Goal: Task Accomplishment & Management: Use online tool/utility

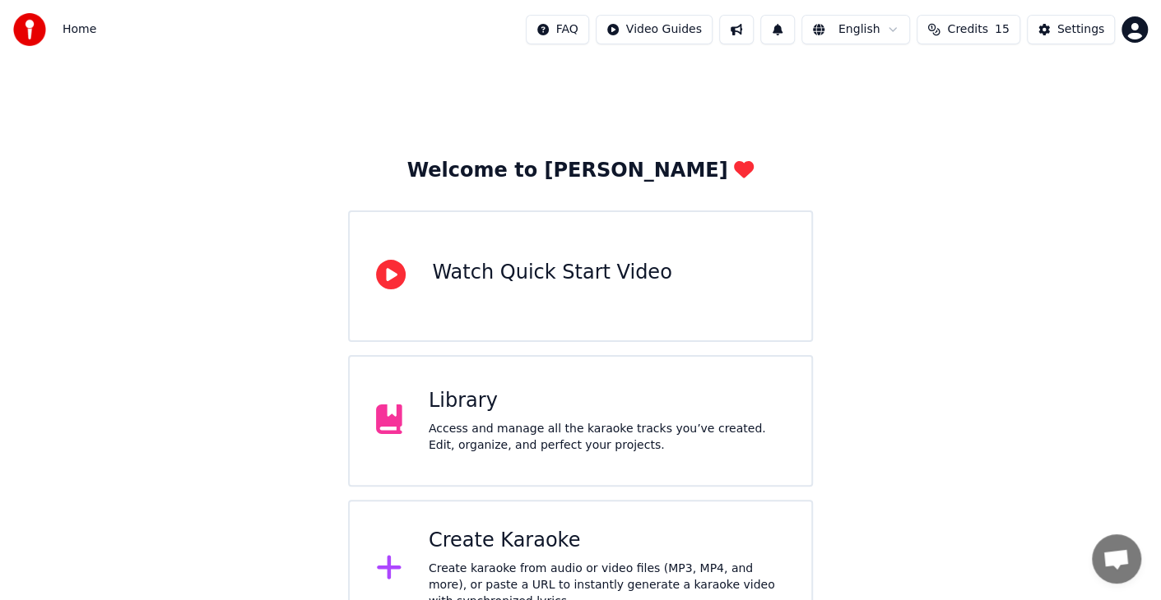
click at [526, 568] on div "Create karaoke from audio or video files (MP3, MP4, and more), or paste a URL t…" at bounding box center [607, 585] width 356 height 49
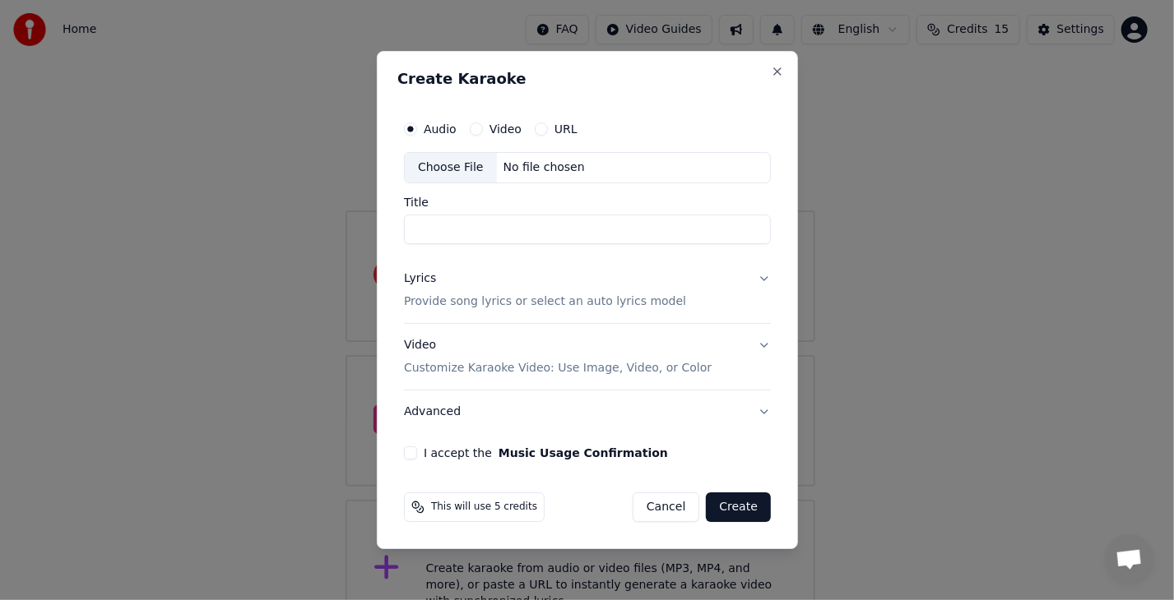
click at [503, 135] on label "Video" at bounding box center [505, 129] width 32 height 12
click at [482, 136] on button "Video" at bounding box center [475, 129] width 13 height 13
click at [461, 170] on div "Choose File" at bounding box center [451, 168] width 92 height 30
type input "**********"
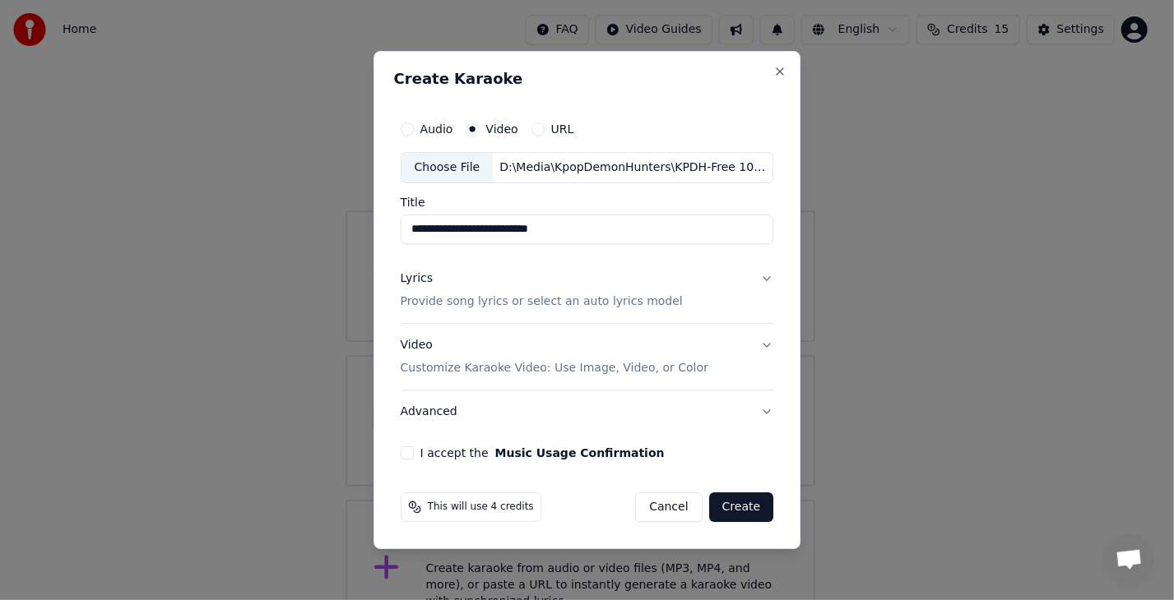
click at [762, 278] on button "Lyrics Provide song lyrics or select an auto lyrics model" at bounding box center [587, 290] width 373 height 66
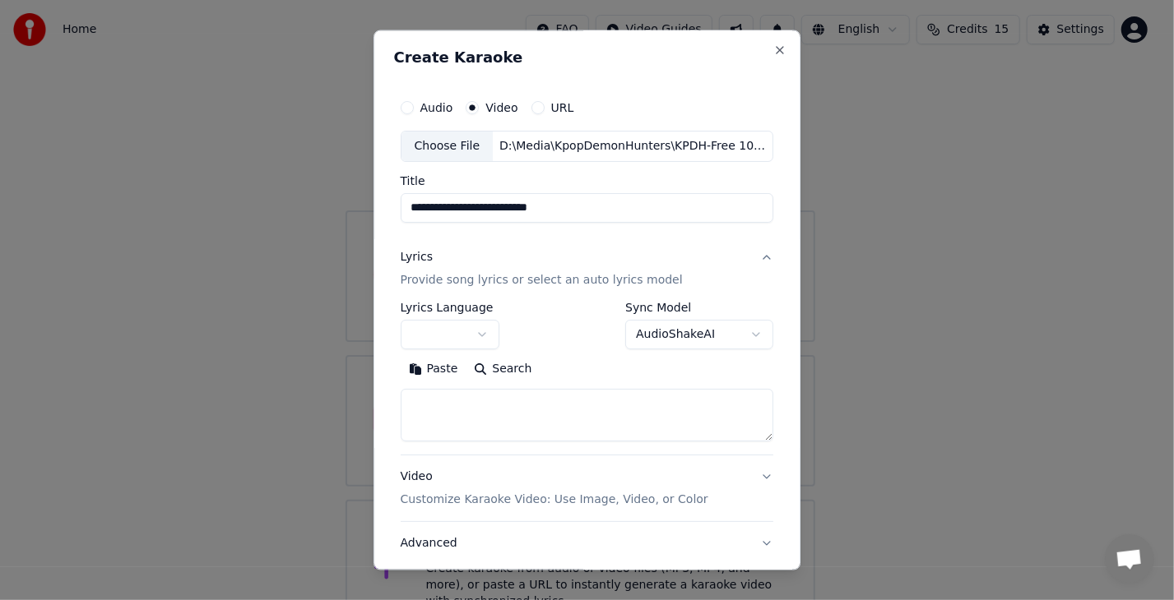
click at [435, 405] on textarea at bounding box center [587, 415] width 373 height 53
paste textarea "**********"
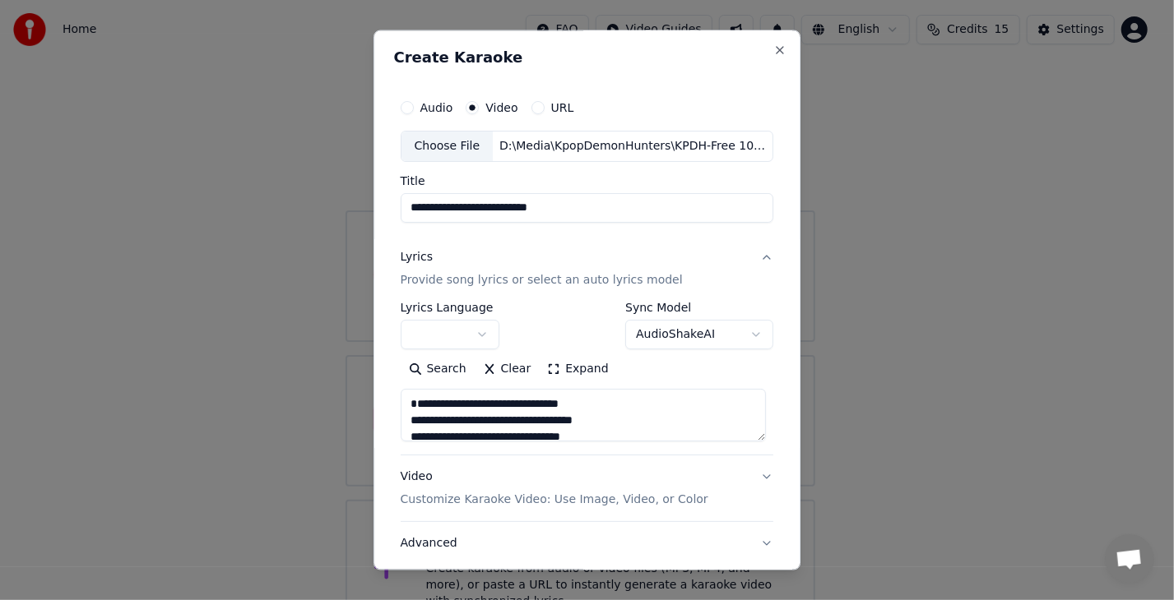
click at [650, 401] on textarea at bounding box center [583, 415] width 365 height 53
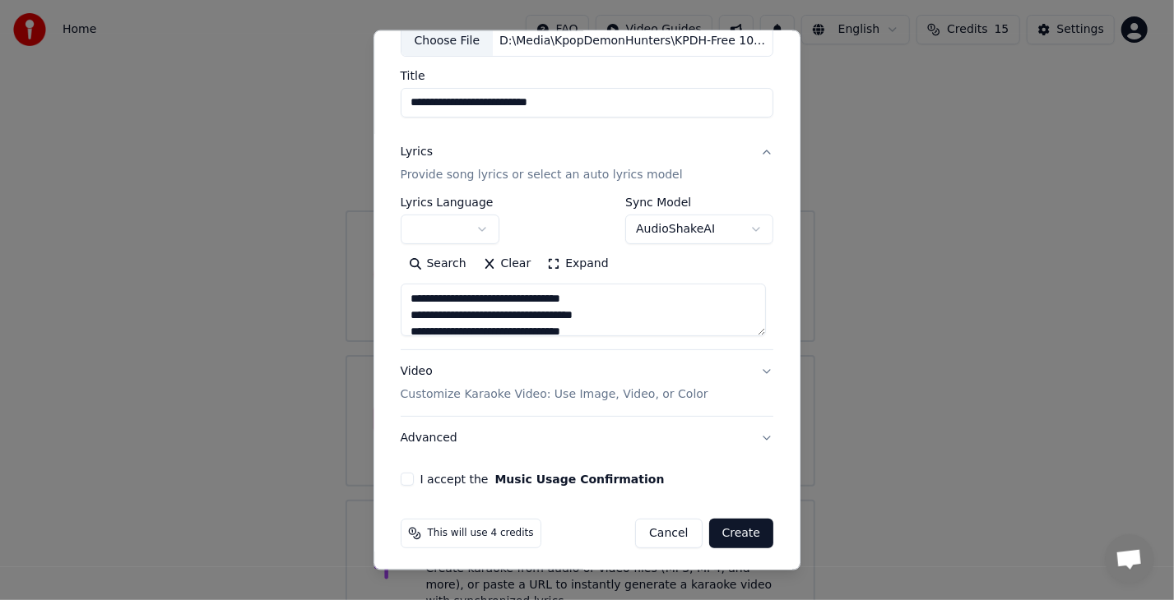
scroll to position [109, 0]
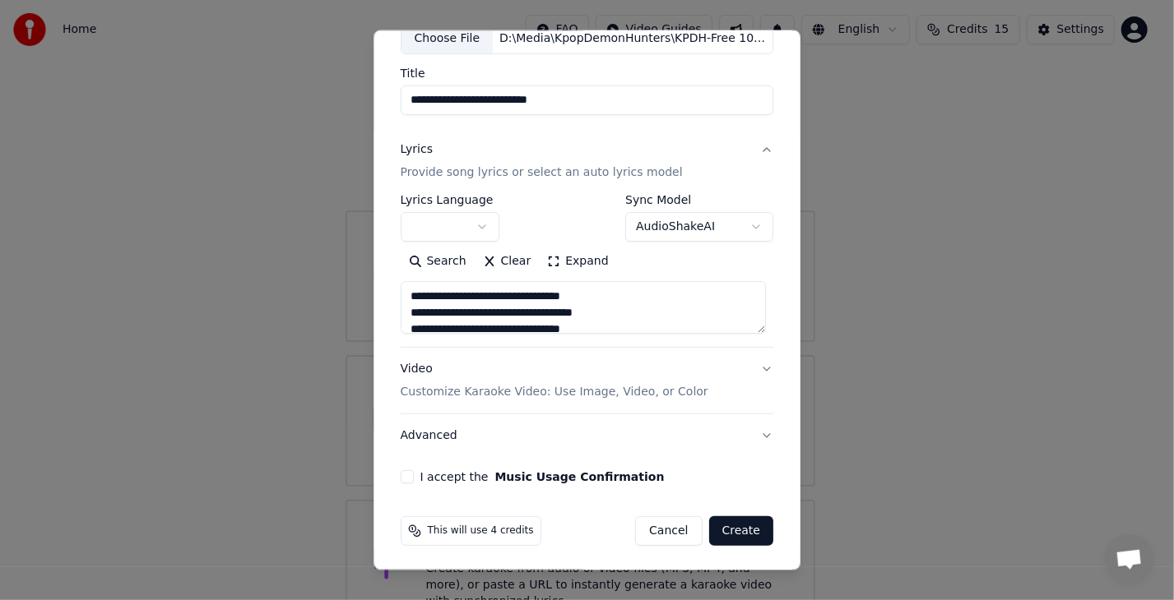
type textarea "**********"
click at [402, 474] on button "I accept the Music Usage Confirmation" at bounding box center [407, 476] width 13 height 13
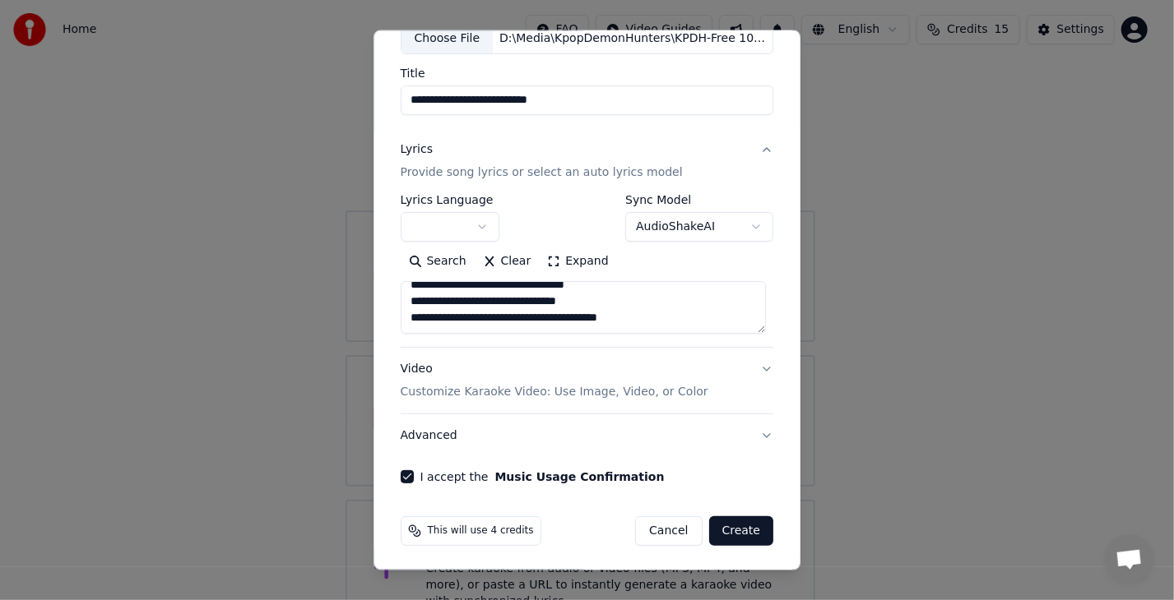
click at [739, 530] on button "Create" at bounding box center [741, 531] width 65 height 30
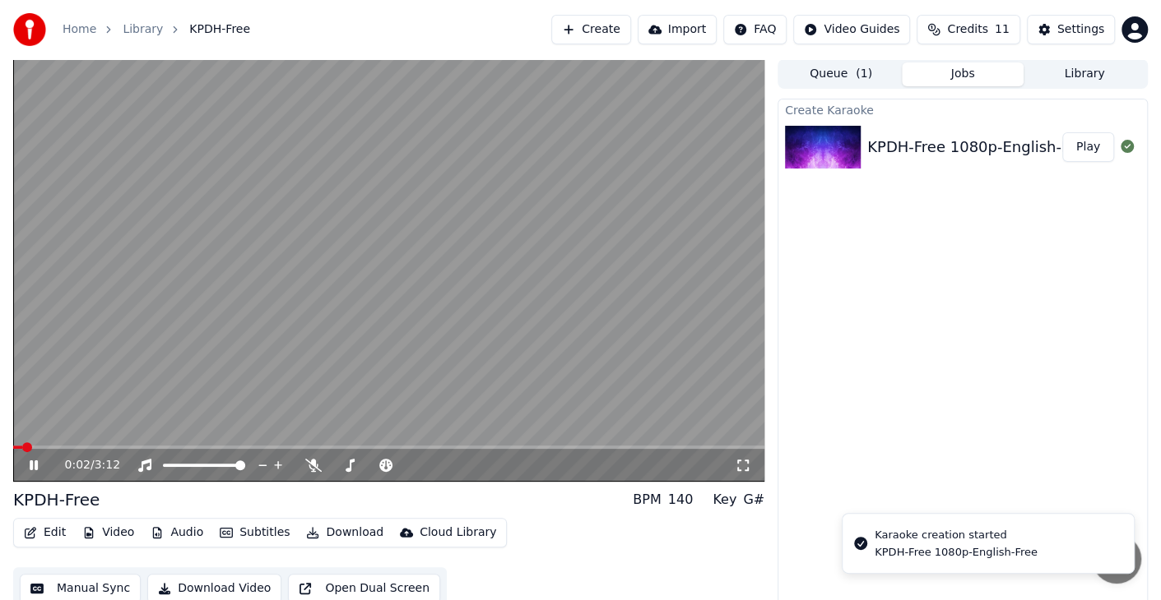
click at [36, 466] on icon at bounding box center [34, 466] width 8 height 10
click at [33, 466] on icon at bounding box center [34, 466] width 10 height 12
click at [49, 449] on div "0:05 / 3:12" at bounding box center [388, 465] width 751 height 33
click at [56, 447] on span at bounding box center [388, 447] width 751 height 3
click at [35, 466] on icon at bounding box center [34, 466] width 8 height 10
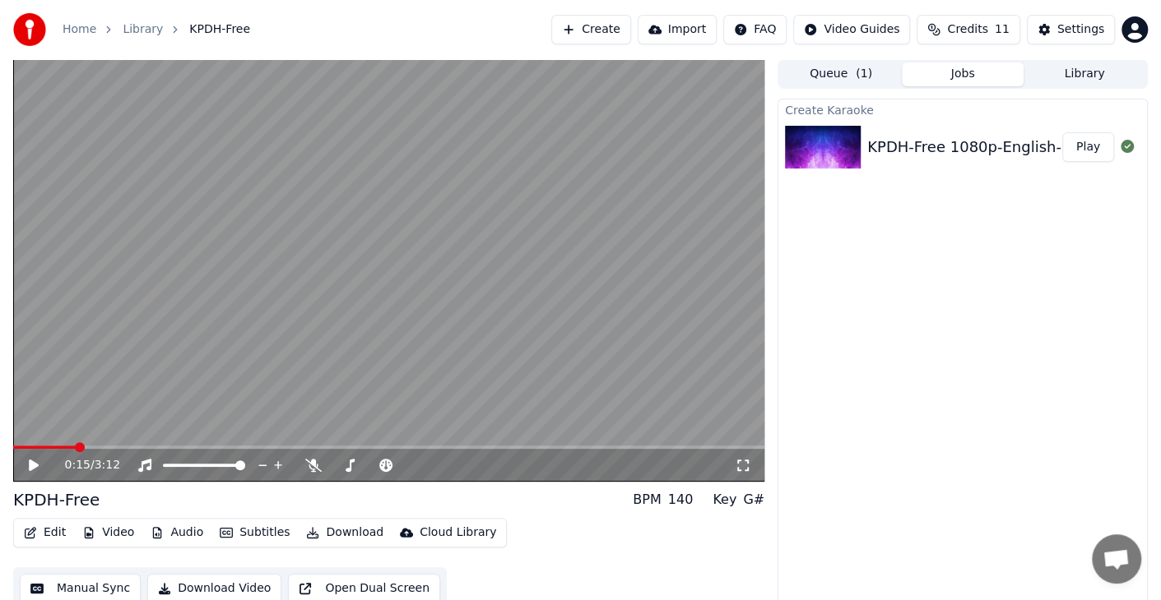
click at [43, 538] on button "Edit" at bounding box center [44, 532] width 55 height 23
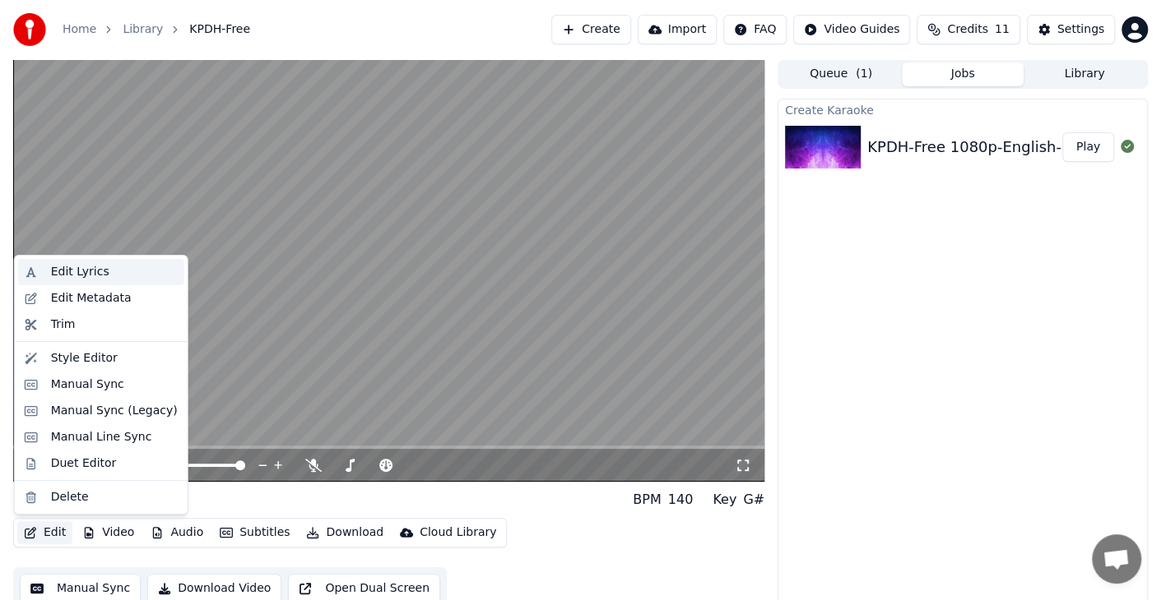
click at [86, 270] on div "Edit Lyrics" at bounding box center [80, 272] width 58 height 16
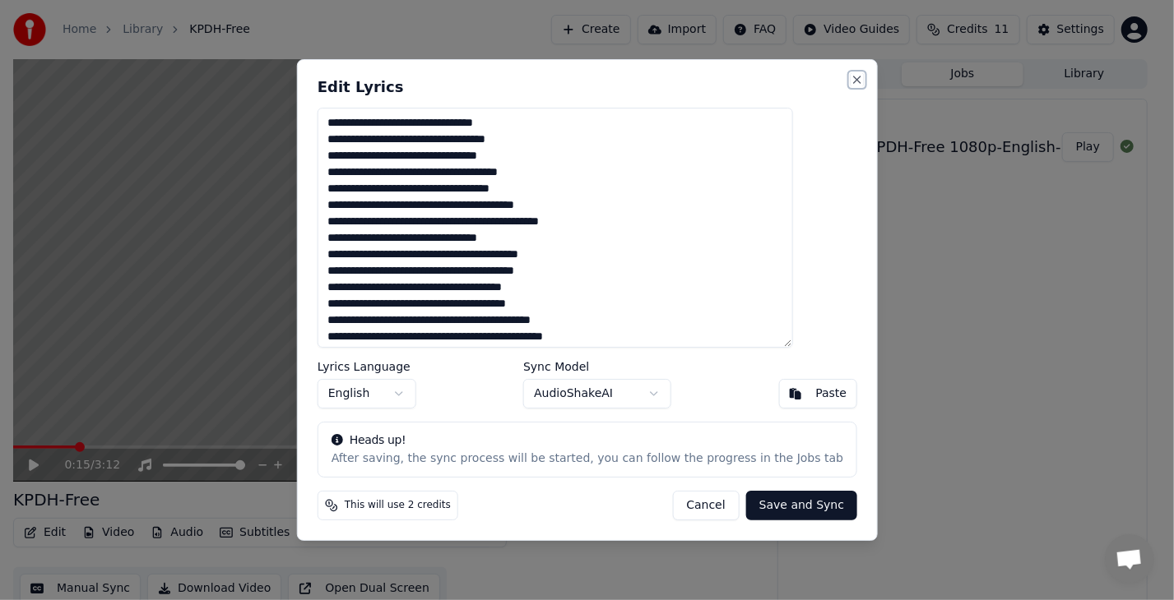
click at [851, 84] on button "Close" at bounding box center [857, 79] width 13 height 13
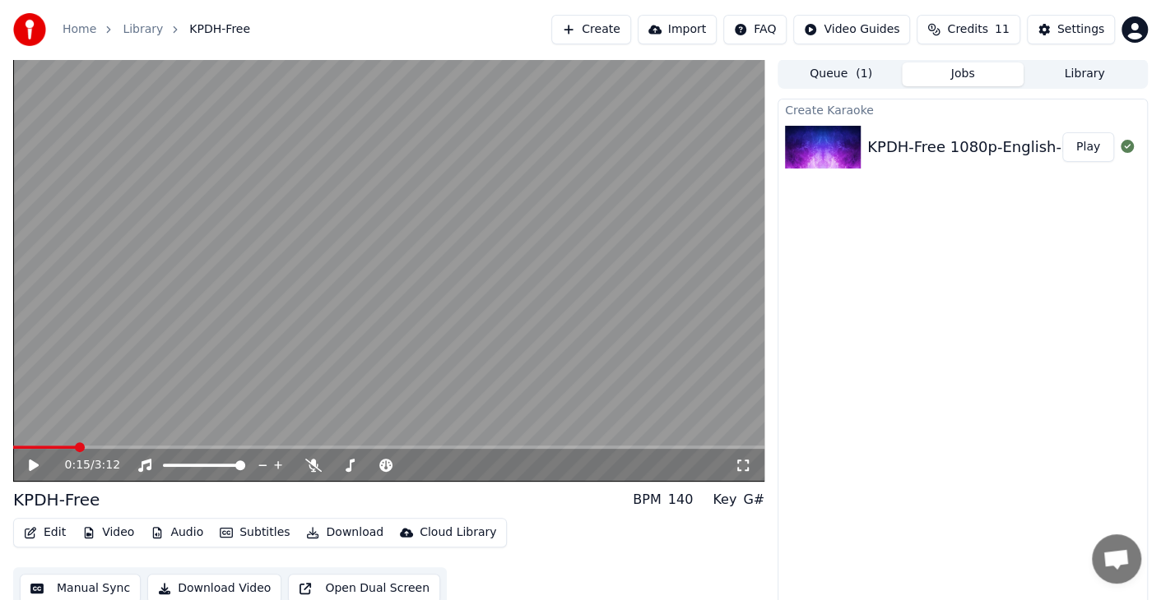
click at [59, 447] on span at bounding box center [44, 447] width 63 height 3
click at [35, 465] on icon at bounding box center [34, 466] width 10 height 12
click at [35, 465] on icon at bounding box center [45, 465] width 38 height 13
click at [42, 531] on button "Edit" at bounding box center [44, 532] width 55 height 23
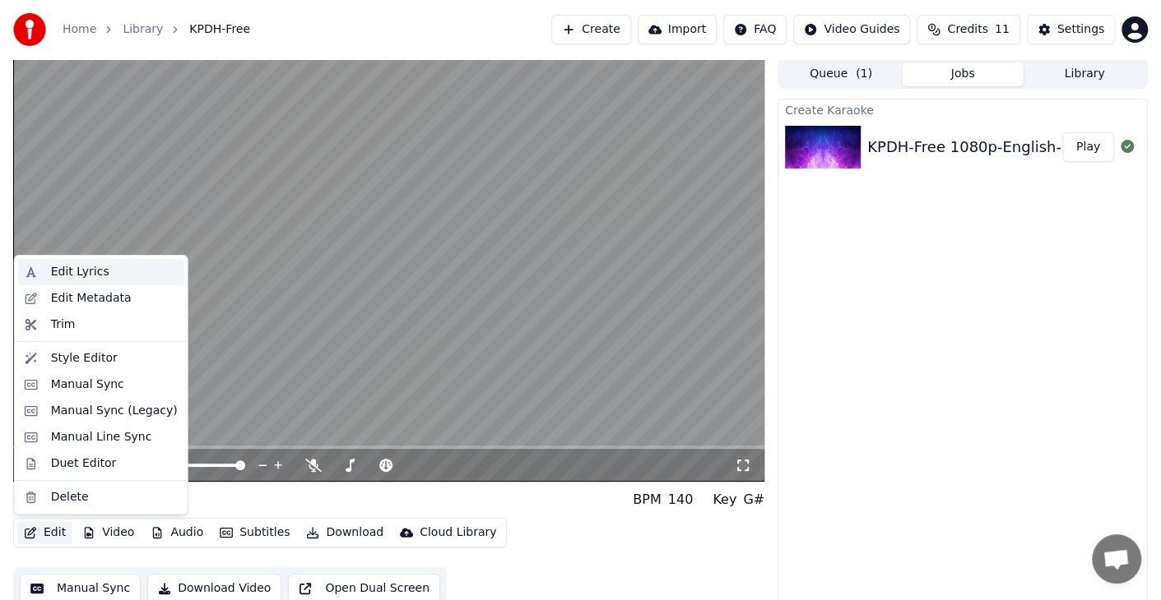
click at [69, 270] on div "Edit Lyrics" at bounding box center [80, 272] width 58 height 16
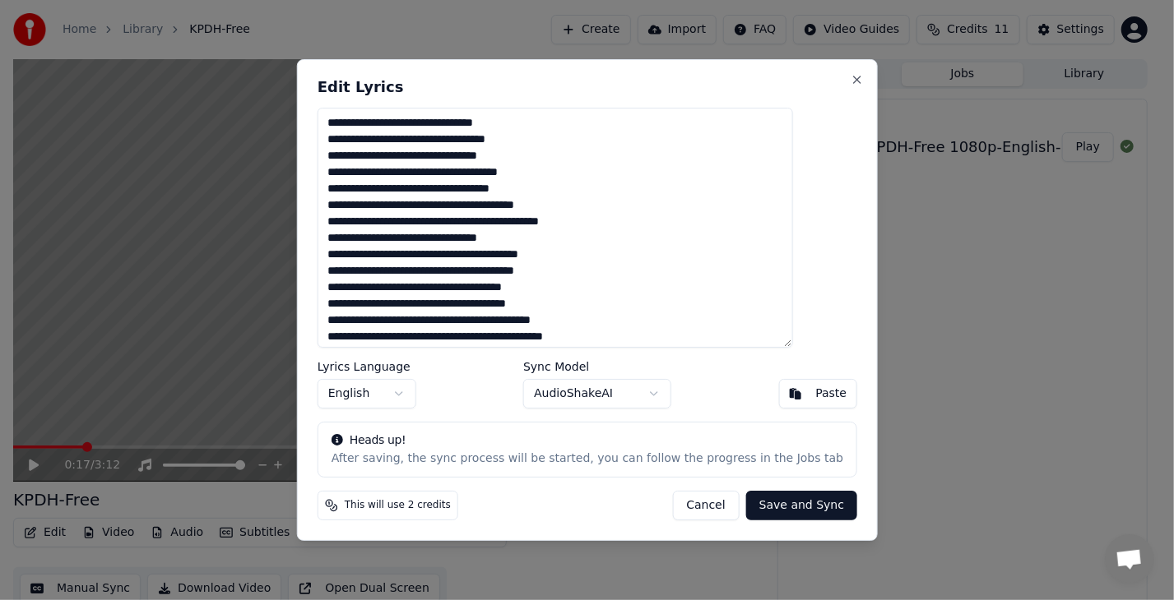
drag, startPoint x: 360, startPoint y: 123, endPoint x: 336, endPoint y: 124, distance: 24.7
click at [336, 123] on div "Edit Lyrics Lyrics Language English Sync Model AudioShakeAI Paste Heads up! Aft…" at bounding box center [586, 300] width 581 height 482
drag, startPoint x: 365, startPoint y: 122, endPoint x: 345, endPoint y: 122, distance: 19.7
click at [345, 122] on div "Edit Lyrics Lyrics Language English Sync Model AudioShakeAI Paste Heads up! Aft…" at bounding box center [586, 300] width 581 height 482
type textarea "**********"
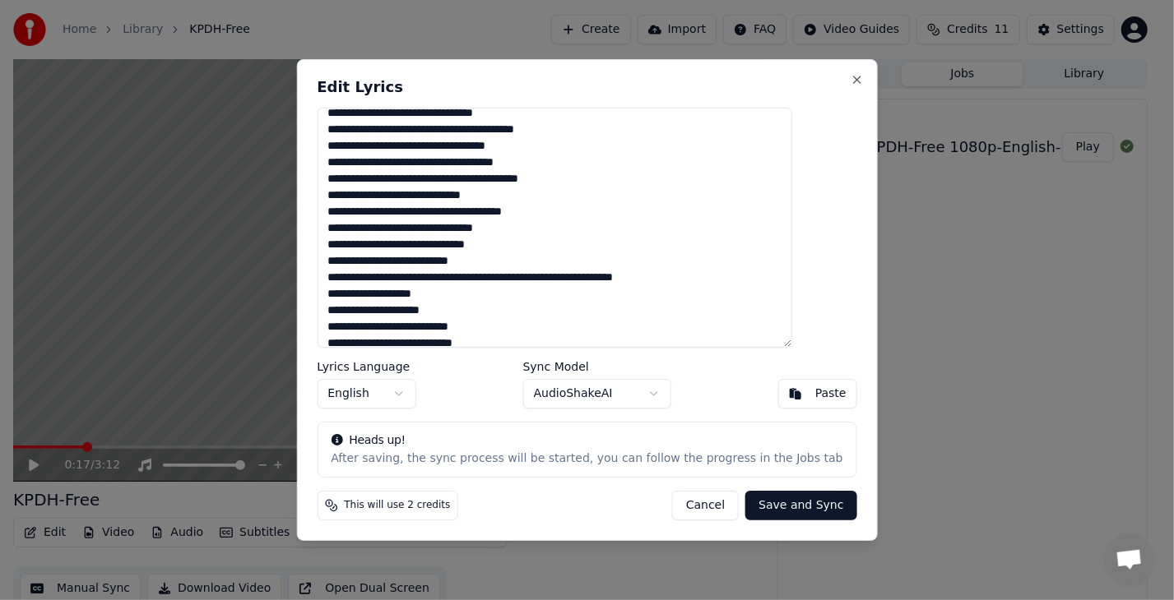
scroll to position [234, 0]
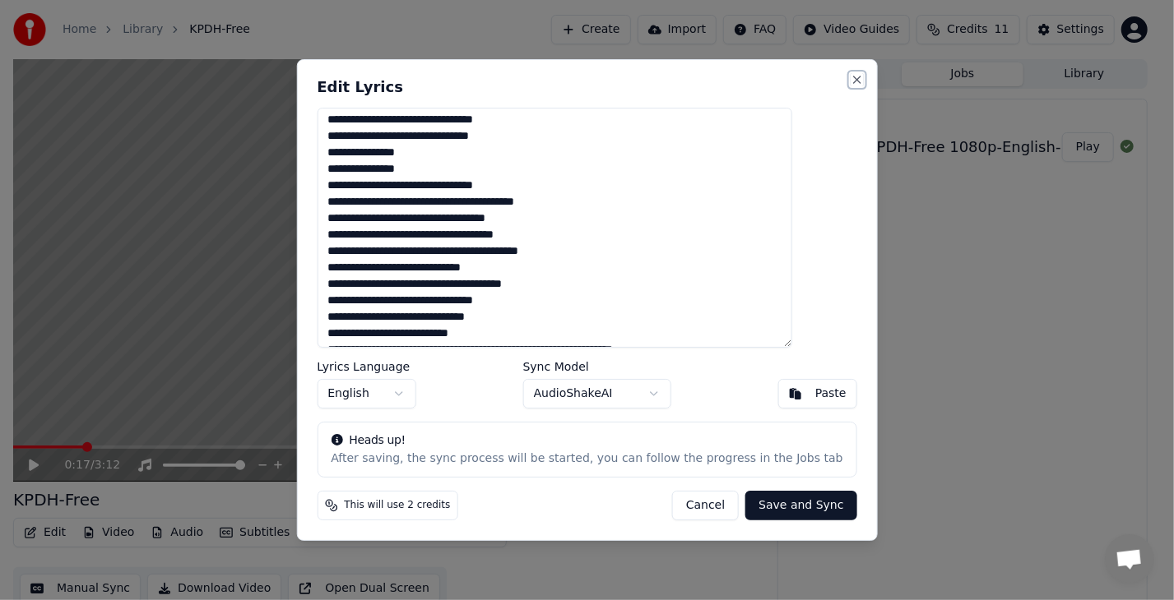
drag, startPoint x: 822, startPoint y: 85, endPoint x: 642, endPoint y: 508, distance: 459.2
click at [643, 495] on div "Edit Lyrics Lyrics Language English Sync Model AudioShakeAI Paste Heads up! Aft…" at bounding box center [586, 300] width 581 height 482
click at [688, 507] on button "Cancel" at bounding box center [705, 506] width 67 height 30
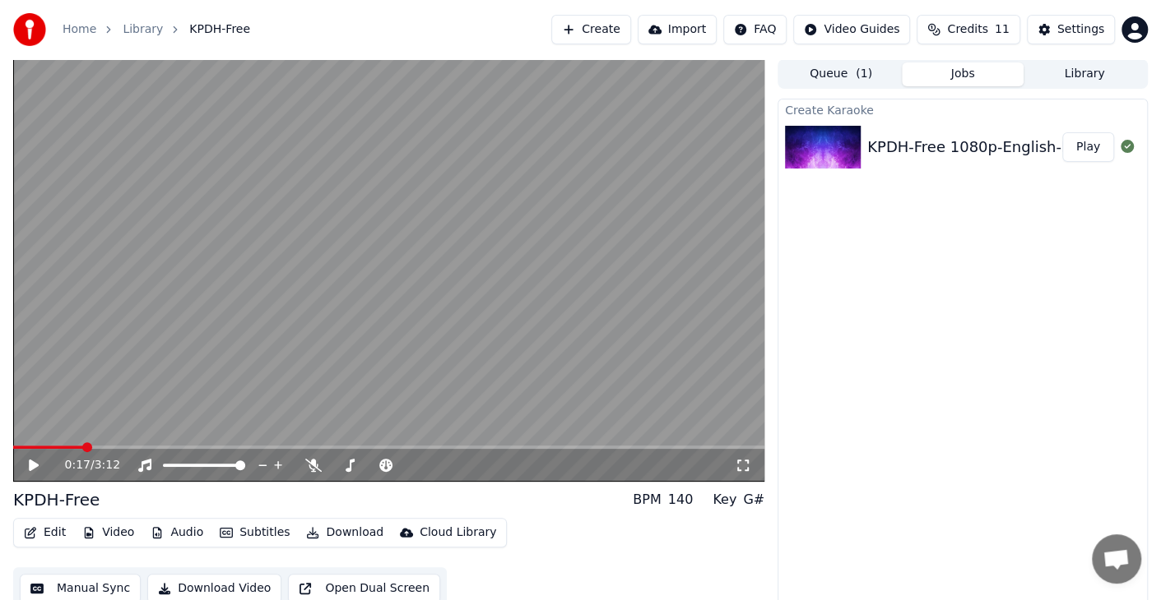
click at [317, 446] on span at bounding box center [388, 447] width 751 height 3
click at [34, 461] on icon at bounding box center [34, 466] width 10 height 12
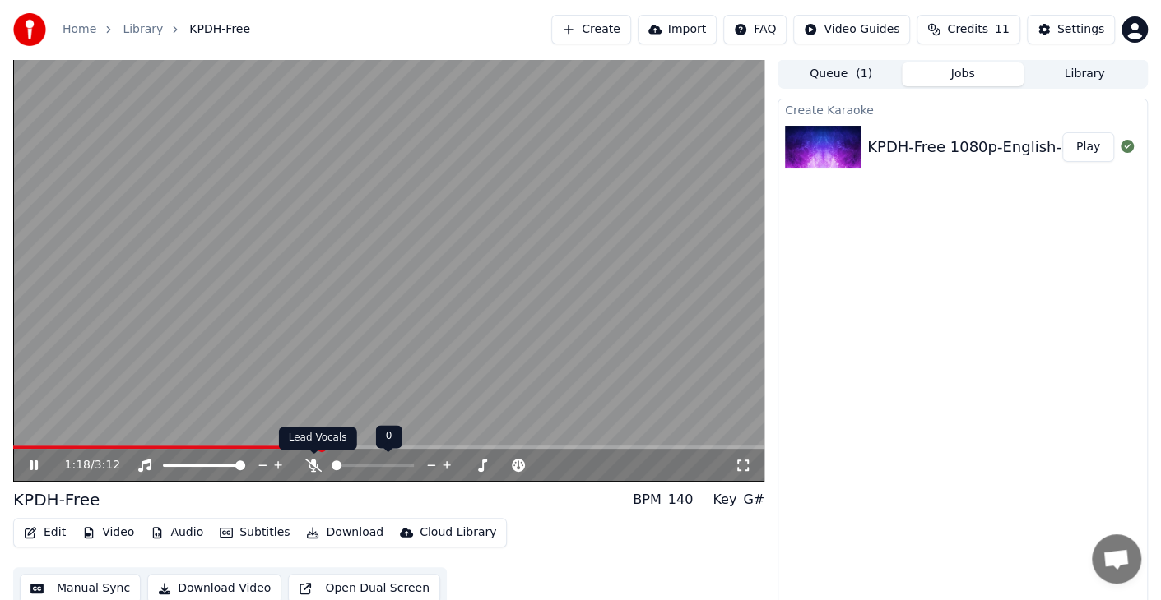
click at [317, 464] on icon at bounding box center [313, 465] width 16 height 13
click at [392, 446] on span at bounding box center [388, 447] width 751 height 3
click at [334, 445] on span at bounding box center [329, 448] width 10 height 10
click at [424, 447] on span at bounding box center [388, 447] width 751 height 3
click at [400, 447] on span at bounding box center [395, 448] width 10 height 10
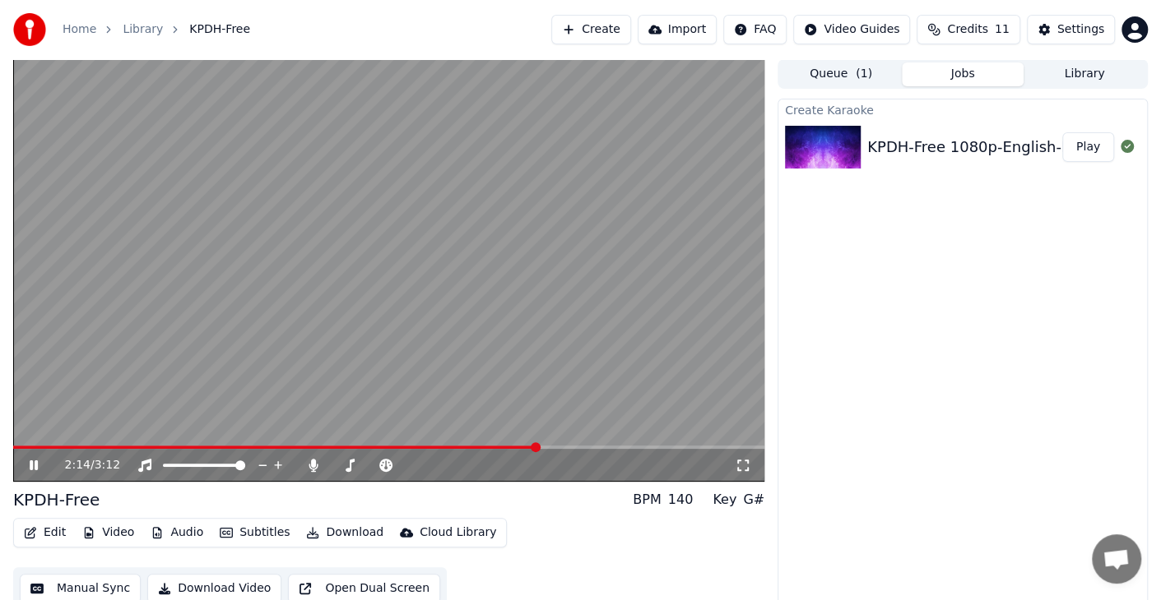
click at [35, 469] on icon at bounding box center [45, 465] width 38 height 13
click at [513, 444] on video at bounding box center [388, 270] width 751 height 423
click at [504, 446] on span at bounding box center [277, 447] width 528 height 3
click at [46, 535] on button "Edit" at bounding box center [44, 532] width 55 height 23
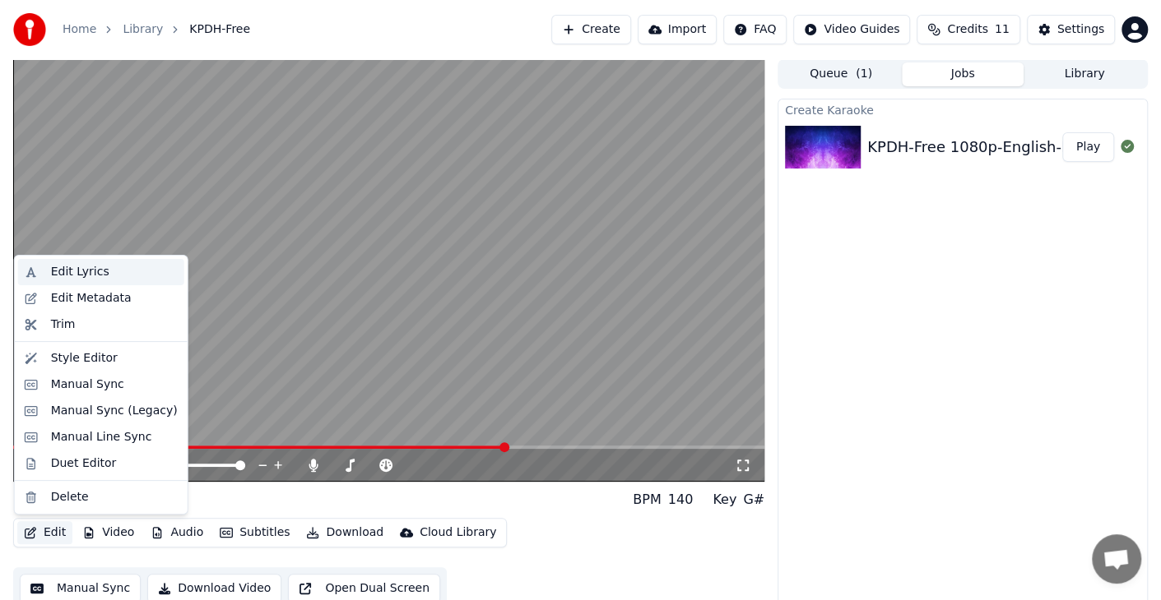
click at [105, 270] on div "Edit Lyrics" at bounding box center [114, 272] width 127 height 16
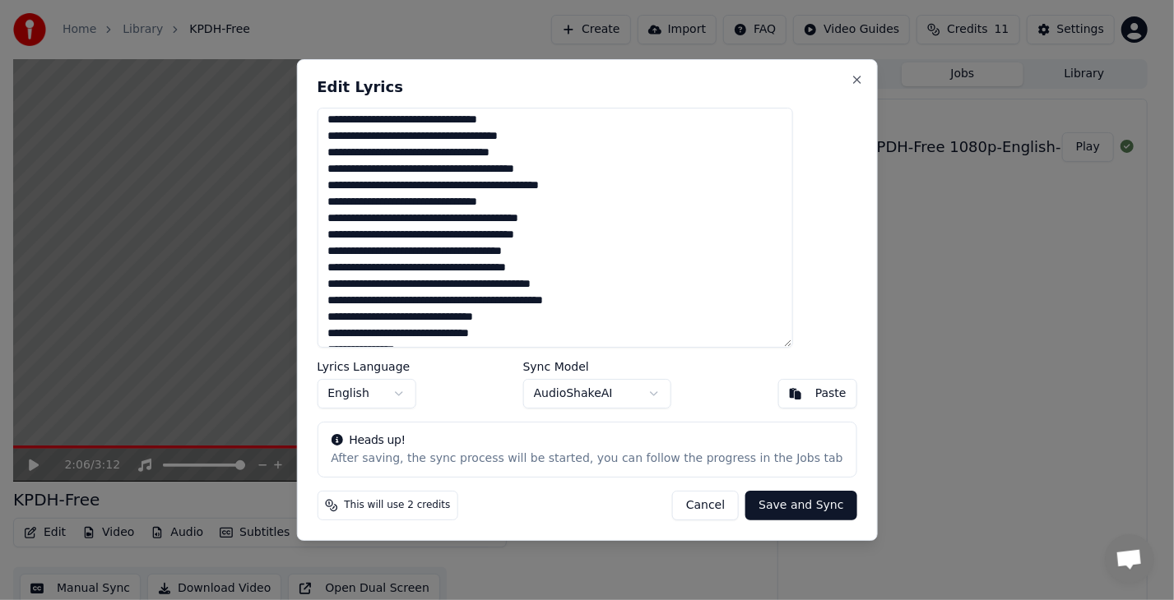
scroll to position [0, 0]
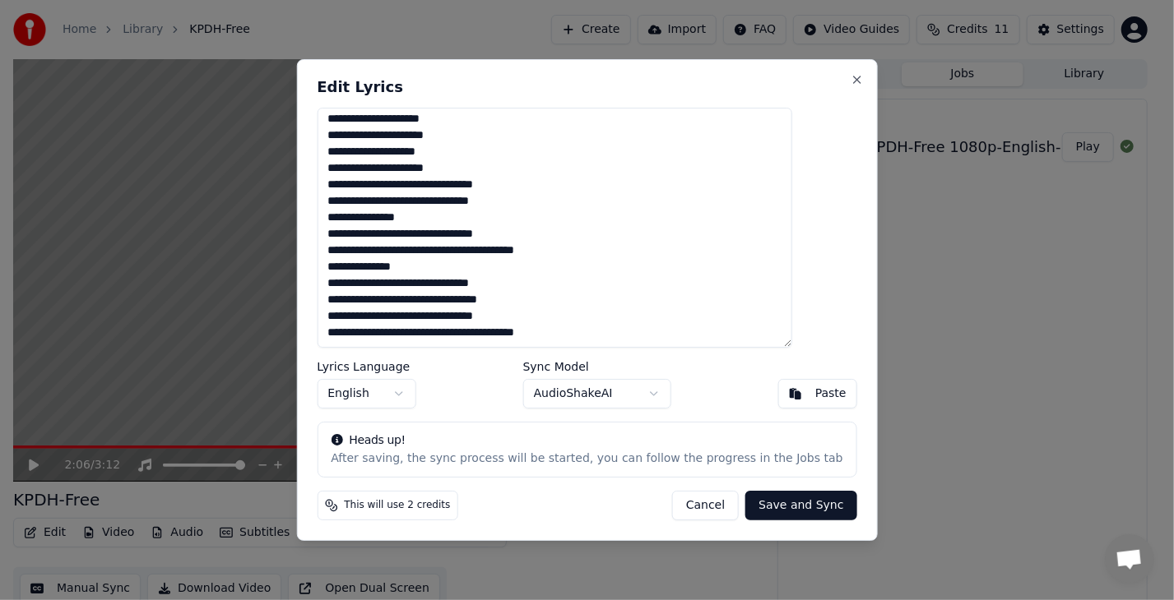
drag, startPoint x: 358, startPoint y: 124, endPoint x: 747, endPoint y: 497, distance: 538.7
click at [747, 497] on div "Edit Lyrics Lyrics Language English Sync Model AudioShakeAI Paste Heads up! Aft…" at bounding box center [586, 300] width 581 height 482
paste textarea "**********"
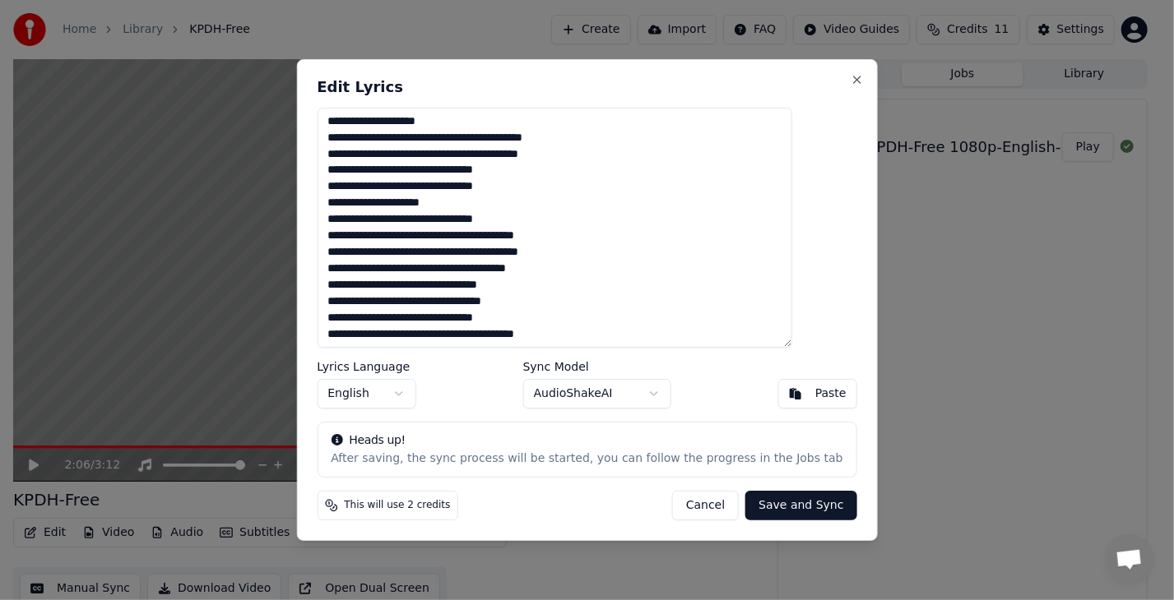
scroll to position [497, 0]
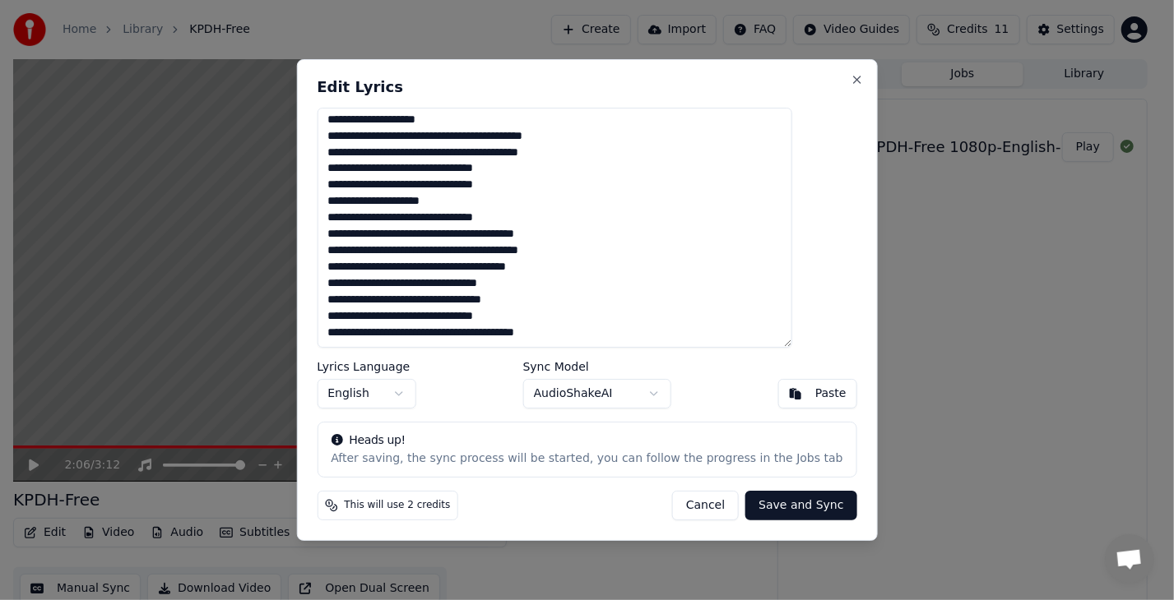
type textarea "**********"
click at [773, 512] on button "Save and Sync" at bounding box center [800, 506] width 111 height 30
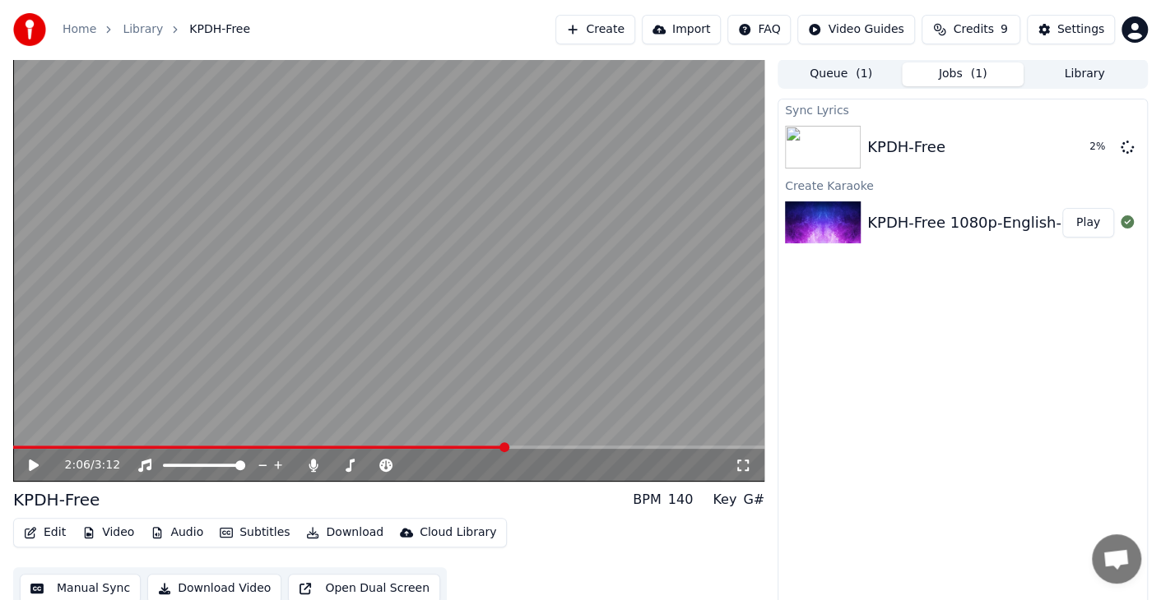
click at [252, 535] on button "Subtitles" at bounding box center [254, 532] width 83 height 23
click at [516, 494] on div "KPDH-Free BPM 140 Key G#" at bounding box center [388, 500] width 751 height 23
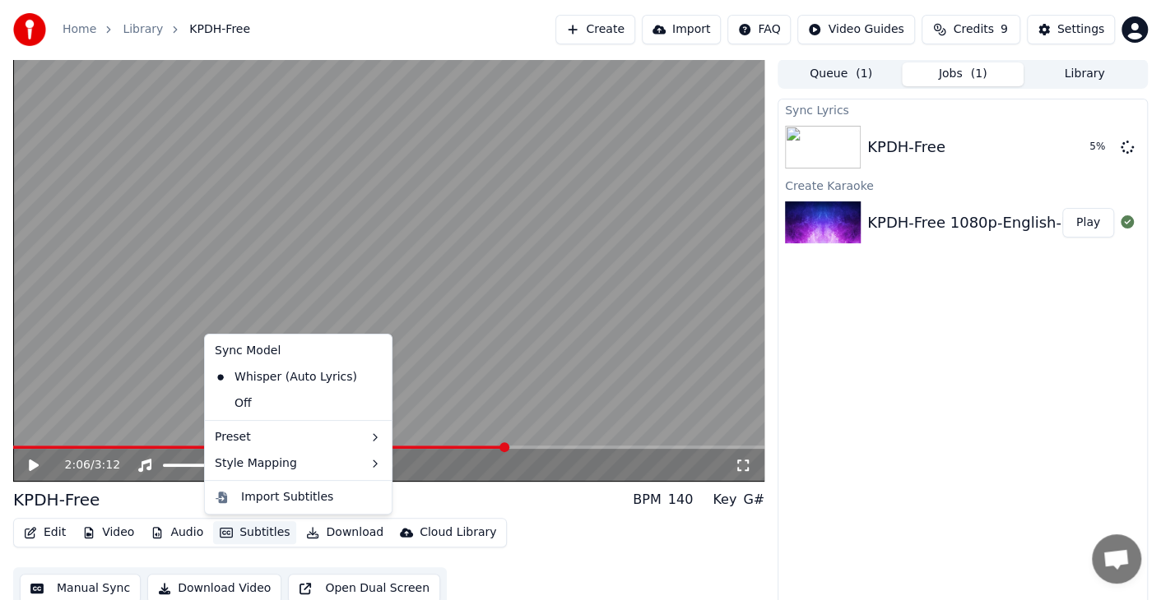
click at [240, 533] on button "Subtitles" at bounding box center [254, 532] width 83 height 23
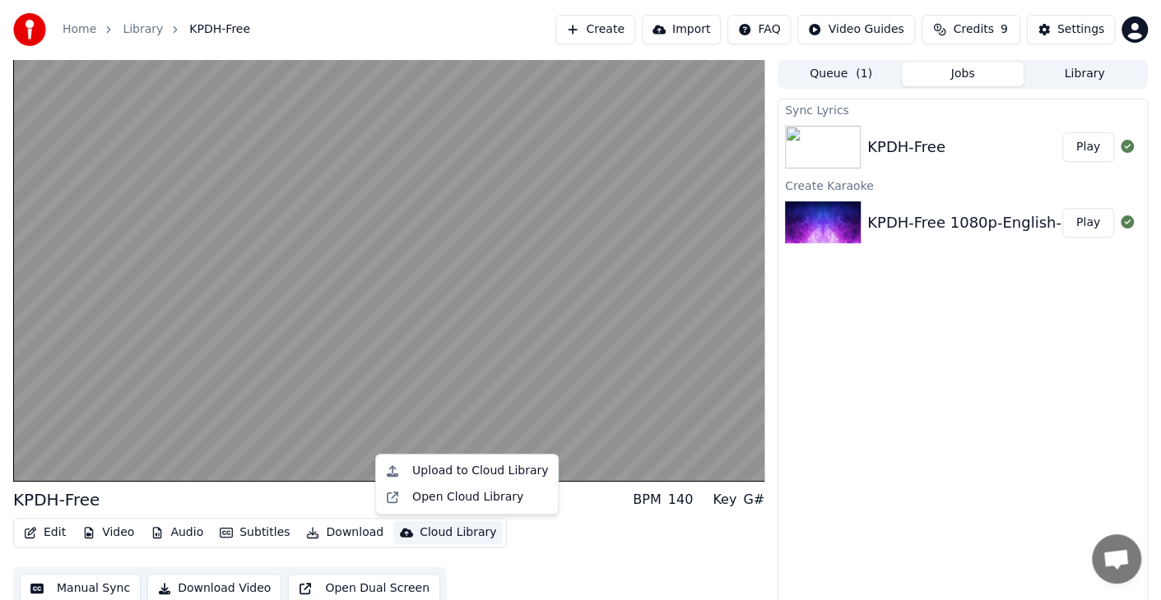
click at [590, 540] on div "Edit Video Audio Subtitles Download Cloud Library Manual Sync Download Video Op…" at bounding box center [388, 564] width 751 height 92
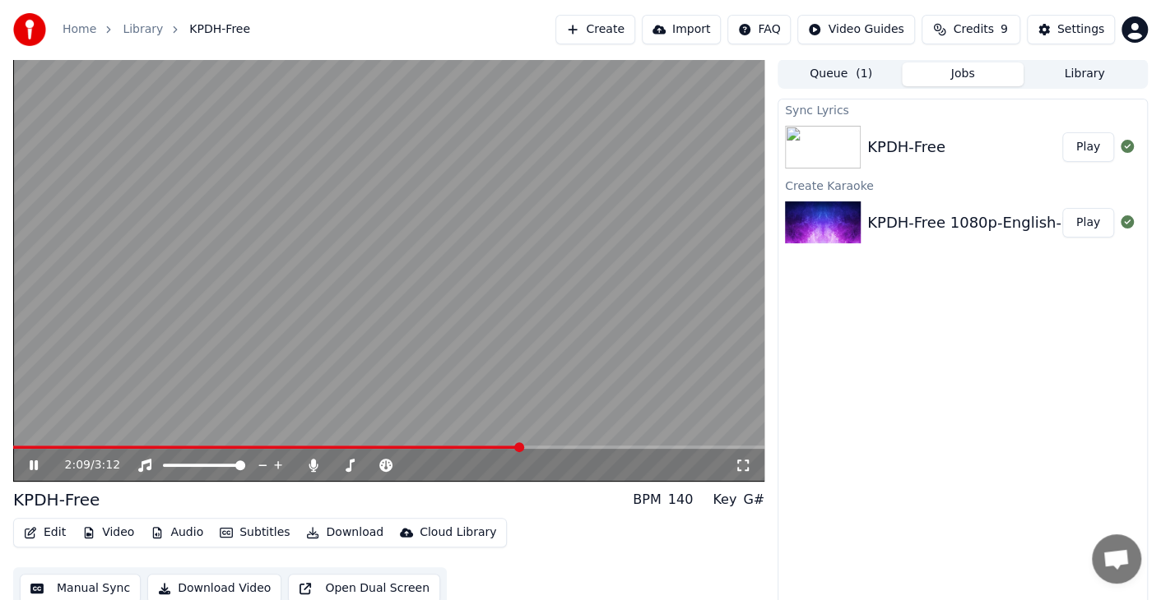
click at [1092, 157] on button "Play" at bounding box center [1088, 147] width 52 height 30
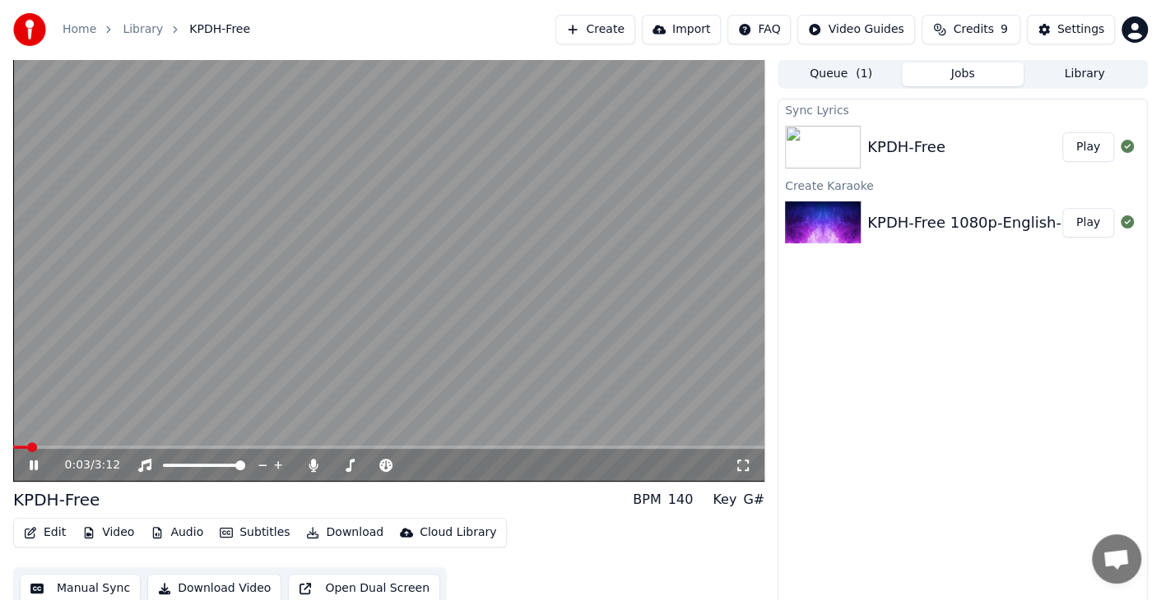
click at [54, 447] on span at bounding box center [388, 447] width 751 height 3
click at [831, 470] on div "Sync Lyrics KPDH-Free Play Create Karaoke KPDH-Free 1080p-English-Free Play" at bounding box center [962, 354] width 370 height 511
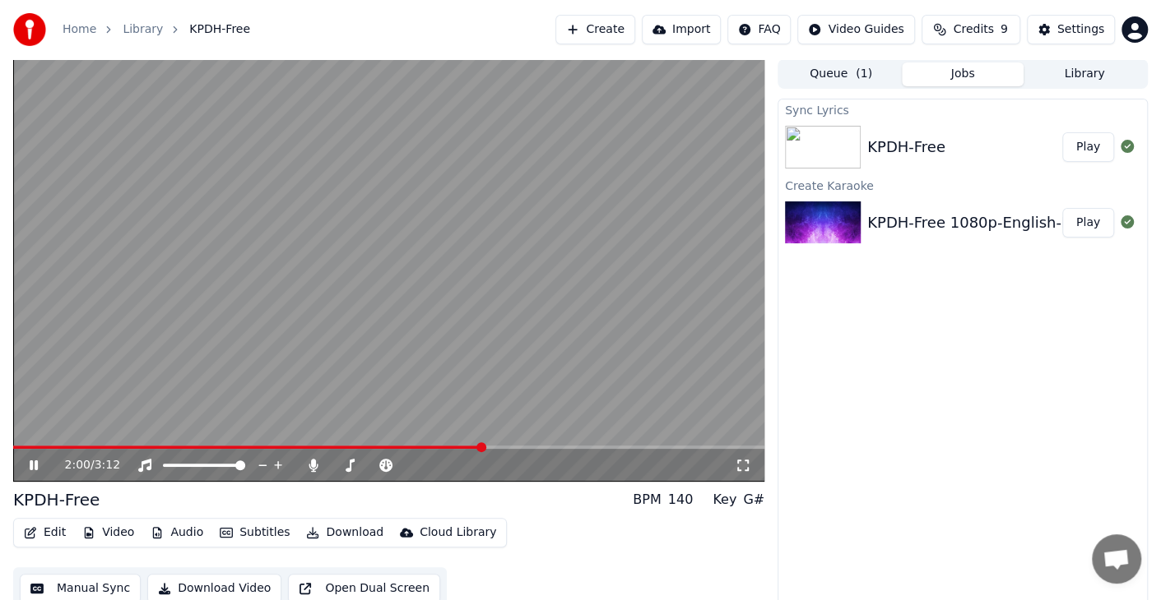
click at [480, 447] on span at bounding box center [388, 447] width 751 height 3
click at [510, 446] on span at bounding box center [388, 447] width 751 height 3
click at [31, 466] on icon at bounding box center [34, 466] width 8 height 10
click at [954, 147] on div "KPDH-Free" at bounding box center [964, 147] width 195 height 23
click at [336, 533] on button "Download" at bounding box center [344, 532] width 90 height 23
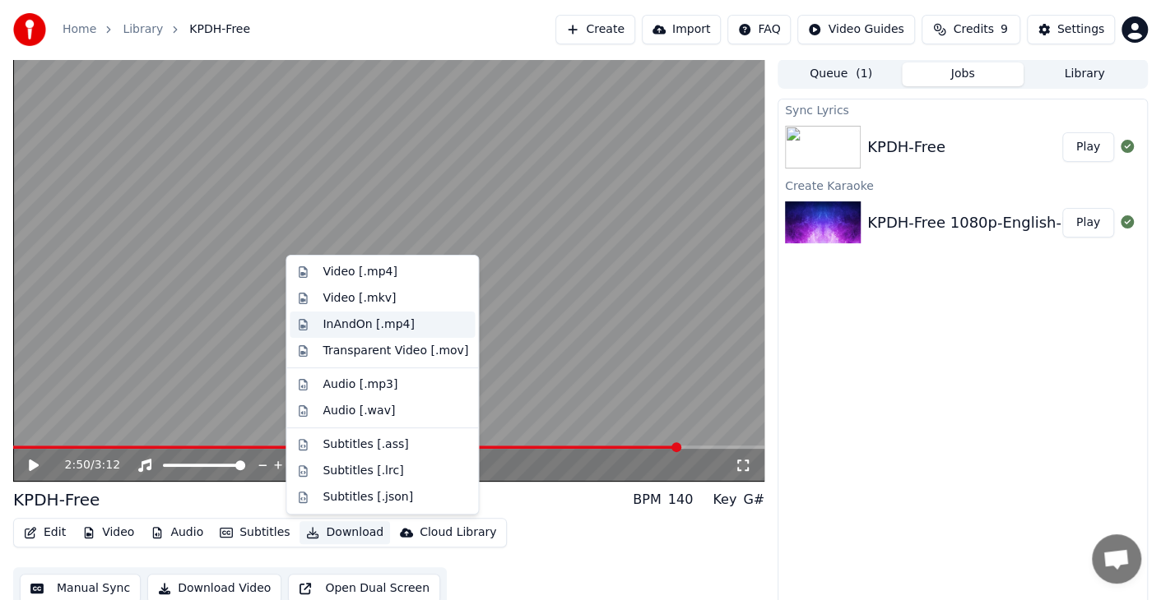
click at [385, 322] on div "InAndOn [.mp4]" at bounding box center [368, 325] width 92 height 16
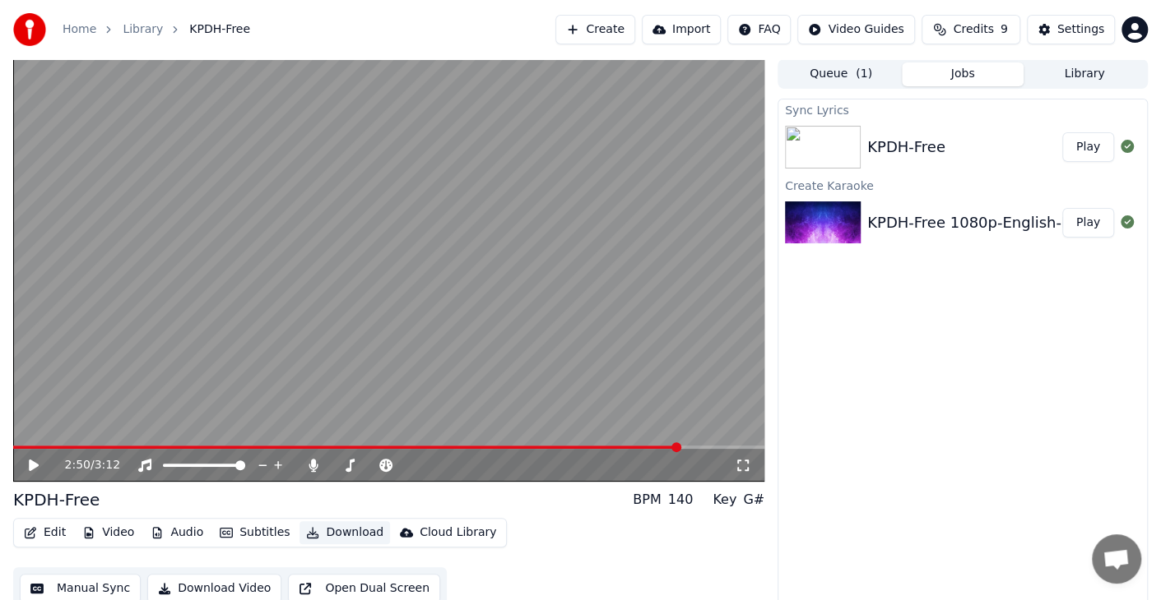
click at [385, 322] on video at bounding box center [388, 270] width 751 height 423
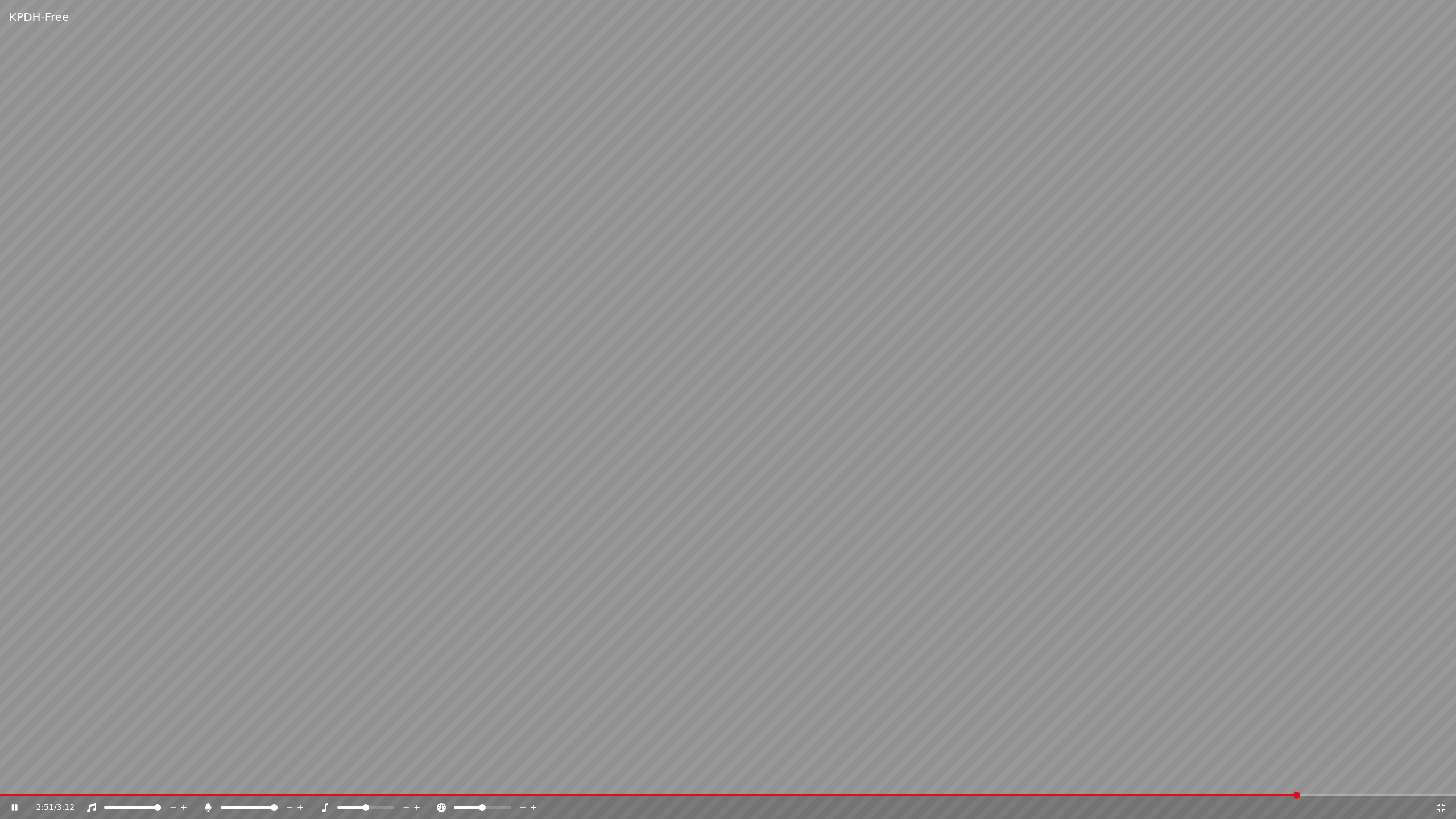
click at [765, 415] on video at bounding box center [728, 410] width 1456 height 819
click at [763, 415] on video at bounding box center [728, 410] width 1456 height 819
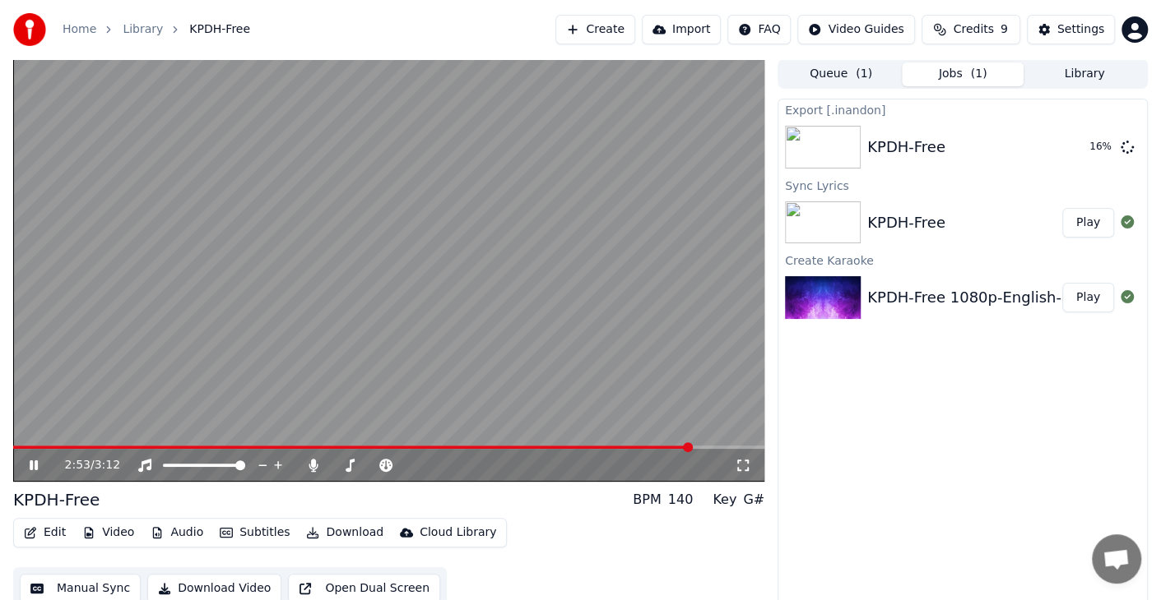
click at [939, 475] on div "Export [.inandon] KPDH-Free 16 % Sync Lyrics KPDH-Free Play Create Karaoke KPDH…" at bounding box center [962, 354] width 370 height 511
click at [35, 467] on icon at bounding box center [34, 466] width 8 height 10
click at [494, 25] on div "Home Library KPDH-Free Create Import FAQ Video Guides Credits 9 Settings" at bounding box center [580, 29] width 1161 height 59
click at [1095, 148] on button "Show" at bounding box center [1083, 147] width 59 height 30
click at [372, 13] on div "Home Library KPDH-Free Create Import FAQ Video Guides Credits 9 Settings" at bounding box center [580, 29] width 1161 height 59
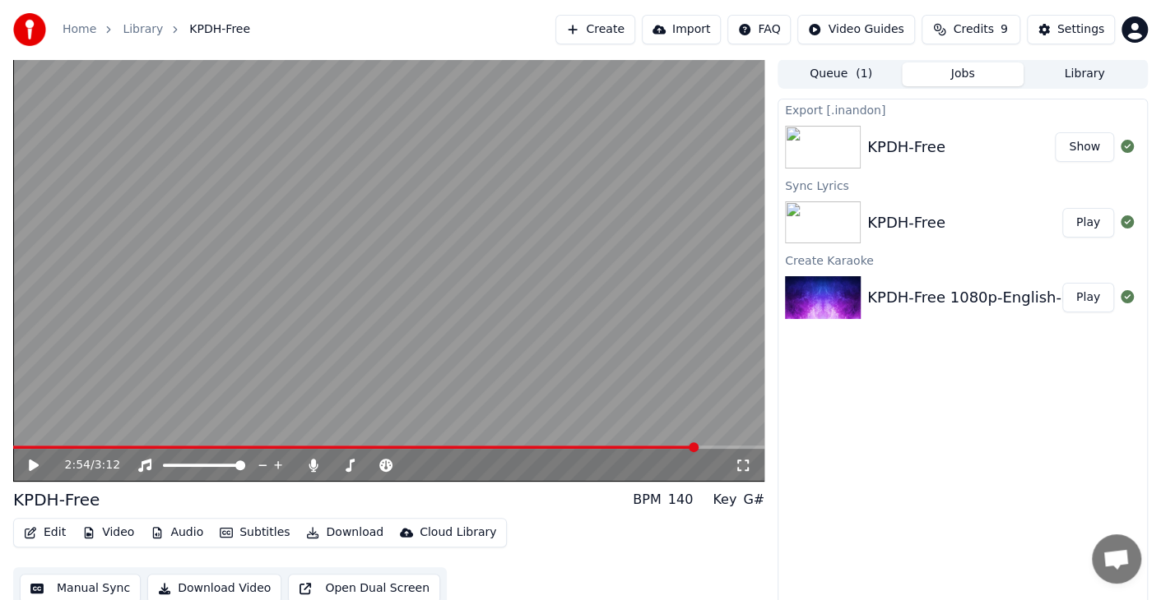
click at [615, 35] on button "Create" at bounding box center [595, 30] width 80 height 30
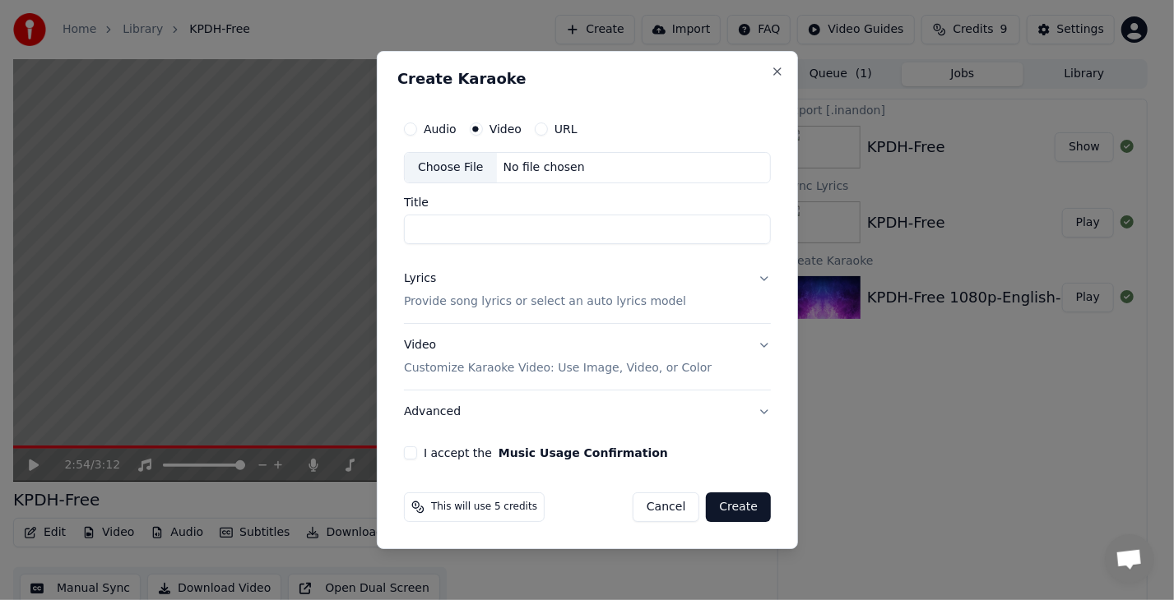
click at [459, 173] on div "Choose File" at bounding box center [451, 168] width 92 height 30
click at [665, 510] on button "Cancel" at bounding box center [666, 508] width 67 height 30
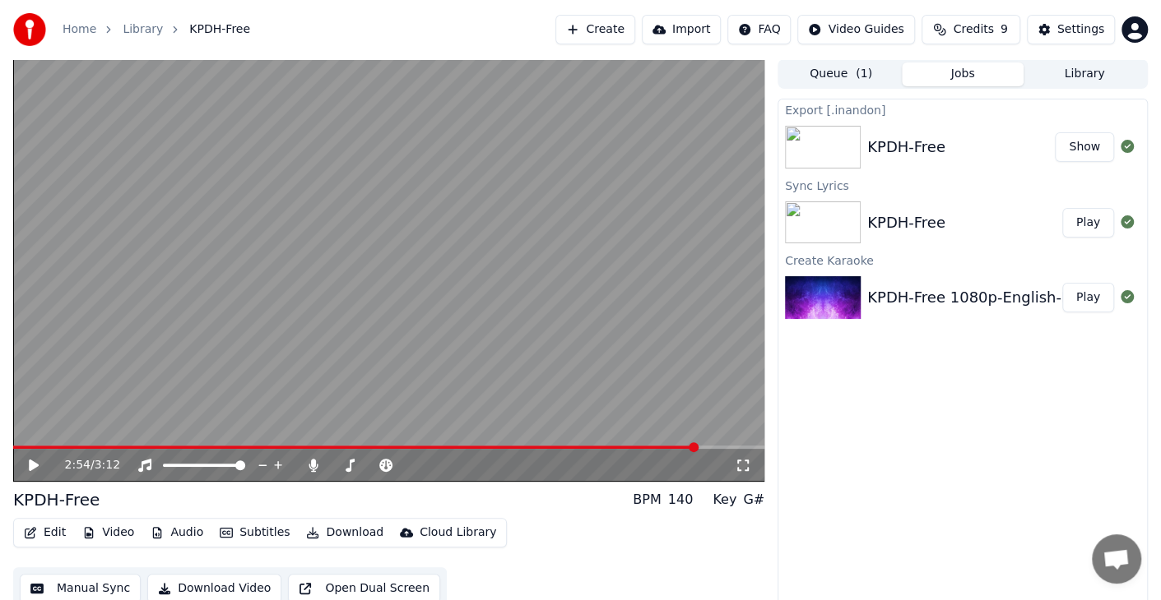
click at [857, 427] on div "Export [.inandon] KPDH-Free Show Sync Lyrics KPDH-Free Play Create Karaoke KPDH…" at bounding box center [962, 354] width 370 height 511
click at [625, 32] on button "Create" at bounding box center [595, 30] width 80 height 30
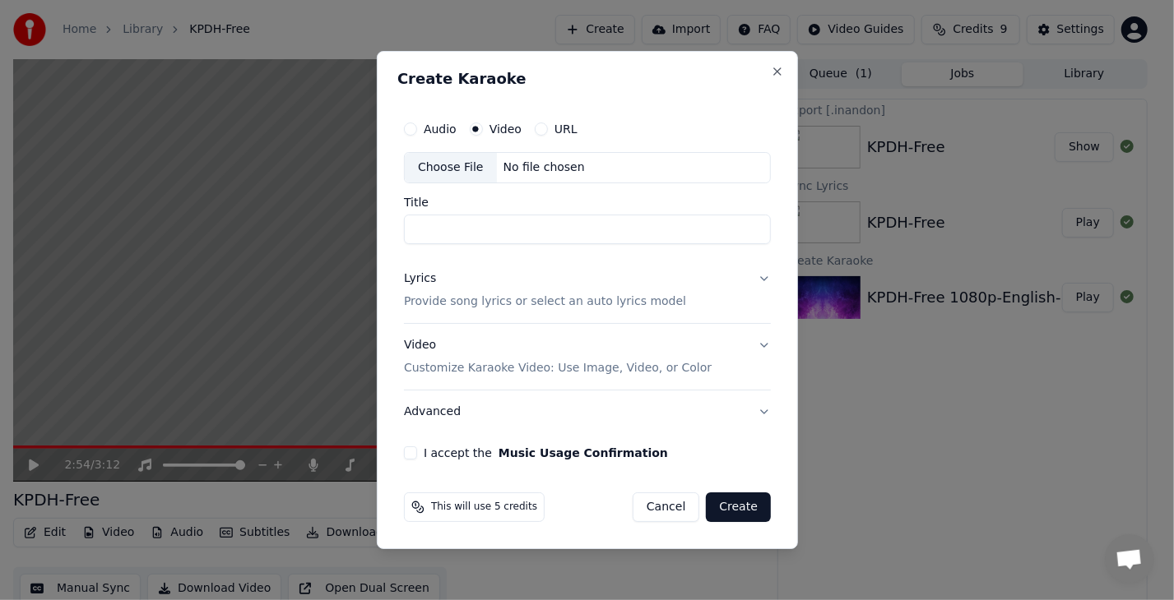
click at [466, 163] on div "Choose File" at bounding box center [451, 168] width 92 height 30
type input "**********"
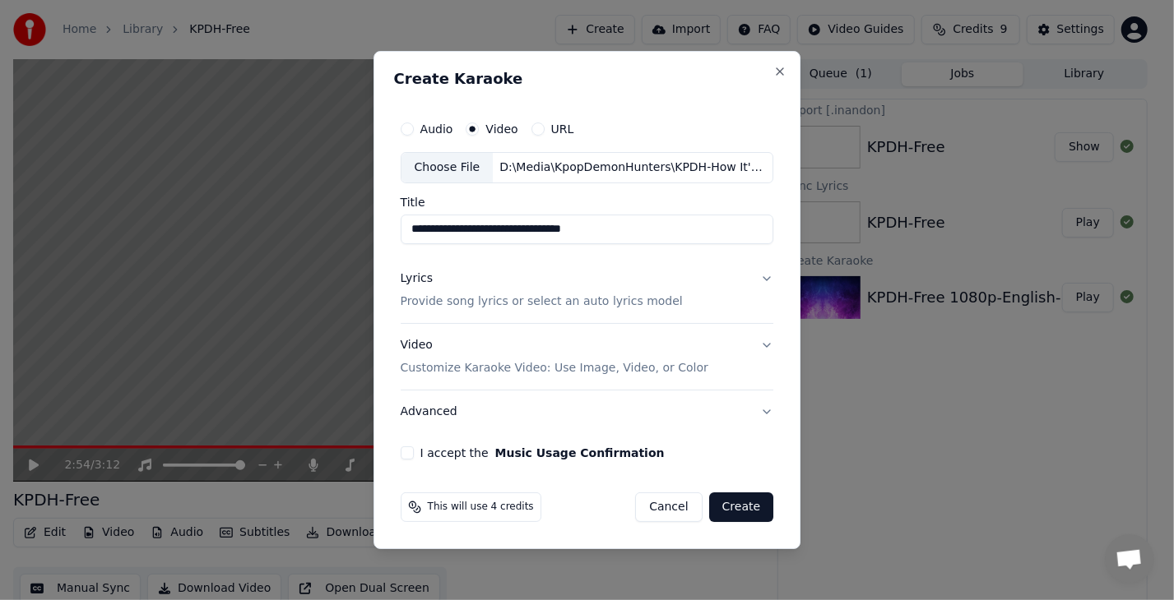
click at [764, 279] on button "Lyrics Provide song lyrics or select an auto lyrics model" at bounding box center [587, 290] width 373 height 66
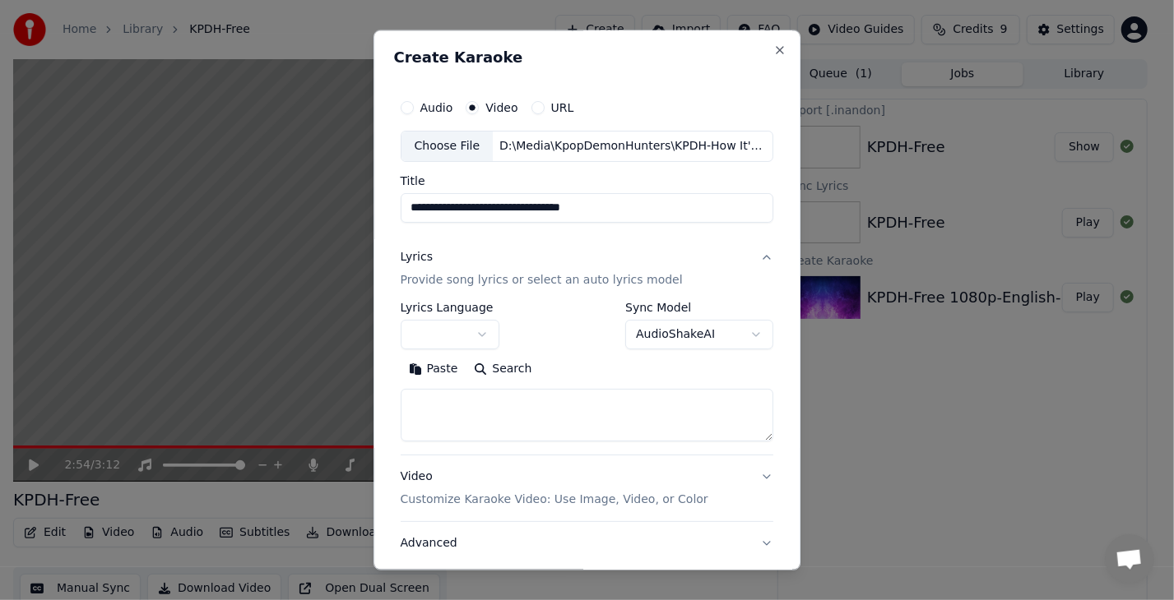
click at [438, 403] on textarea at bounding box center [587, 415] width 373 height 53
paste textarea "**********"
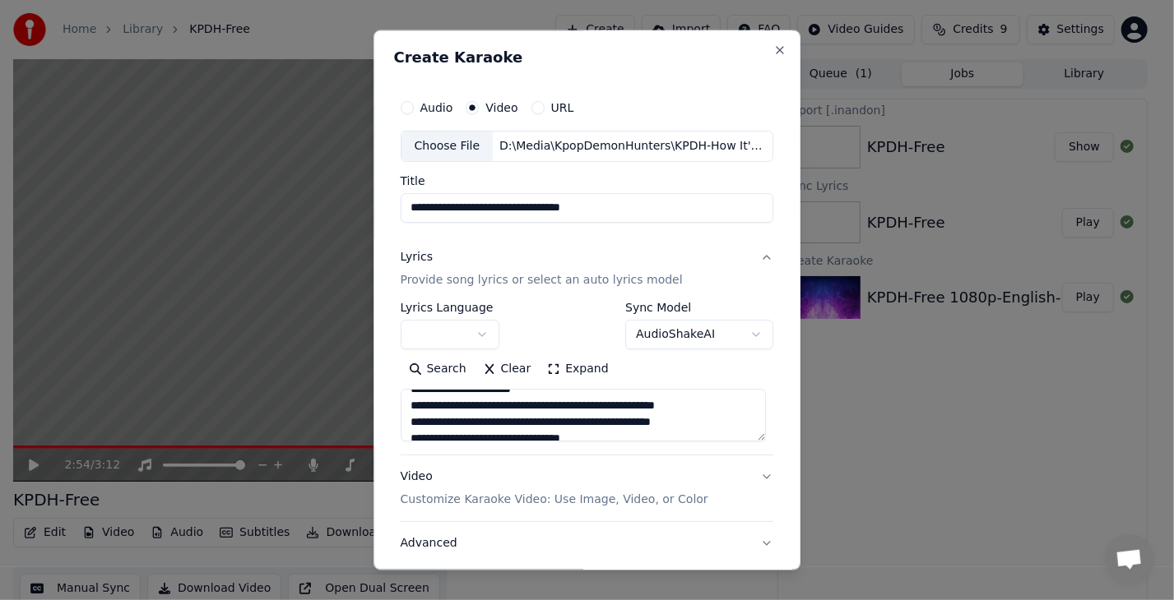
scroll to position [66, 0]
click at [612, 421] on textarea at bounding box center [583, 415] width 365 height 53
click at [490, 435] on textarea at bounding box center [583, 415] width 365 height 53
drag, startPoint x: 424, startPoint y: 421, endPoint x: 406, endPoint y: 419, distance: 18.3
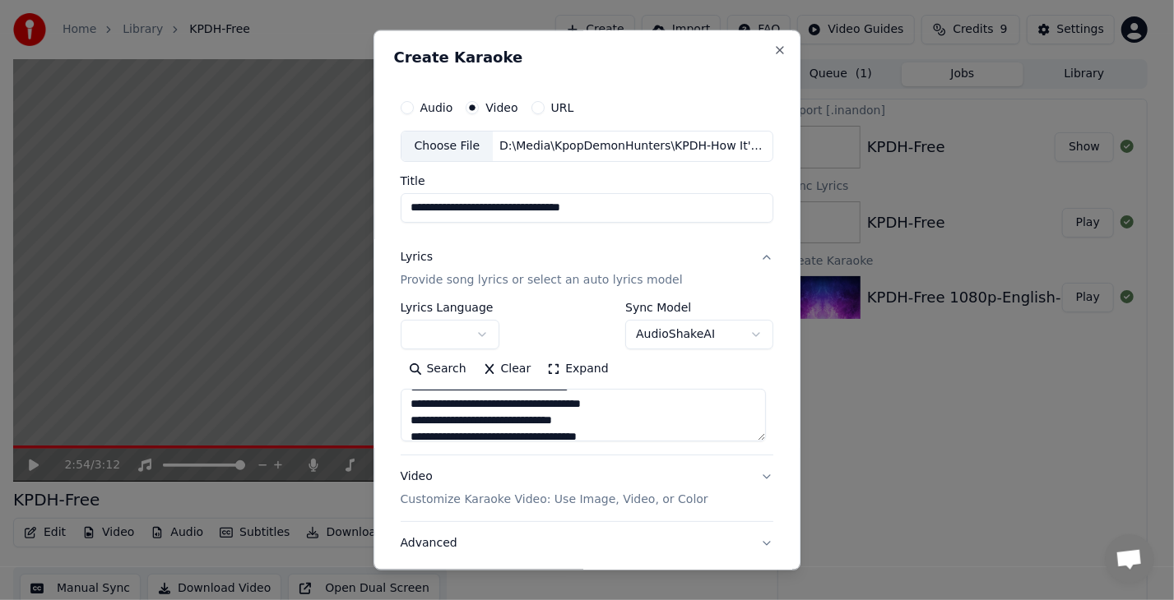
click at [401, 418] on textarea at bounding box center [583, 415] width 365 height 53
drag, startPoint x: 416, startPoint y: 417, endPoint x: 395, endPoint y: 417, distance: 21.4
click at [395, 417] on div "**********" at bounding box center [587, 342] width 387 height 513
click at [528, 419] on textarea at bounding box center [583, 415] width 365 height 53
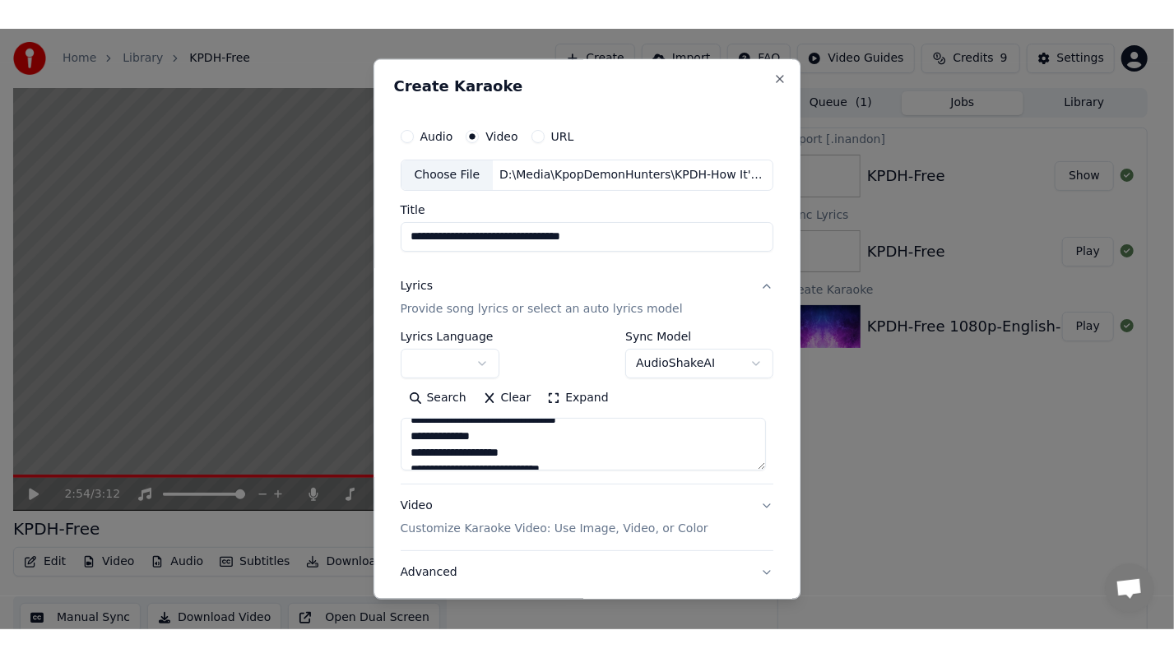
scroll to position [230, 0]
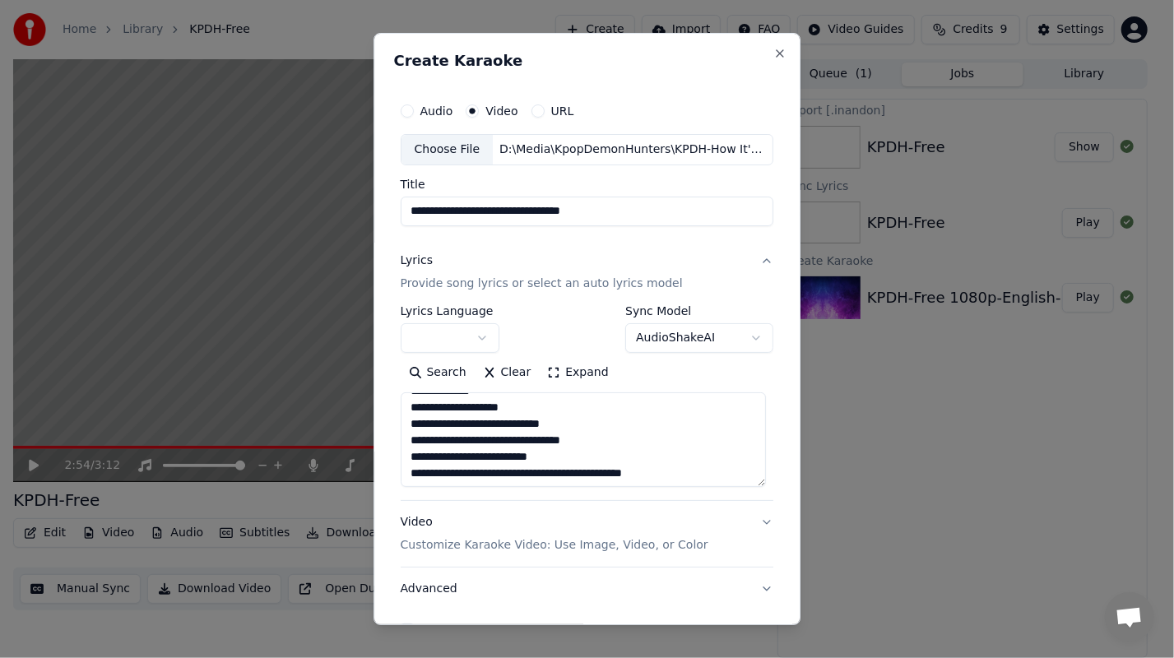
drag, startPoint x: 755, startPoint y: 441, endPoint x: 747, endPoint y: 482, distance: 41.9
click at [747, 482] on textarea at bounding box center [583, 439] width 365 height 95
click at [447, 455] on textarea at bounding box center [583, 439] width 365 height 95
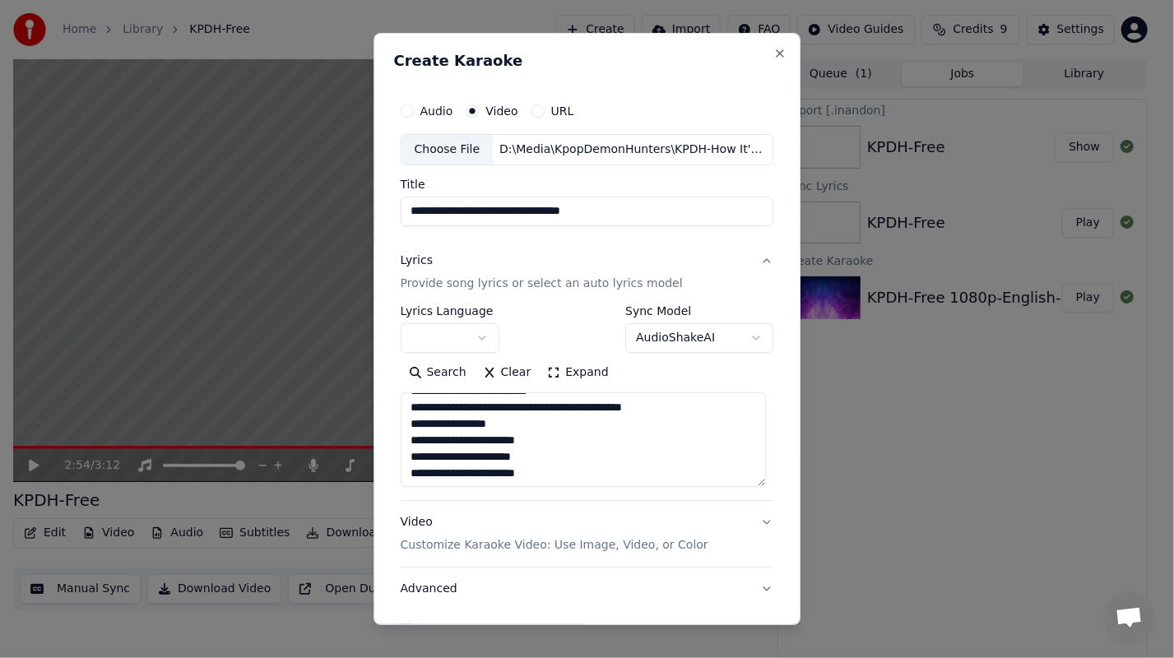
click at [477, 458] on textarea at bounding box center [583, 439] width 365 height 95
click at [507, 459] on textarea at bounding box center [583, 439] width 365 height 95
click at [445, 471] on textarea at bounding box center [583, 439] width 365 height 95
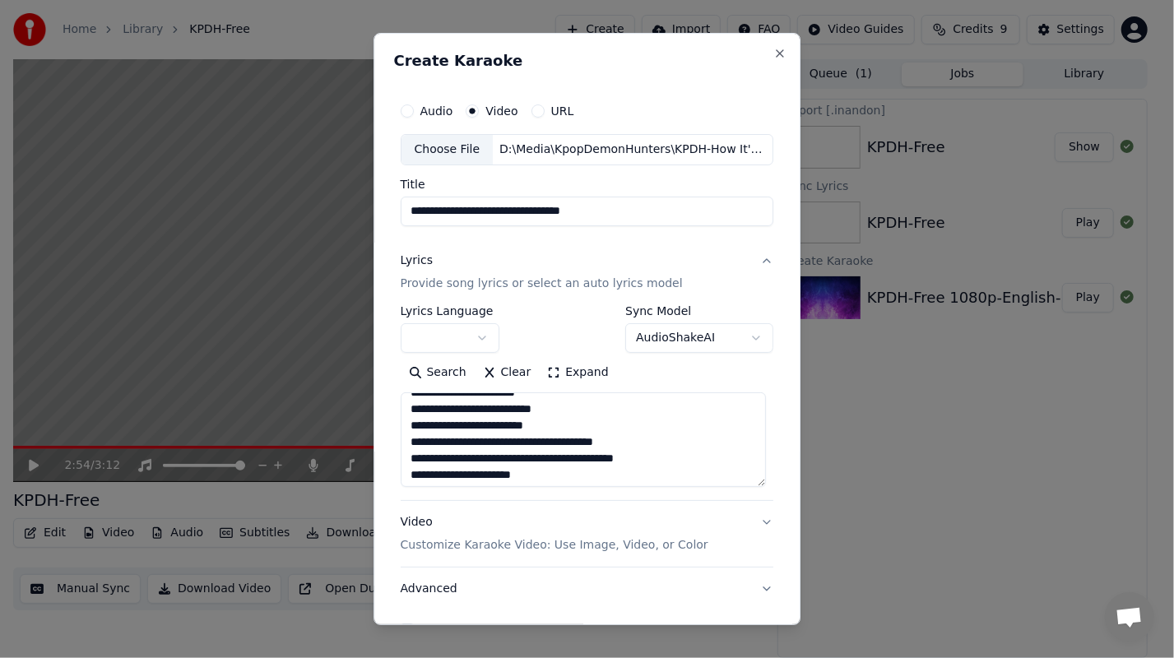
scroll to position [395, 0]
drag, startPoint x: 679, startPoint y: 457, endPoint x: 438, endPoint y: 456, distance: 240.2
click at [438, 456] on textarea at bounding box center [583, 439] width 365 height 95
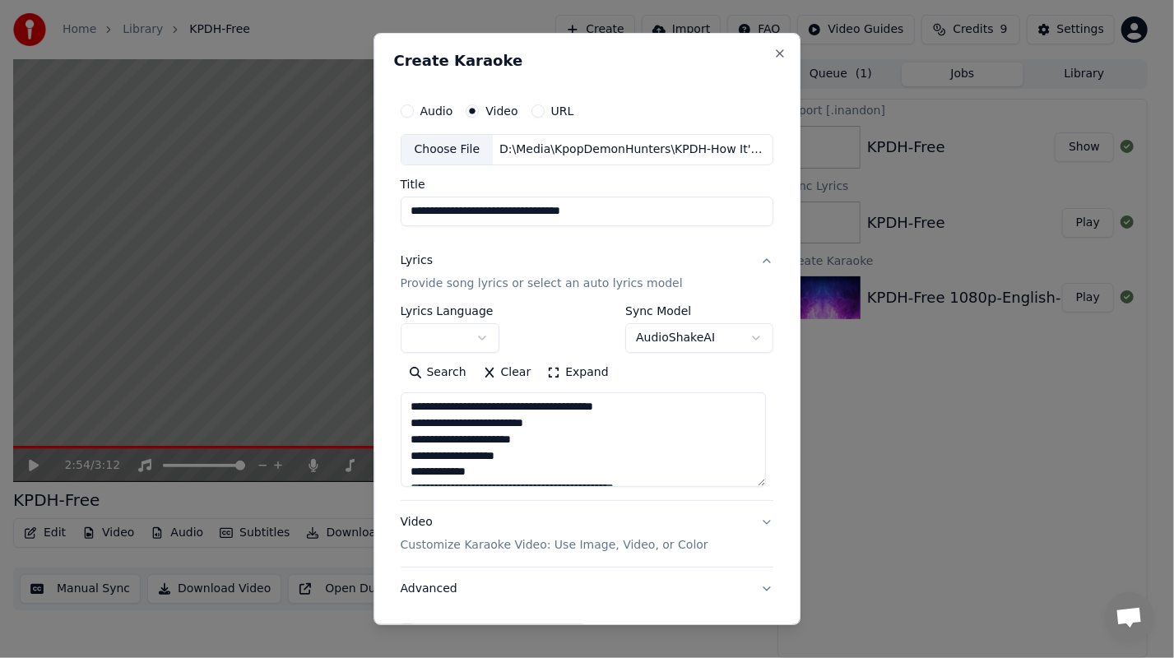
scroll to position [428, 0]
click at [629, 442] on textarea at bounding box center [583, 439] width 365 height 95
click at [674, 406] on textarea at bounding box center [583, 439] width 365 height 95
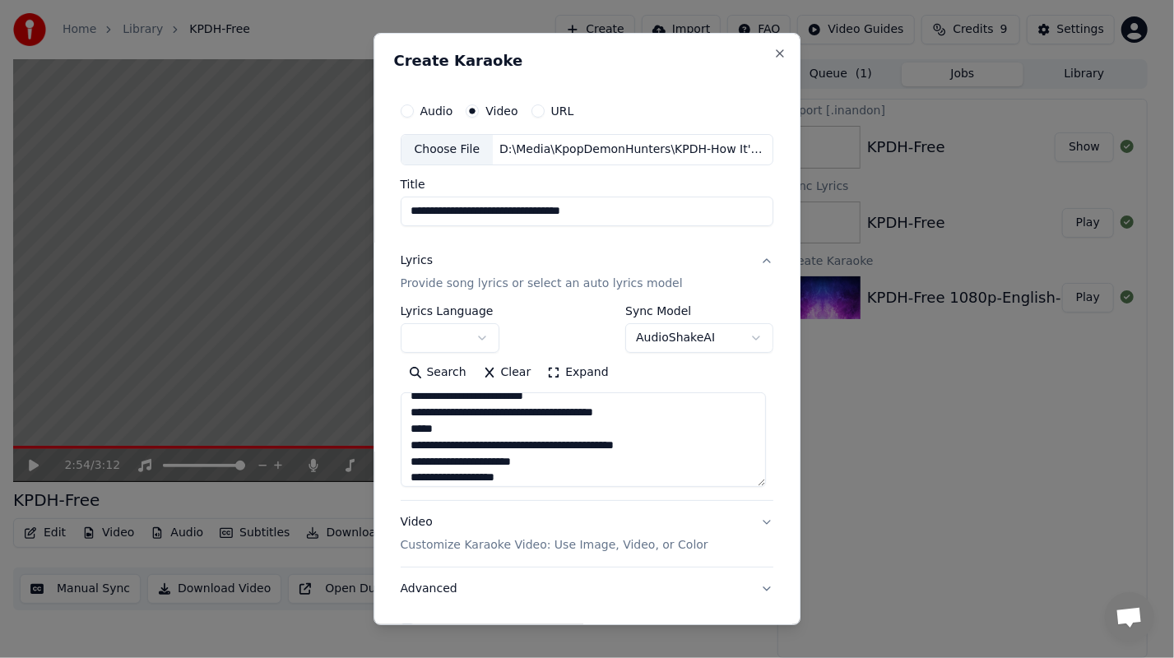
drag, startPoint x: 451, startPoint y: 403, endPoint x: 406, endPoint y: 400, distance: 45.4
click at [403, 400] on textarea at bounding box center [583, 439] width 365 height 95
click at [454, 431] on textarea at bounding box center [583, 439] width 365 height 95
drag, startPoint x: 439, startPoint y: 429, endPoint x: 415, endPoint y: 433, distance: 24.1
click at [415, 433] on textarea at bounding box center [583, 439] width 365 height 95
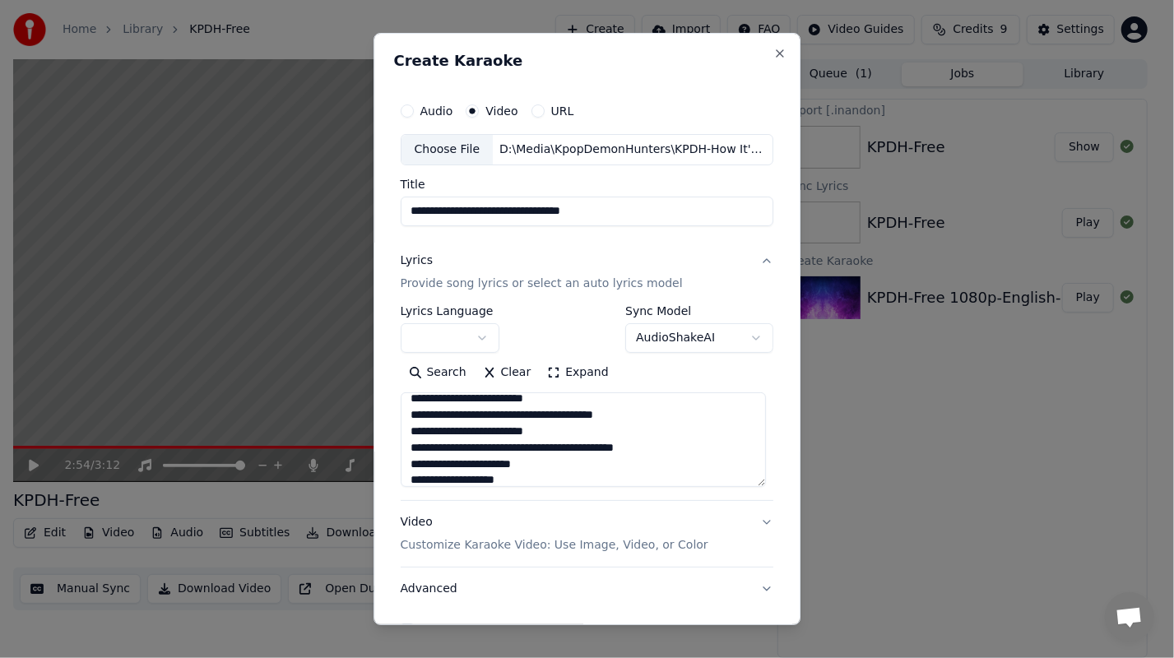
click at [559, 429] on textarea at bounding box center [583, 439] width 365 height 95
click at [423, 450] on textarea at bounding box center [583, 439] width 365 height 95
click at [441, 431] on textarea at bounding box center [583, 439] width 365 height 95
click at [538, 429] on textarea at bounding box center [583, 439] width 365 height 95
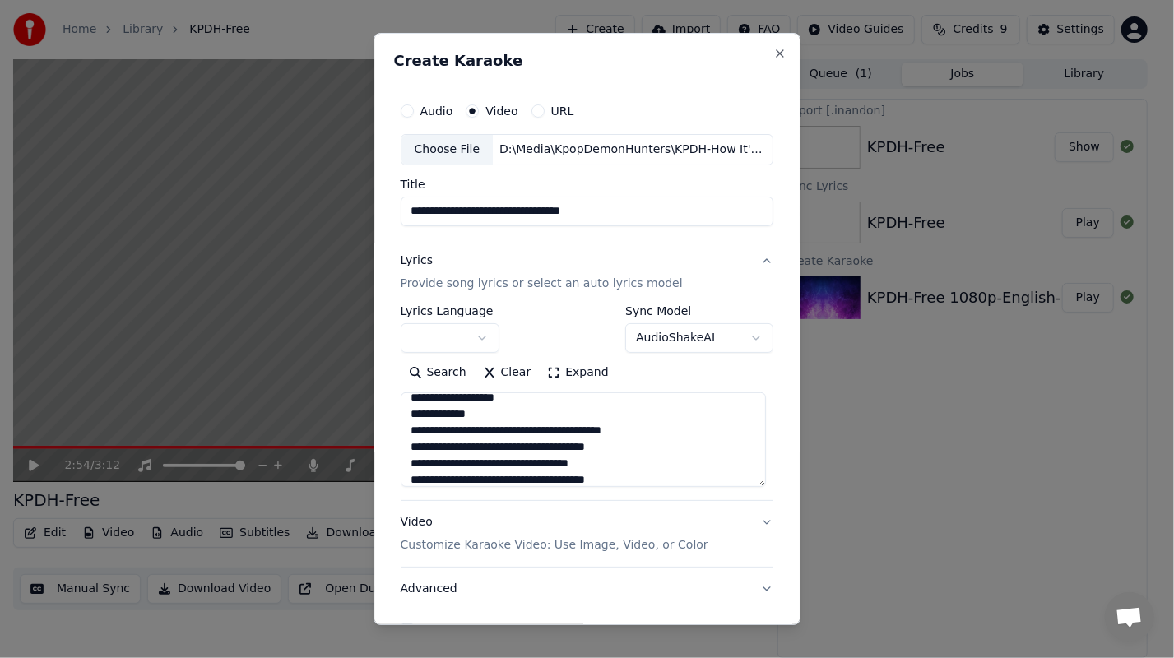
click at [456, 447] on textarea at bounding box center [583, 439] width 365 height 95
click at [443, 480] on textarea at bounding box center [583, 439] width 365 height 95
click at [517, 477] on textarea at bounding box center [583, 439] width 365 height 95
drag, startPoint x: 520, startPoint y: 475, endPoint x: 480, endPoint y: 463, distance: 41.1
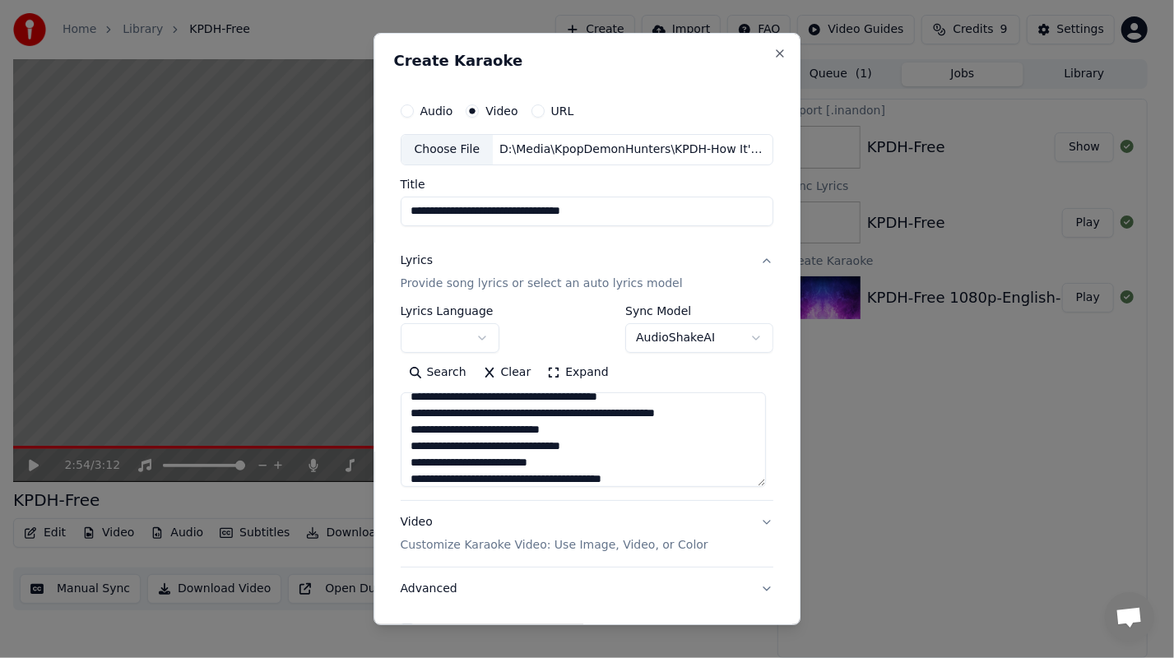
click at [480, 464] on textarea at bounding box center [583, 439] width 365 height 95
click at [517, 423] on textarea at bounding box center [583, 439] width 365 height 95
drag, startPoint x: 521, startPoint y: 427, endPoint x: 468, endPoint y: 431, distance: 52.8
click at [468, 431] on textarea at bounding box center [583, 439] width 365 height 95
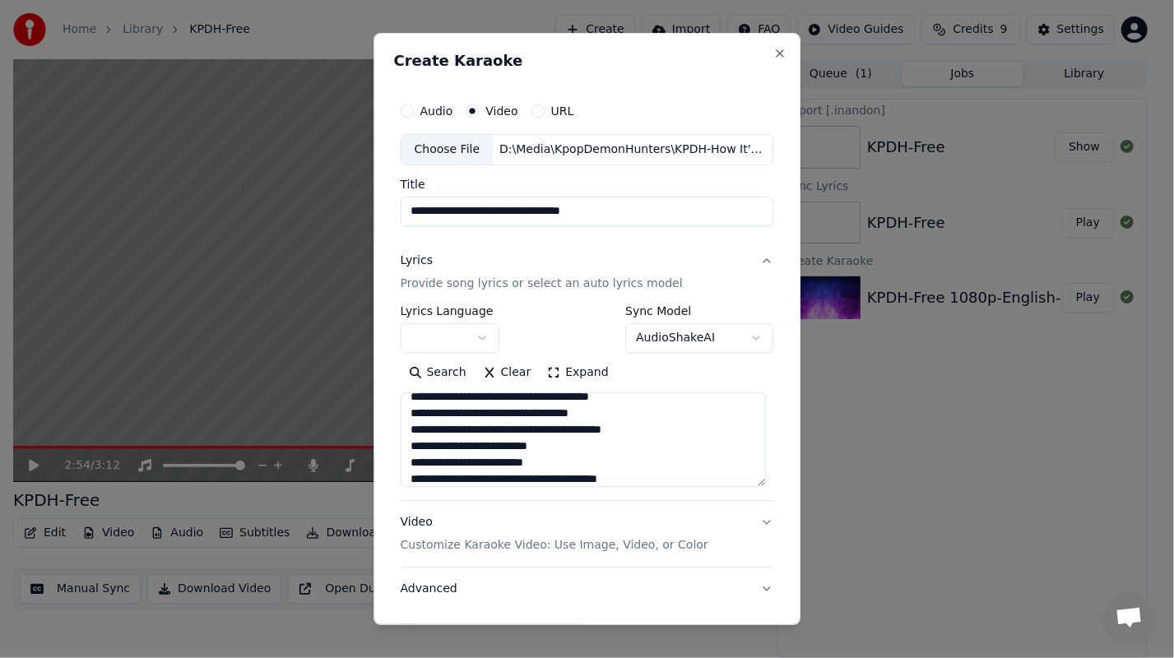
click at [748, 464] on textarea at bounding box center [583, 439] width 365 height 95
click at [515, 429] on textarea at bounding box center [583, 439] width 365 height 95
click at [602, 429] on textarea at bounding box center [583, 439] width 365 height 95
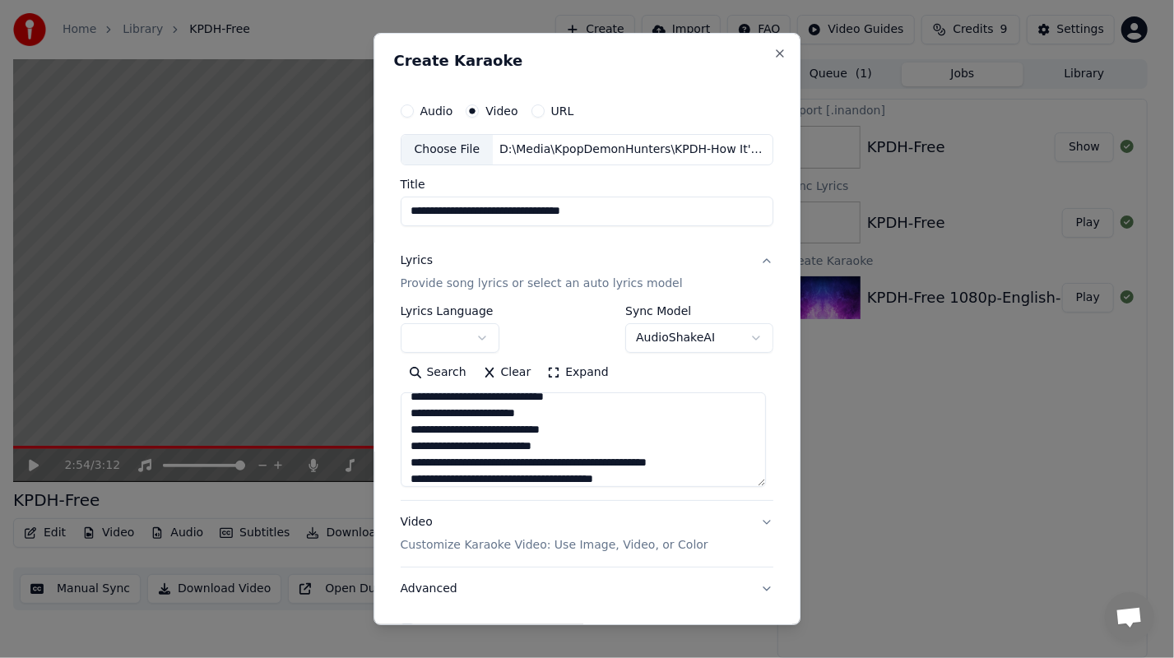
click at [439, 447] on textarea at bounding box center [583, 439] width 365 height 95
click at [446, 461] on textarea at bounding box center [583, 439] width 365 height 95
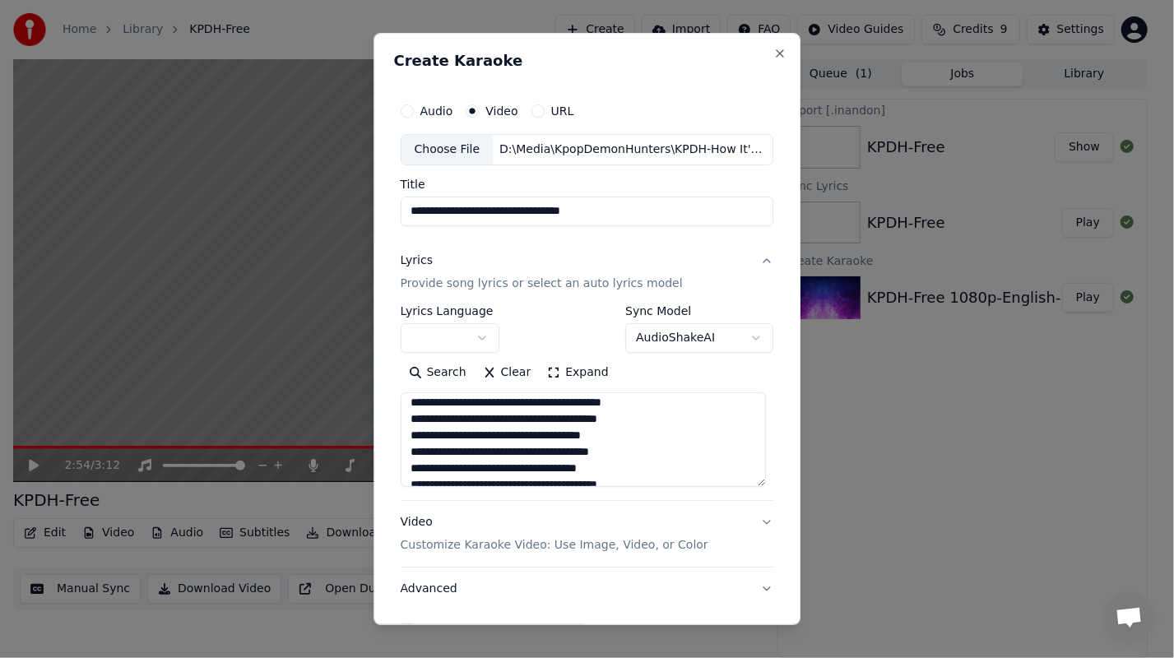
scroll to position [988, 0]
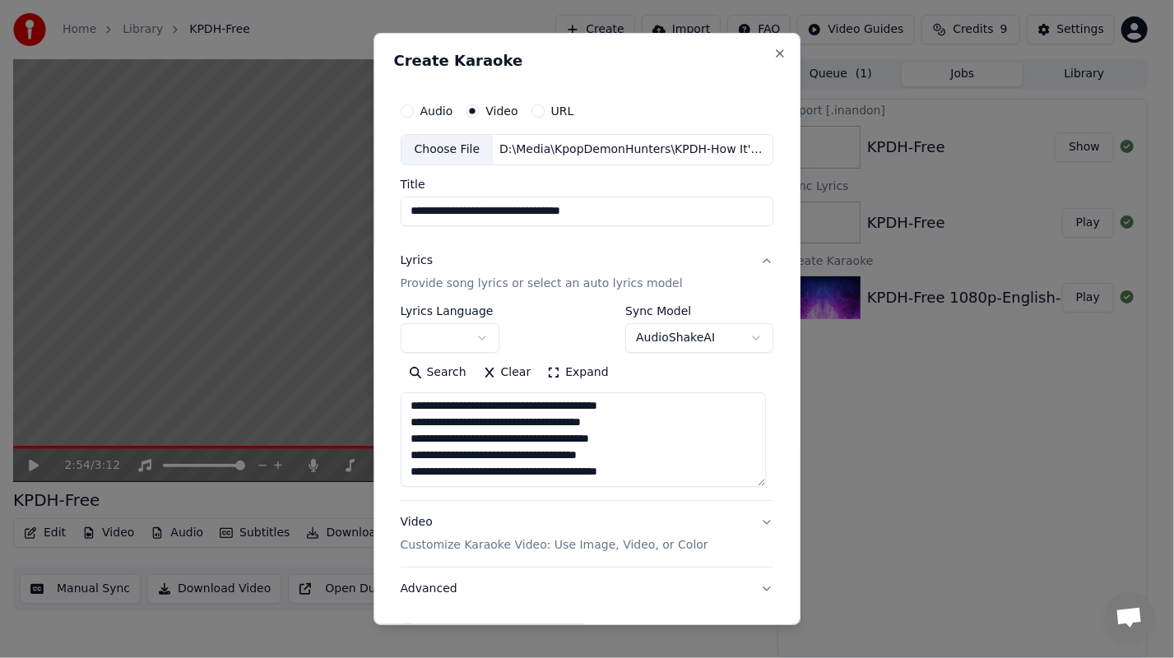
click at [609, 447] on textarea at bounding box center [583, 439] width 365 height 95
click at [445, 470] on textarea at bounding box center [583, 439] width 365 height 95
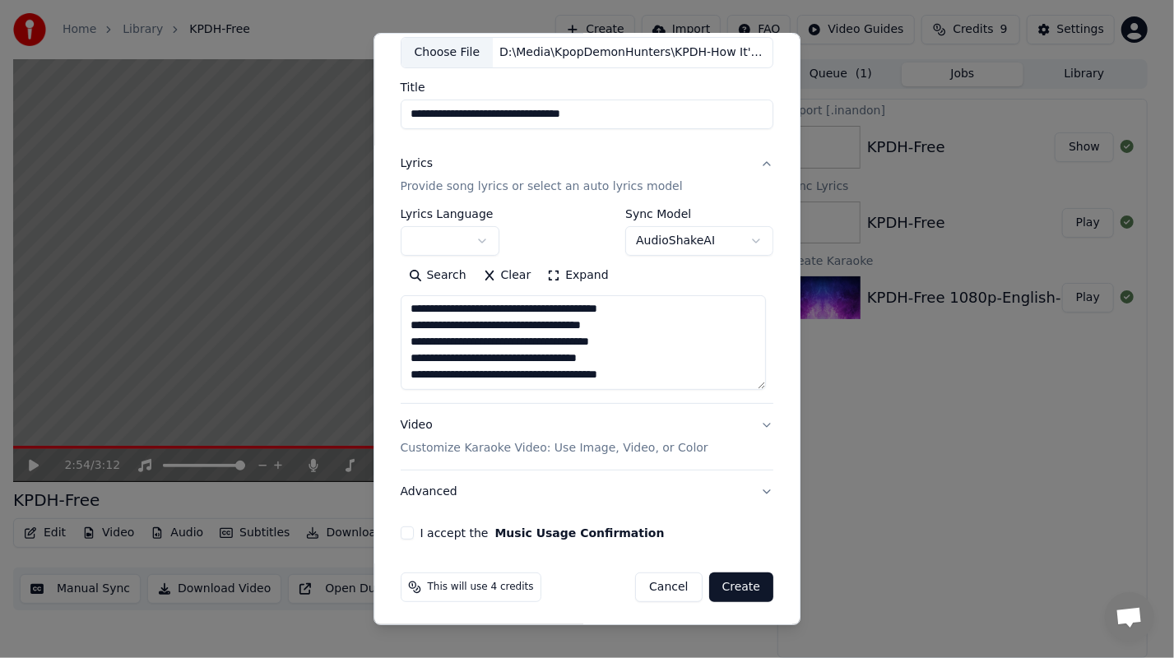
scroll to position [99, 0]
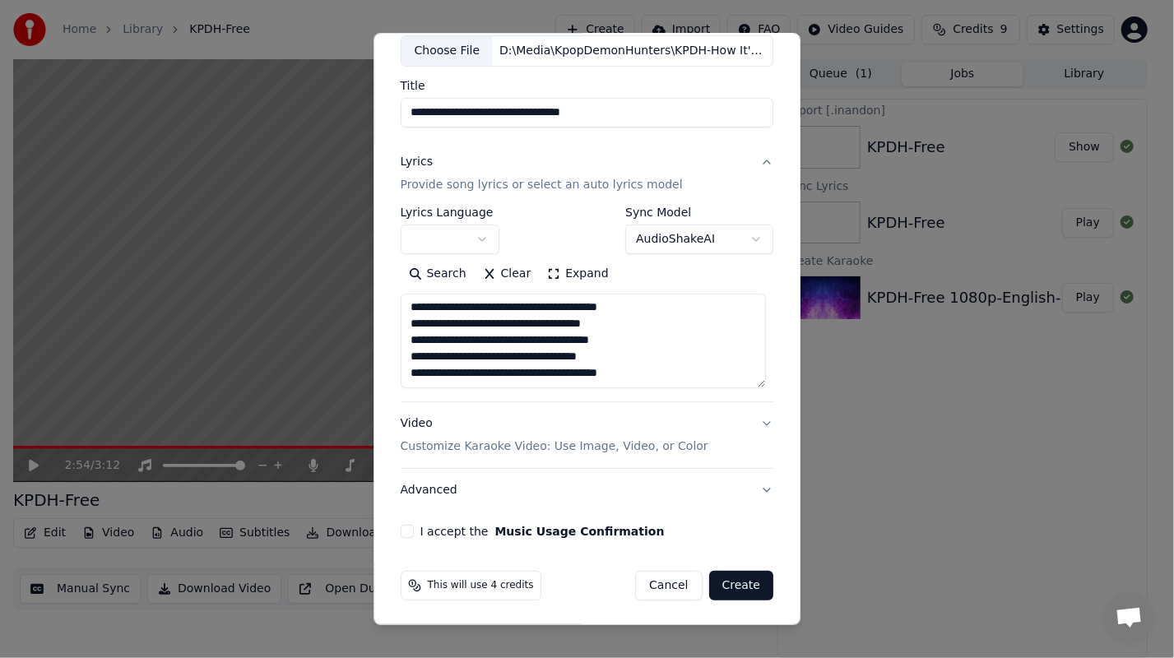
type textarea "**********"
click at [405, 530] on button "I accept the Music Usage Confirmation" at bounding box center [407, 531] width 13 height 13
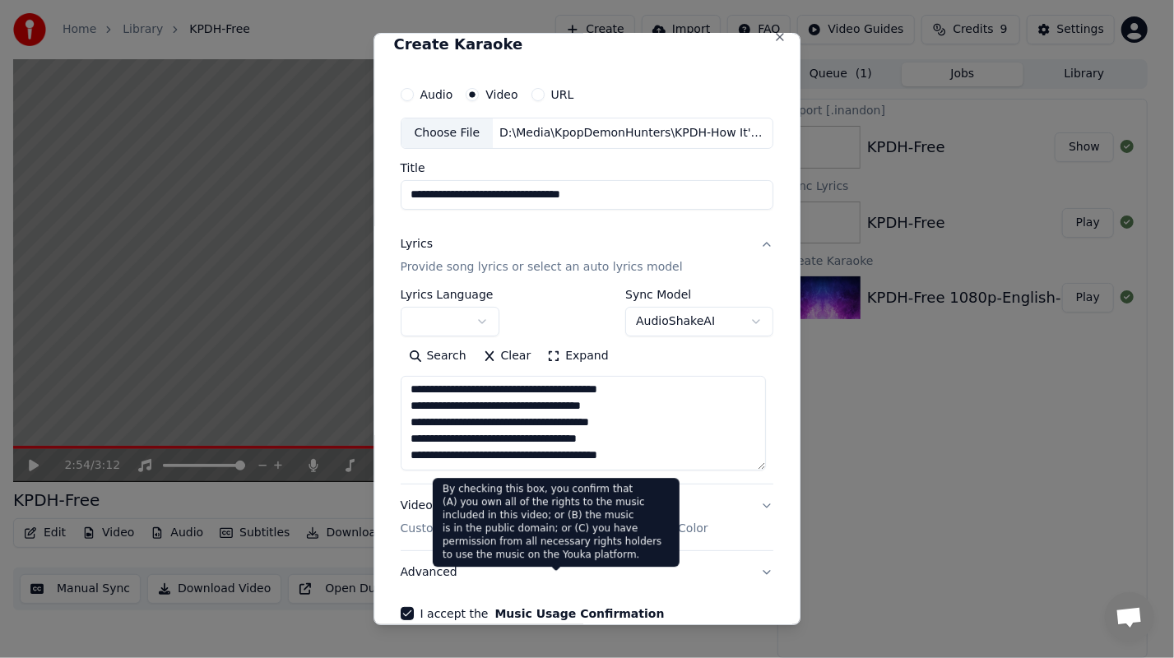
scroll to position [0, 0]
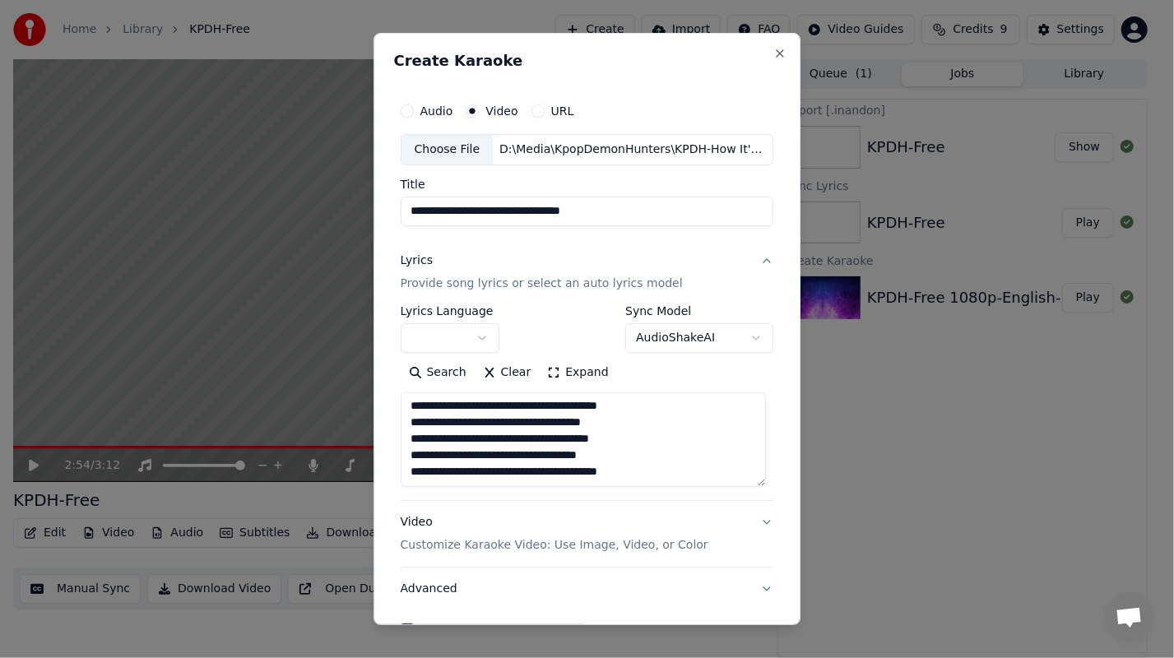
click at [483, 340] on body "**********" at bounding box center [580, 329] width 1161 height 658
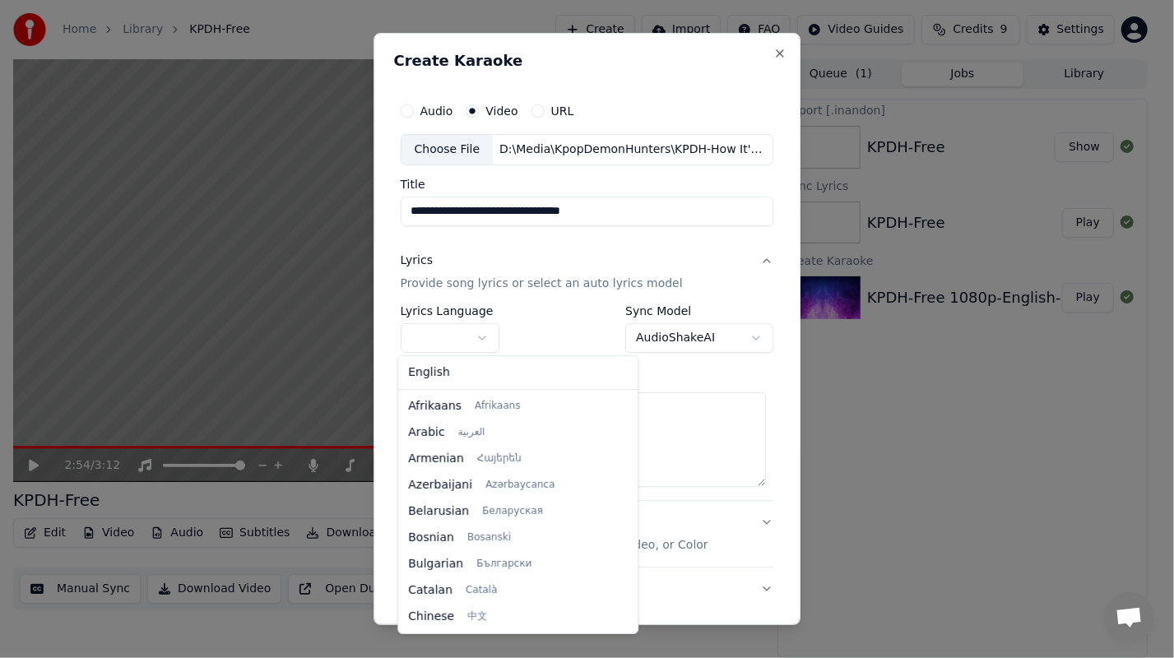
select select "**"
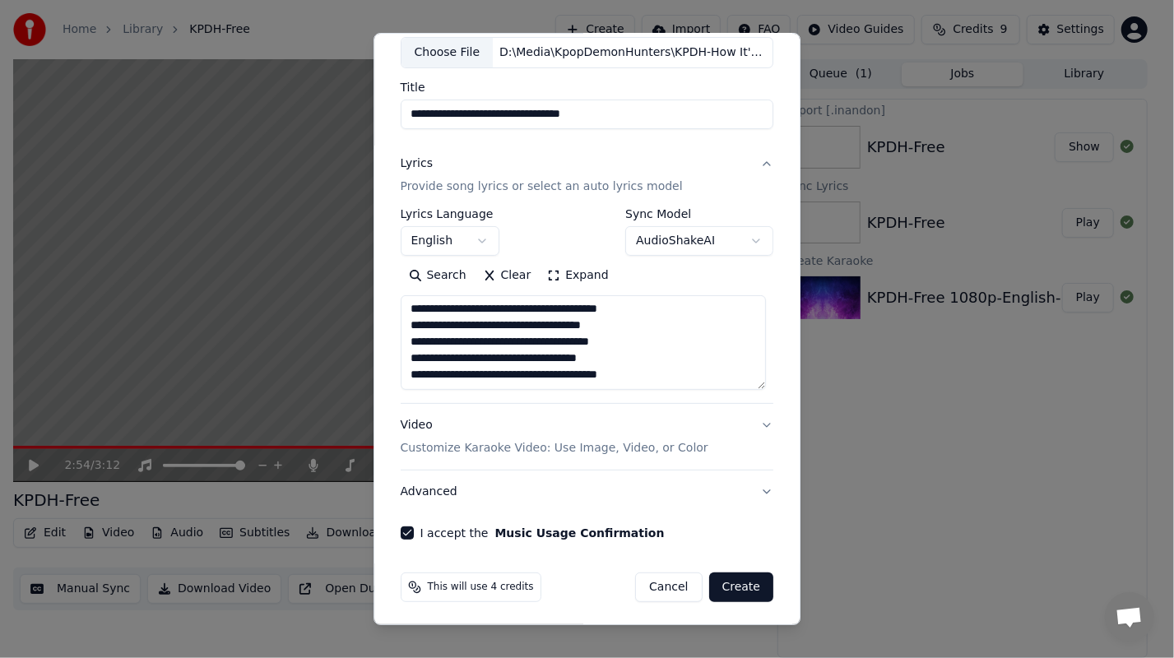
scroll to position [99, 0]
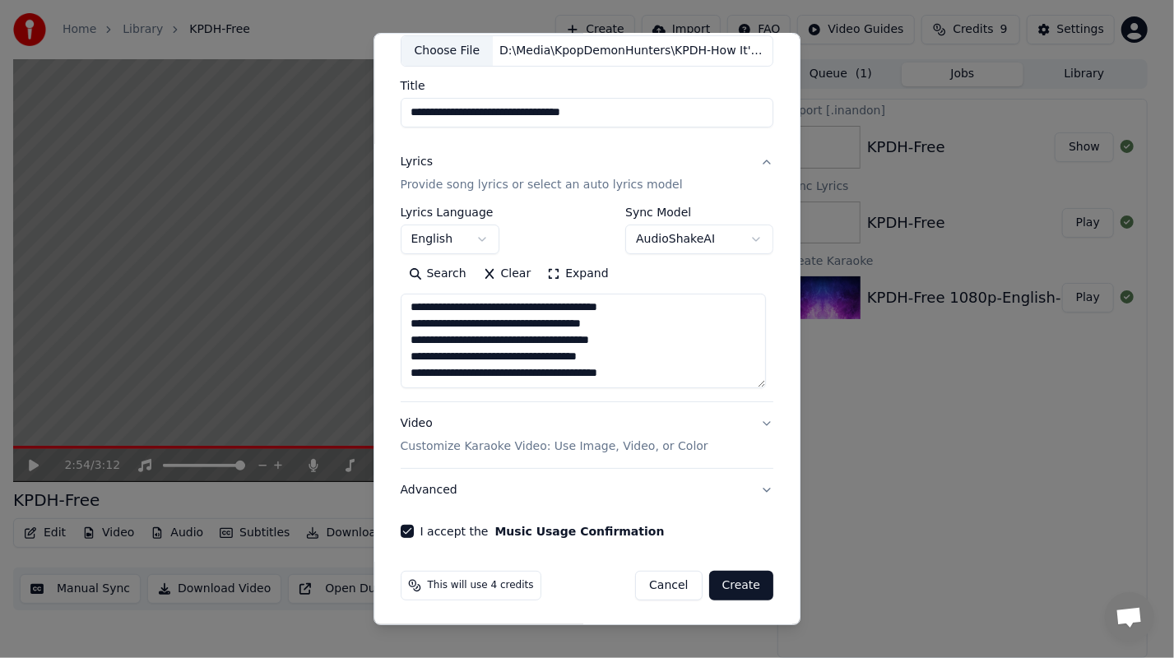
click at [745, 586] on button "Create" at bounding box center [741, 586] width 65 height 30
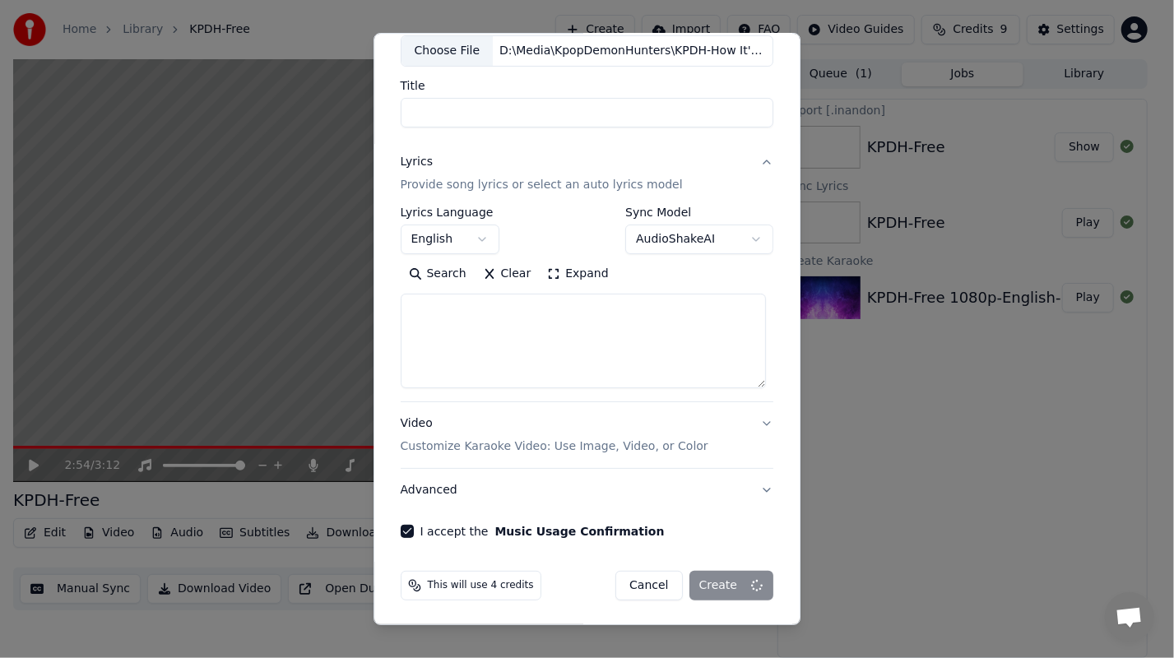
scroll to position [0, 0]
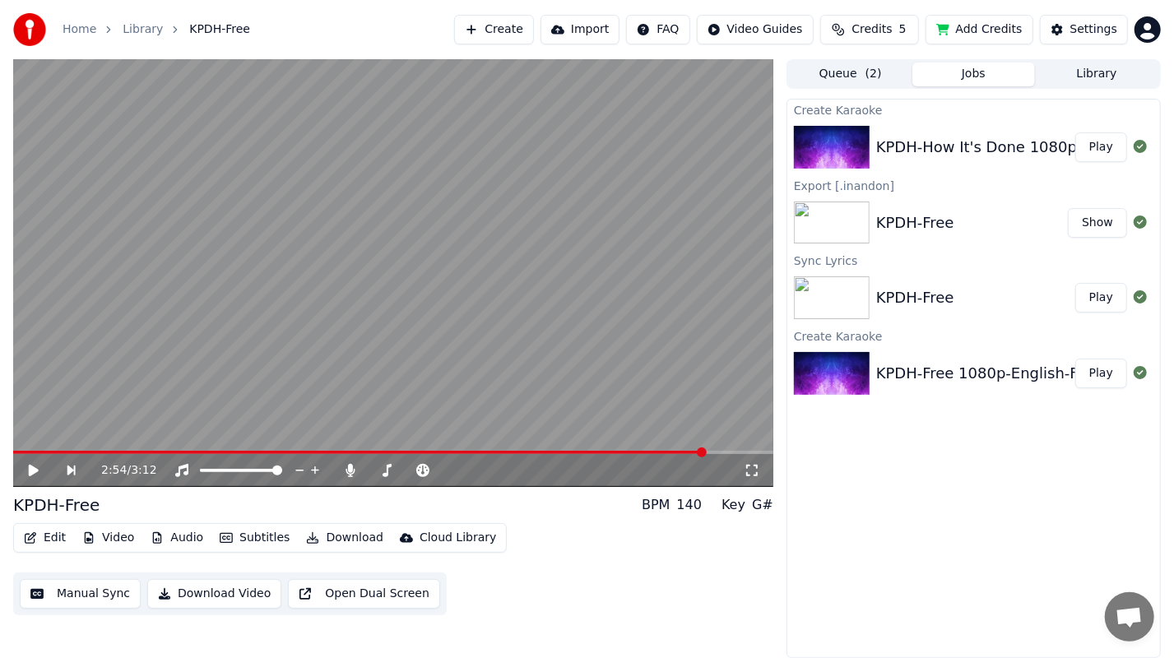
click at [1107, 146] on button "Play" at bounding box center [1101, 147] width 52 height 30
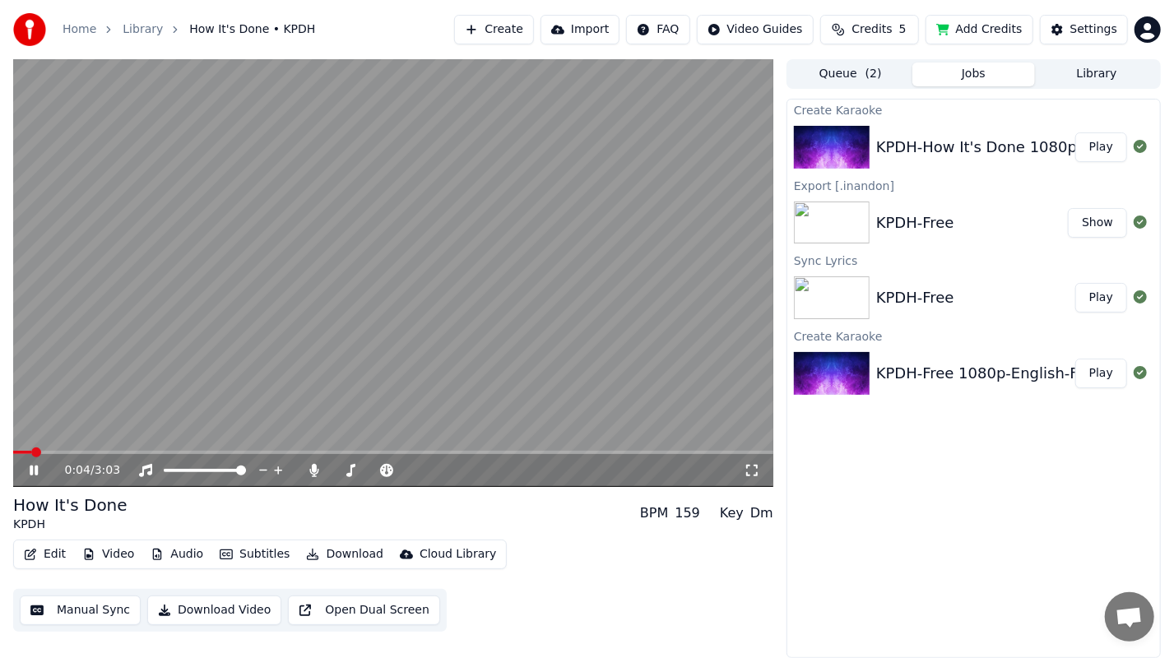
click at [114, 557] on button "Video" at bounding box center [108, 554] width 65 height 23
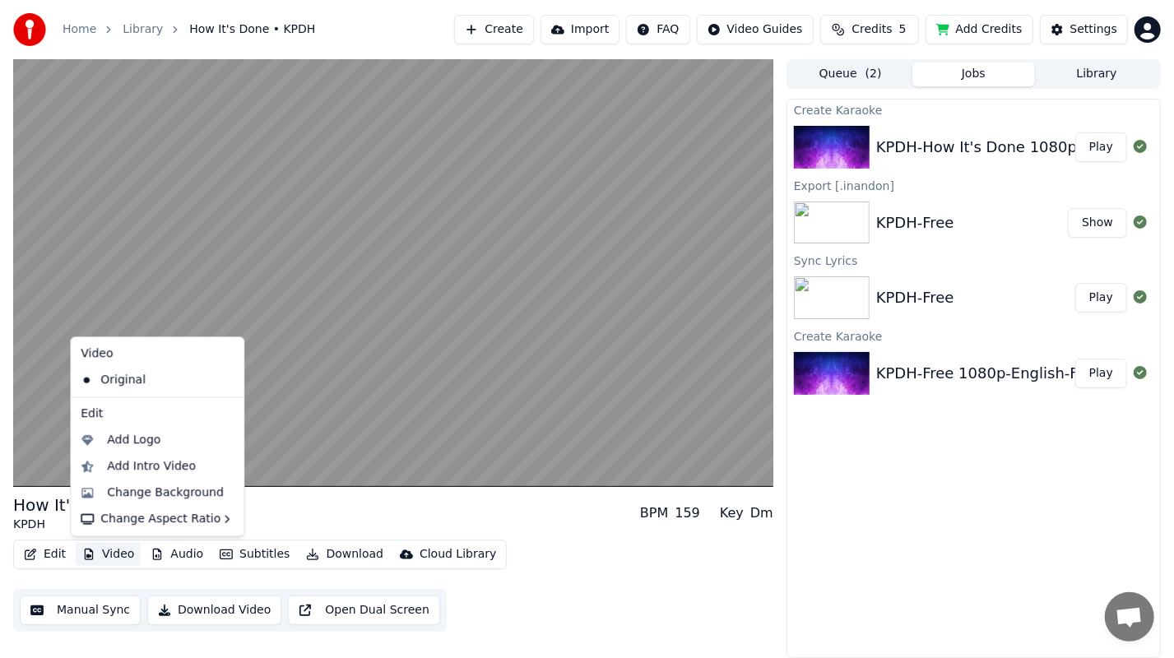
click at [136, 349] on div "Video" at bounding box center [157, 354] width 166 height 26
click at [164, 494] on div "Change Background" at bounding box center [165, 492] width 117 height 16
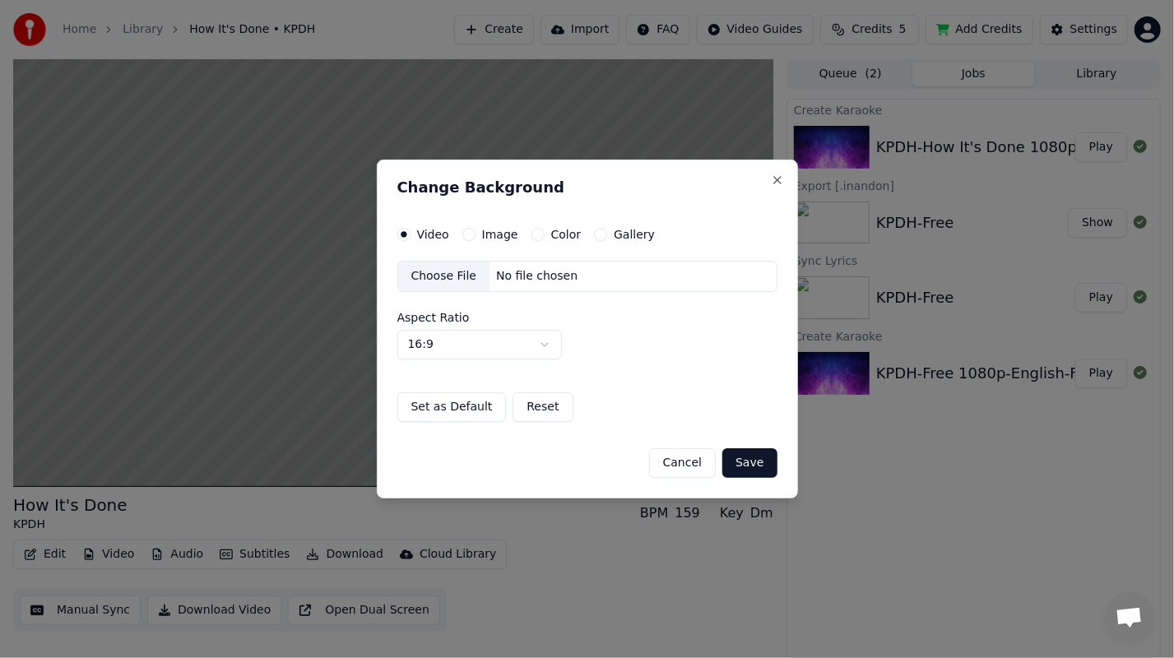
click at [490, 234] on label "Image" at bounding box center [500, 235] width 36 height 12
click at [475, 234] on button "Image" at bounding box center [468, 234] width 13 height 13
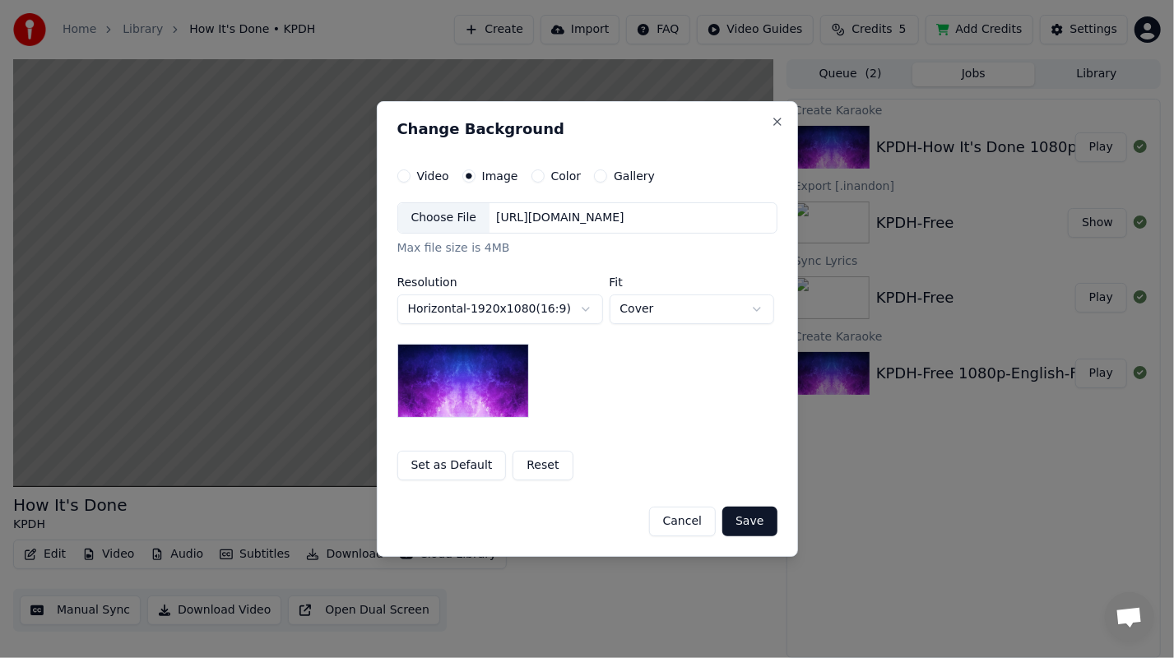
click at [559, 179] on label "Color" at bounding box center [566, 176] width 30 height 12
click at [545, 179] on button "Color" at bounding box center [537, 175] width 13 height 13
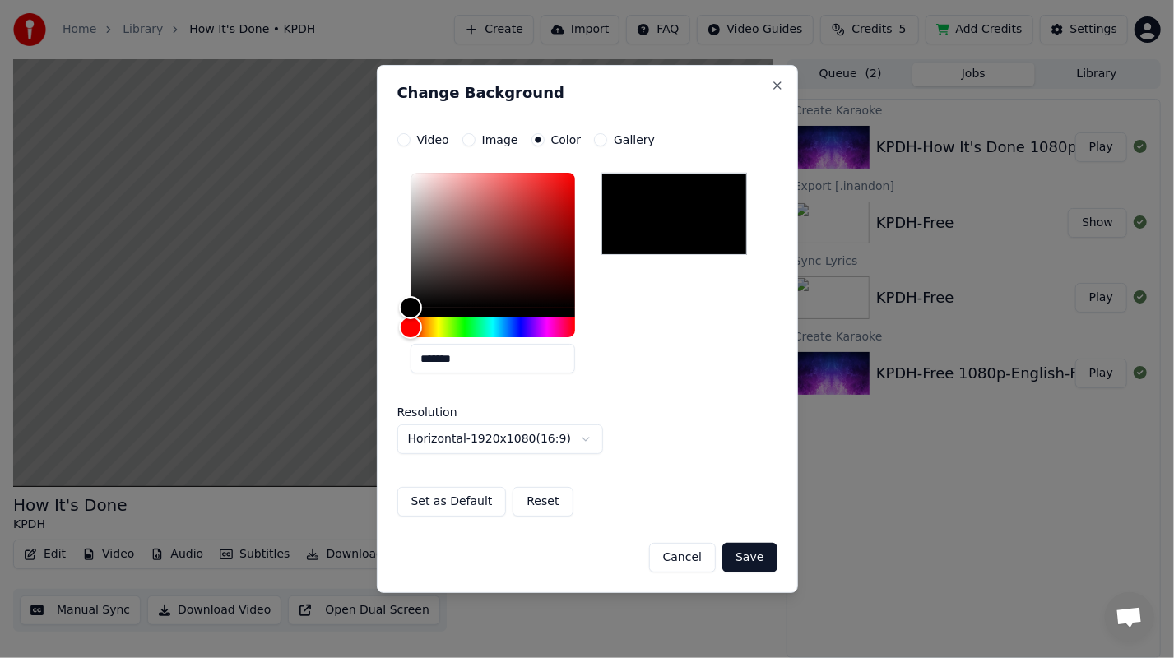
click at [628, 142] on label "Gallery" at bounding box center [634, 140] width 41 height 12
click at [607, 142] on button "Gallery" at bounding box center [600, 139] width 13 height 13
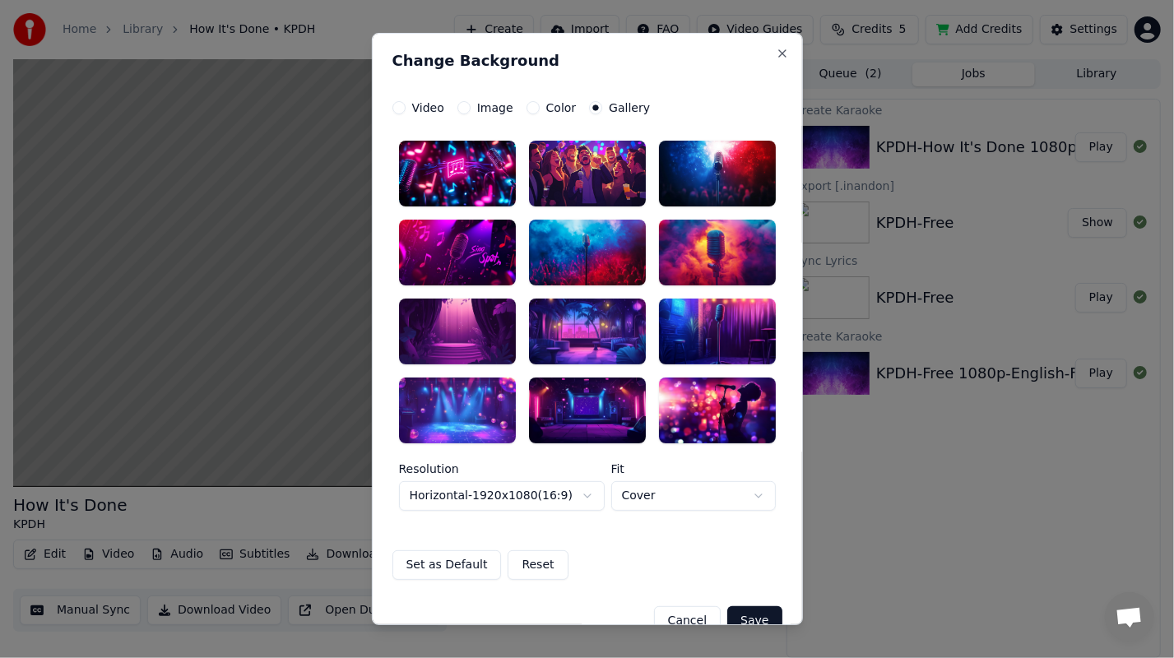
click at [424, 109] on label "Video" at bounding box center [428, 108] width 32 height 12
click at [406, 109] on button "Video" at bounding box center [398, 107] width 13 height 13
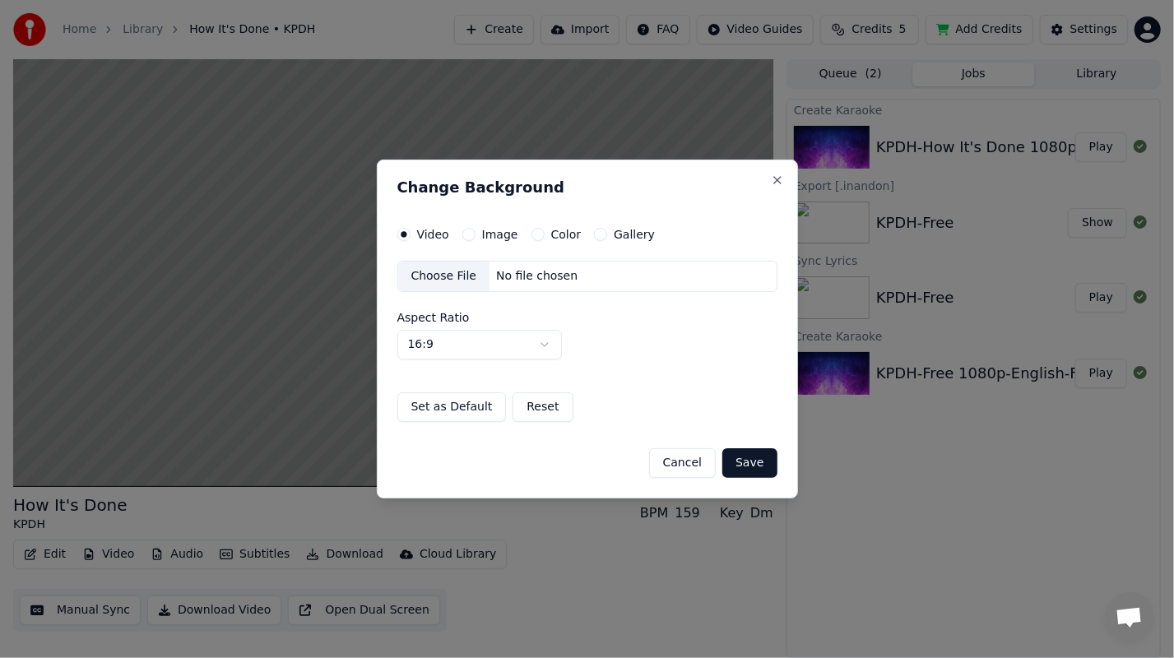
click at [686, 470] on button "Cancel" at bounding box center [682, 463] width 67 height 30
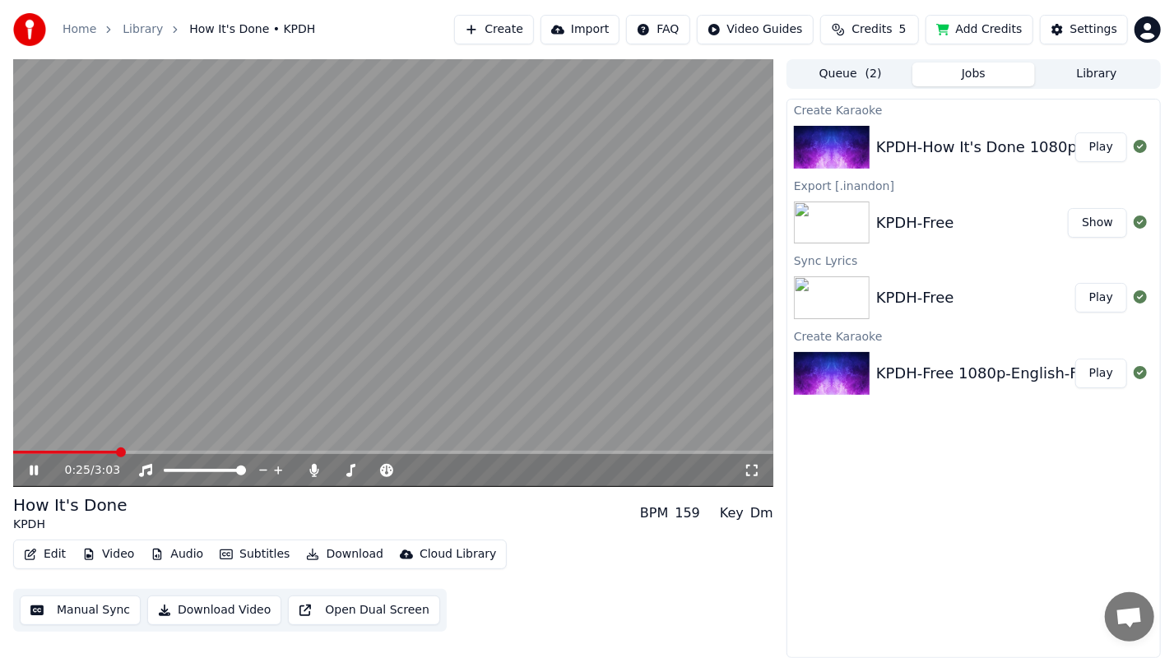
click at [327, 337] on video at bounding box center [393, 273] width 760 height 428
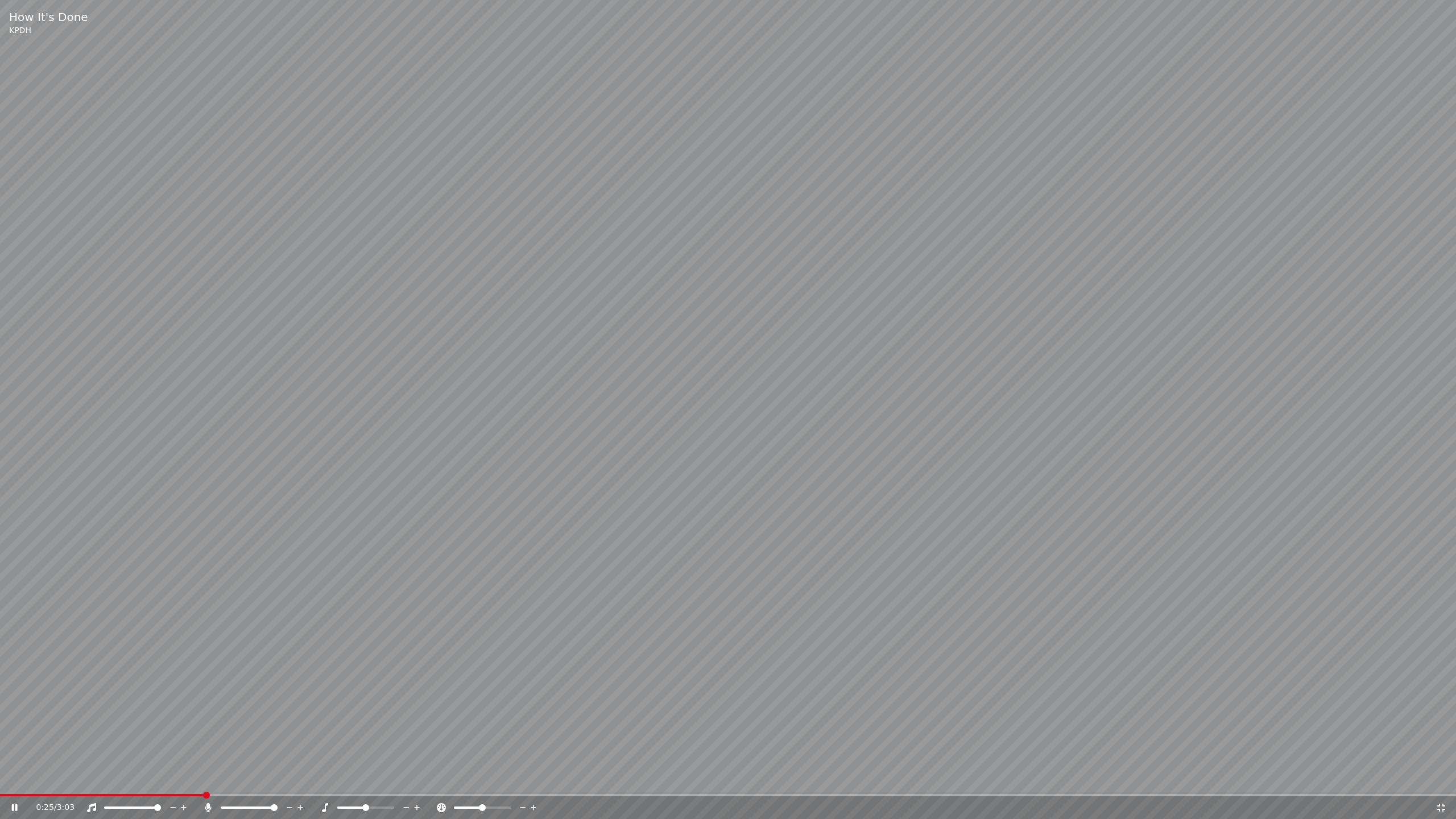
click at [514, 415] on video at bounding box center [728, 410] width 1456 height 819
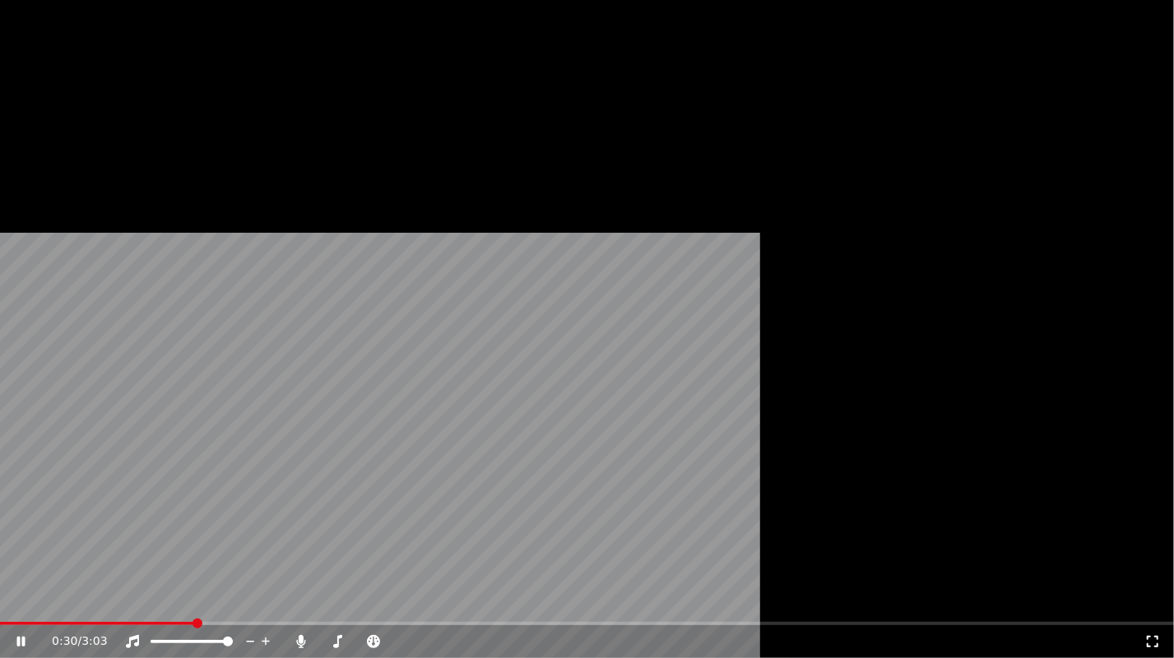
click at [25, 600] on icon at bounding box center [21, 642] width 8 height 10
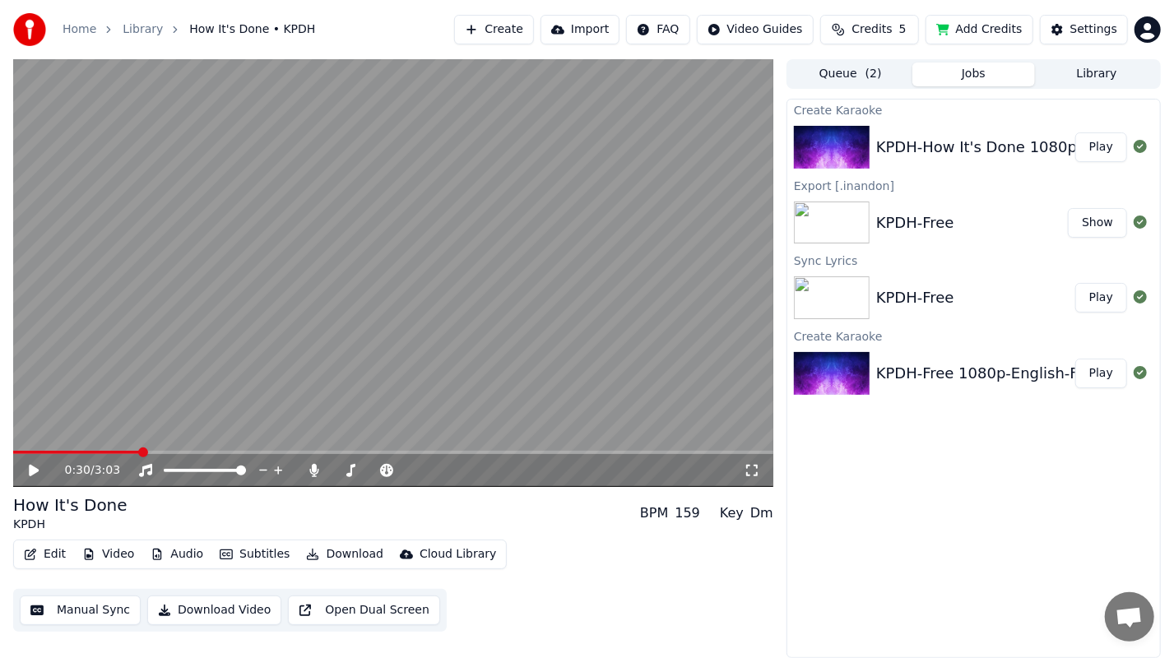
click at [51, 554] on button "Edit" at bounding box center [44, 554] width 55 height 23
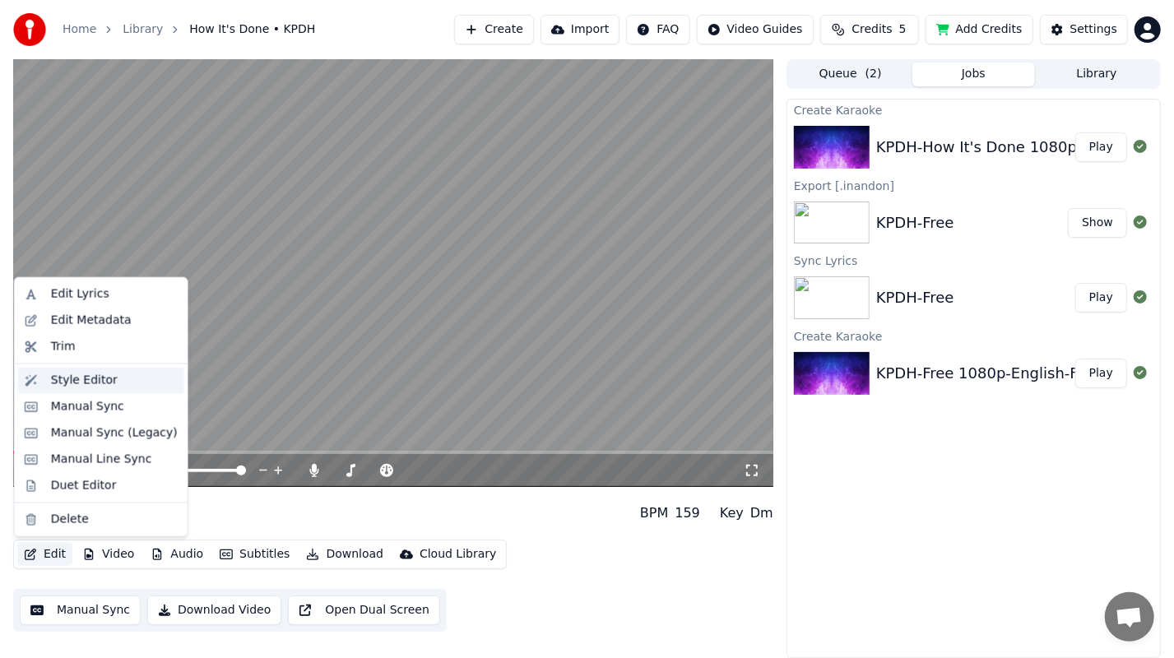
click at [100, 384] on div "Style Editor" at bounding box center [84, 381] width 67 height 16
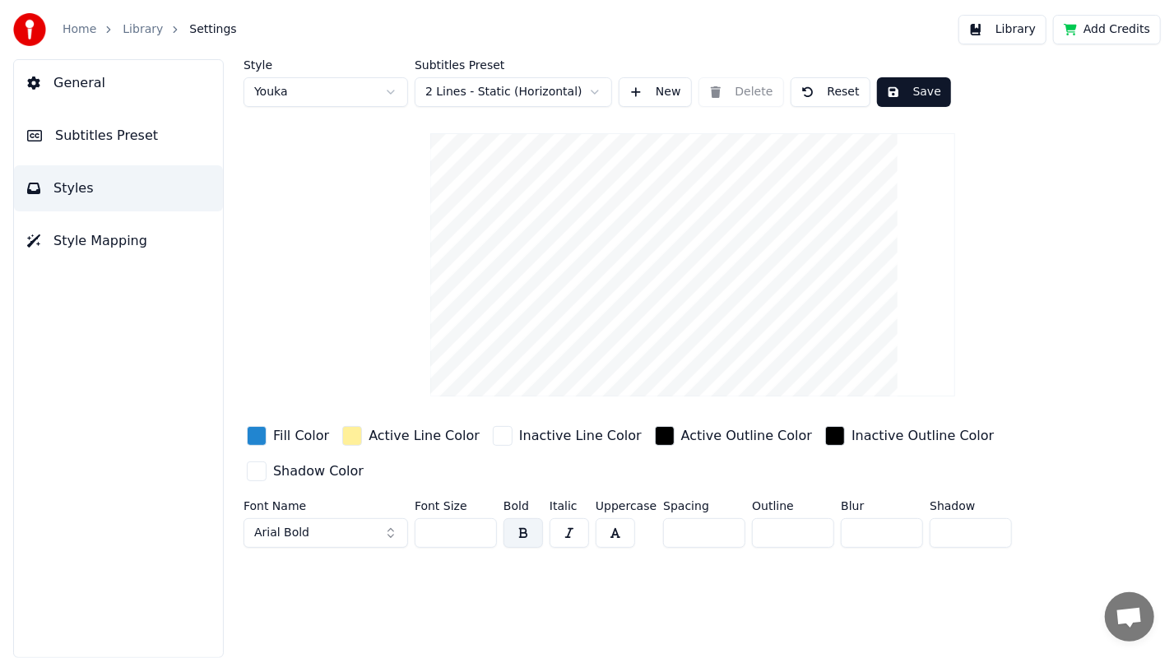
click at [1008, 31] on button "Library" at bounding box center [1002, 30] width 88 height 30
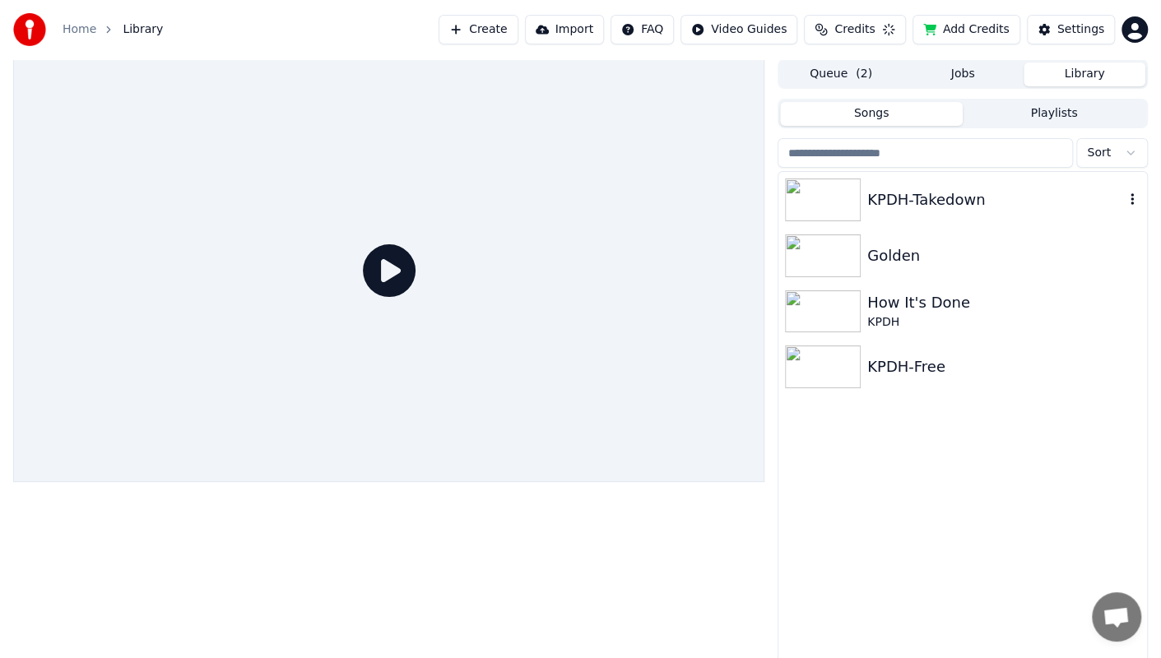
click at [921, 194] on div "KPDH-Takedown" at bounding box center [995, 199] width 257 height 23
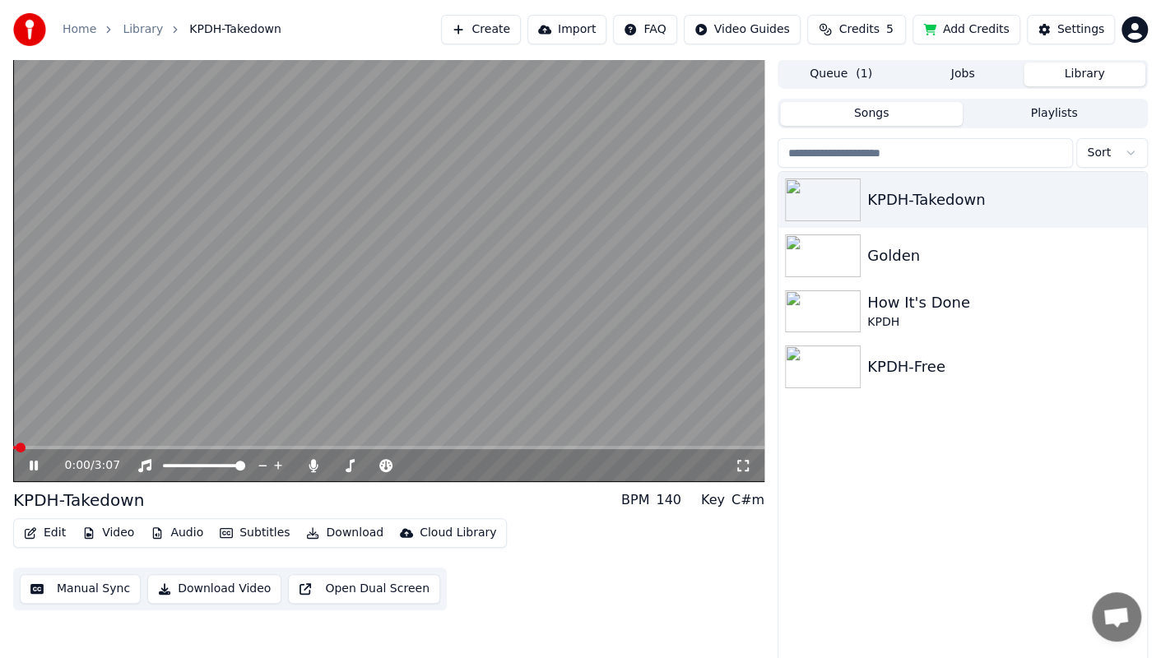
click at [54, 533] on button "Edit" at bounding box center [44, 532] width 55 height 23
click at [904, 319] on div "KPDH" at bounding box center [995, 322] width 257 height 16
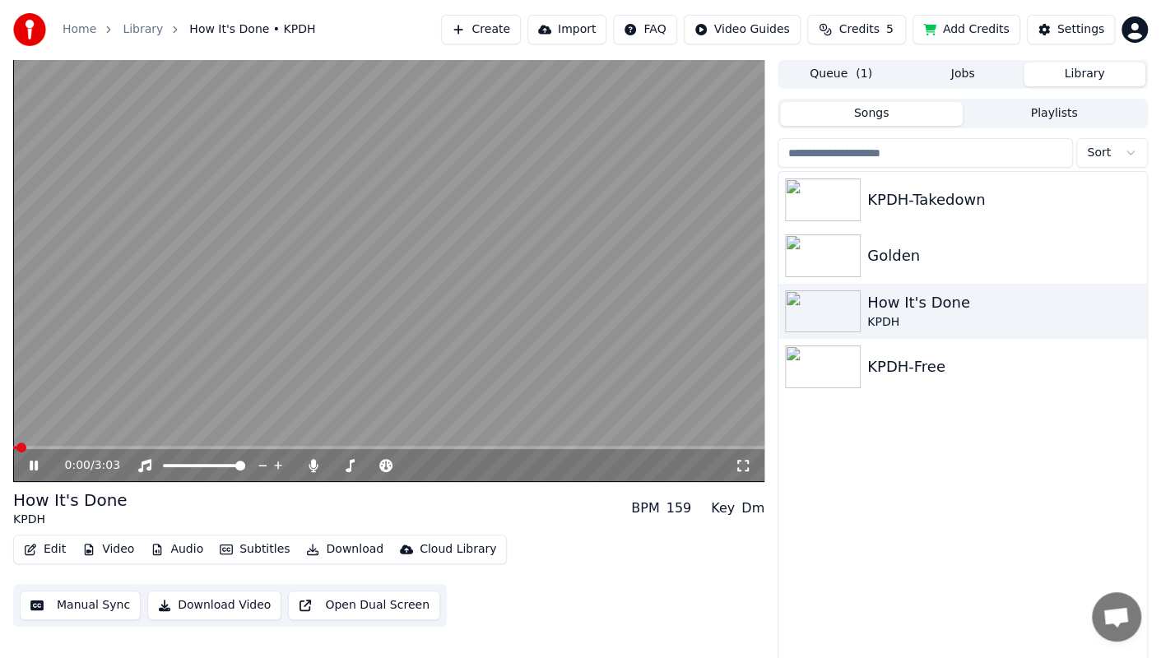
click at [47, 544] on button "Edit" at bounding box center [44, 549] width 55 height 23
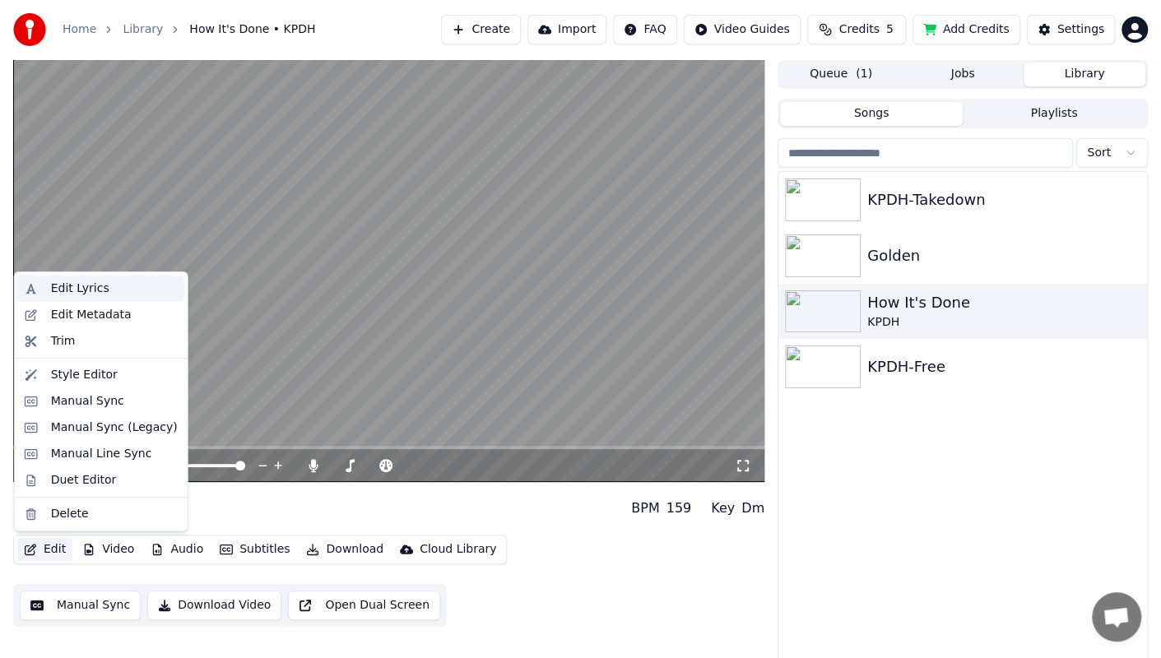
click at [104, 286] on div "Edit Lyrics" at bounding box center [114, 288] width 127 height 16
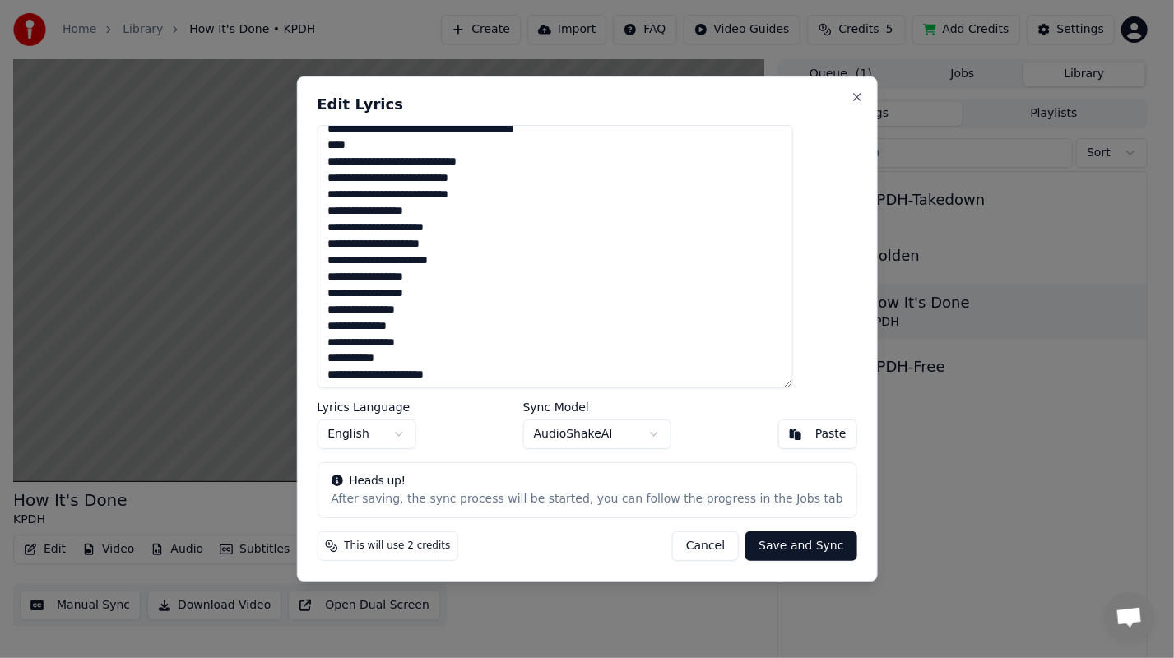
scroll to position [392, 0]
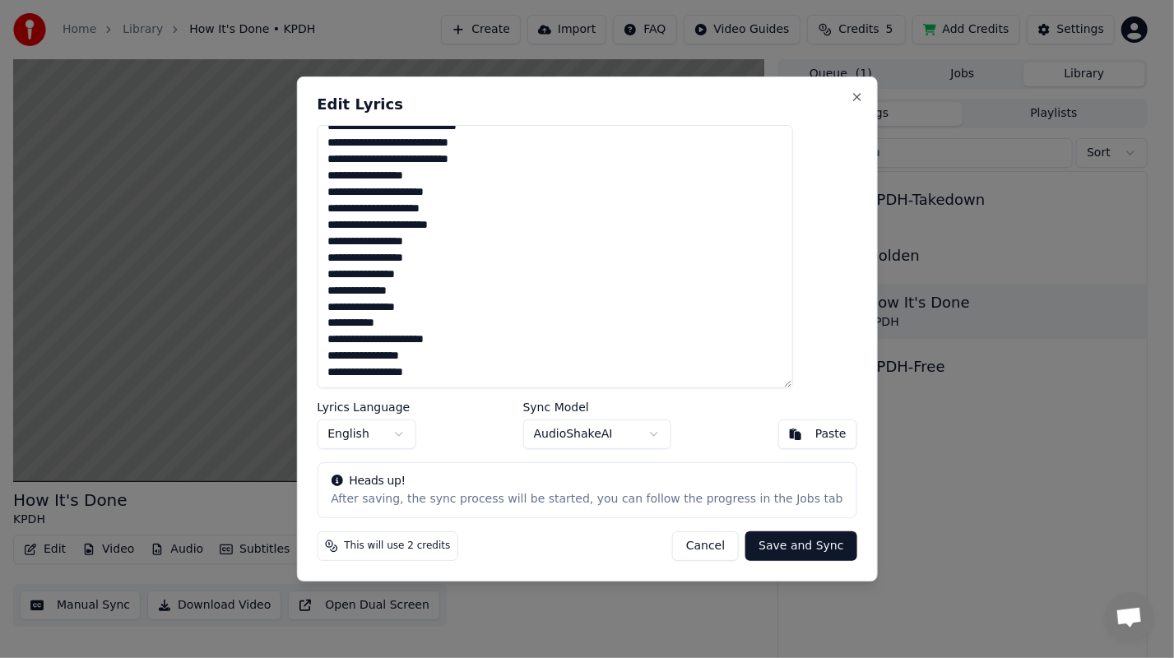
drag, startPoint x: 360, startPoint y: 141, endPoint x: 485, endPoint y: 467, distance: 349.7
click at [485, 467] on div "Edit Lyrics Lyrics Language English Sync Model AudioShakeAI Paste Heads up! Aft…" at bounding box center [586, 328] width 581 height 505
click at [691, 545] on button "Cancel" at bounding box center [705, 546] width 67 height 30
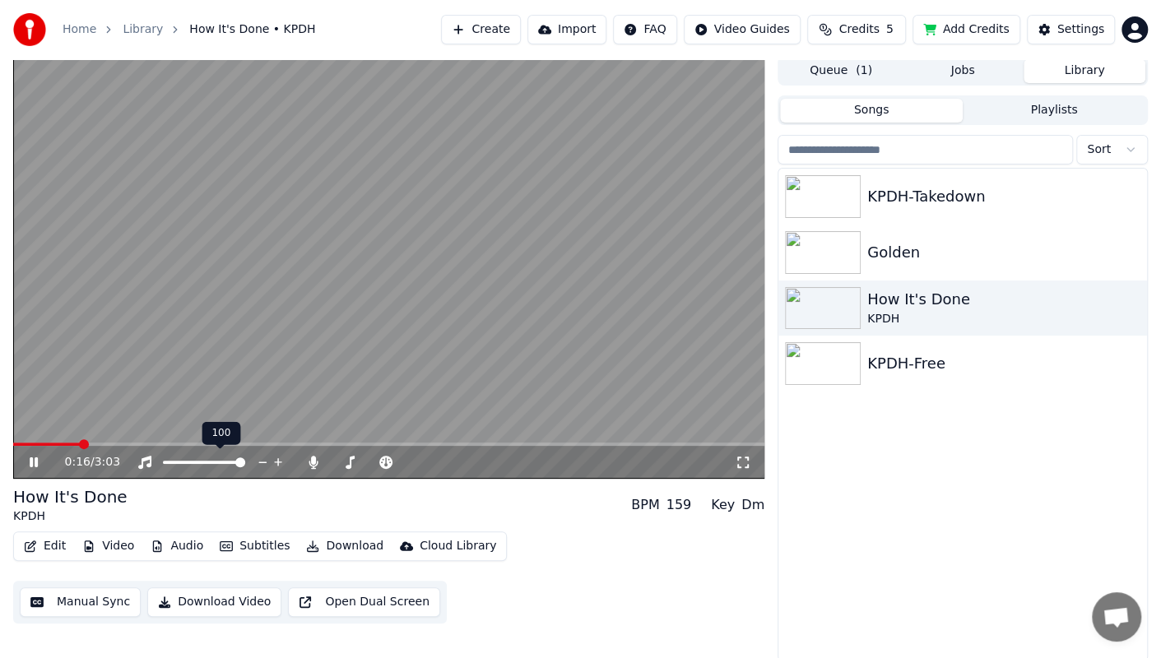
scroll to position [7, 0]
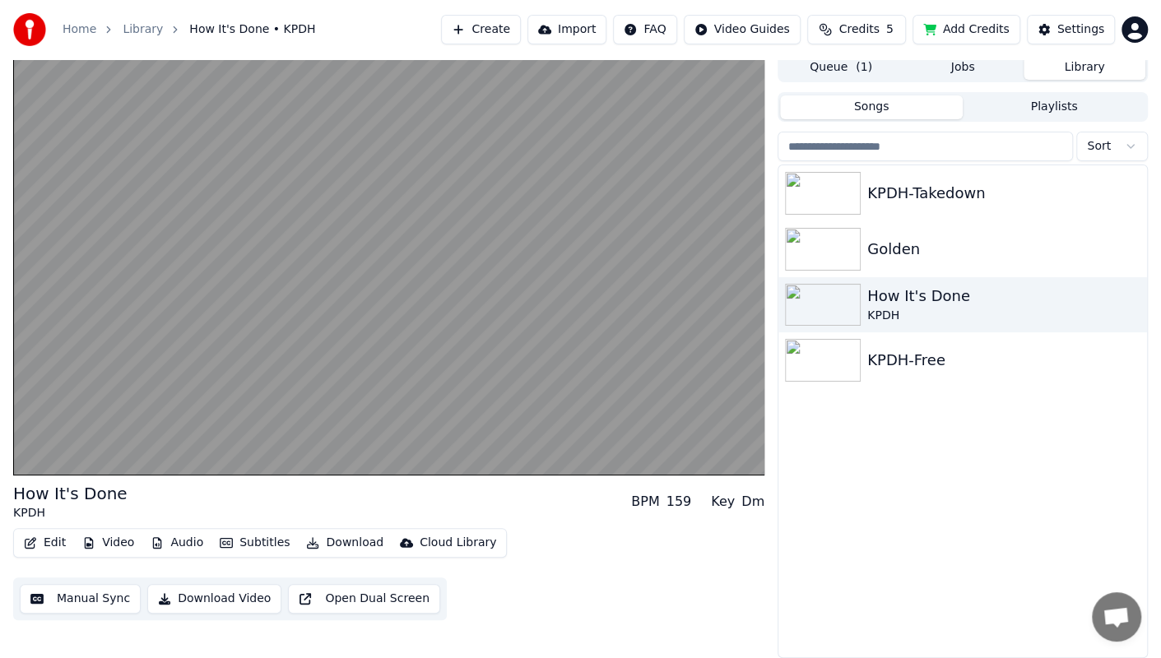
click at [128, 30] on link "Library" at bounding box center [143, 29] width 40 height 16
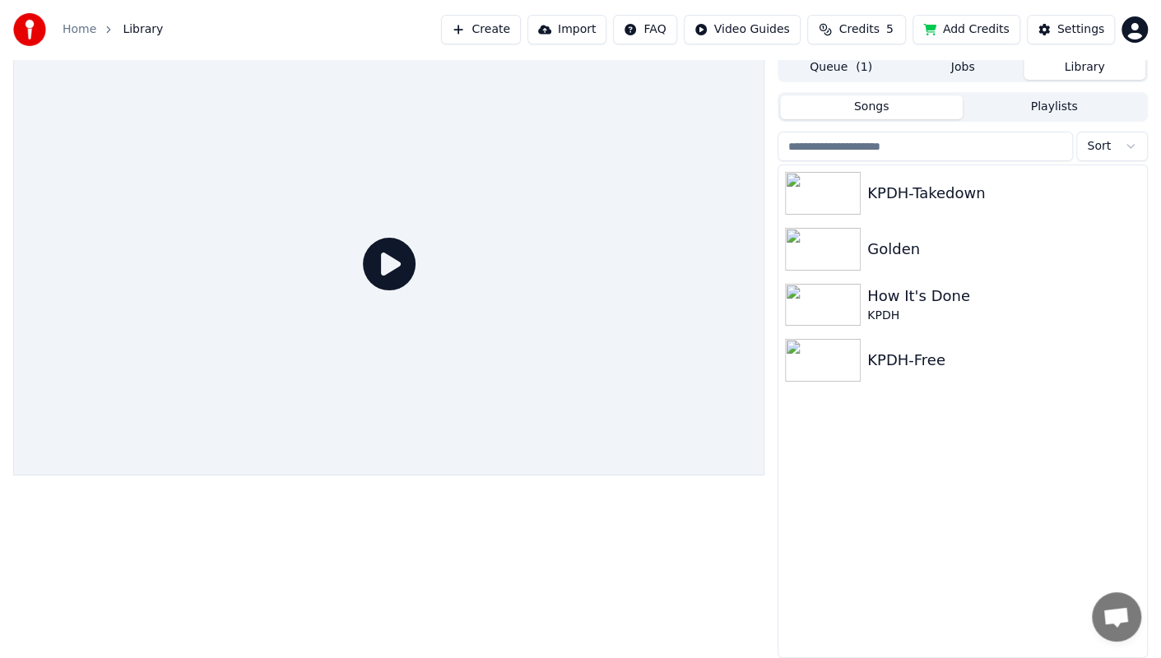
click at [521, 39] on button "Create" at bounding box center [481, 30] width 80 height 30
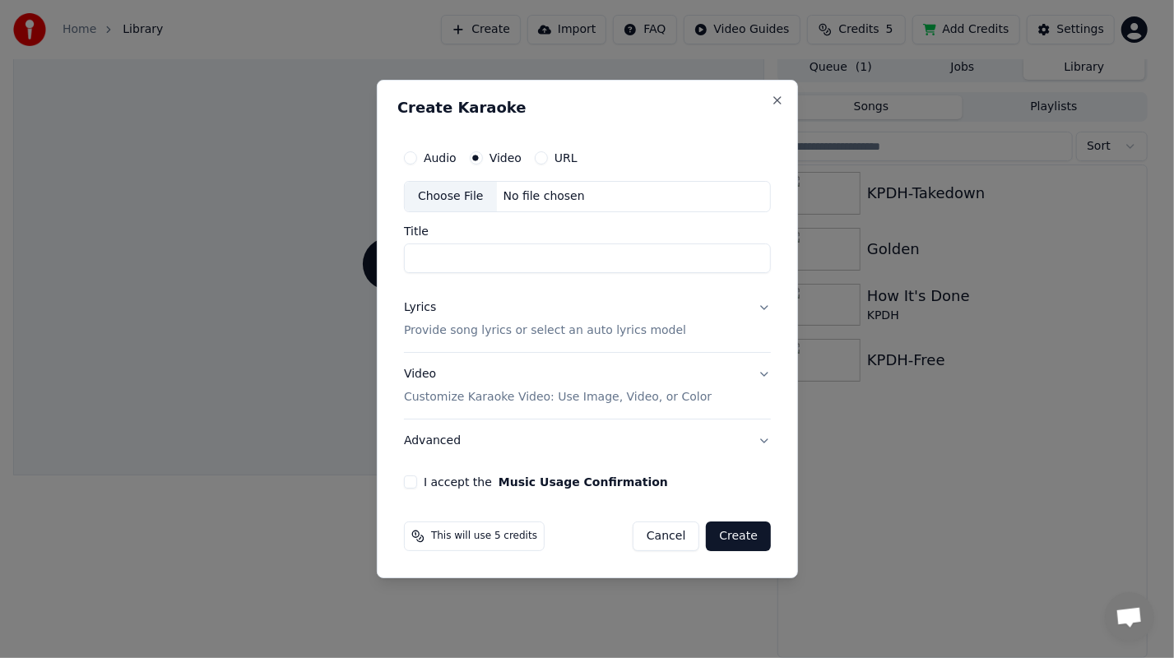
click at [460, 194] on div "Choose File" at bounding box center [451, 197] width 92 height 30
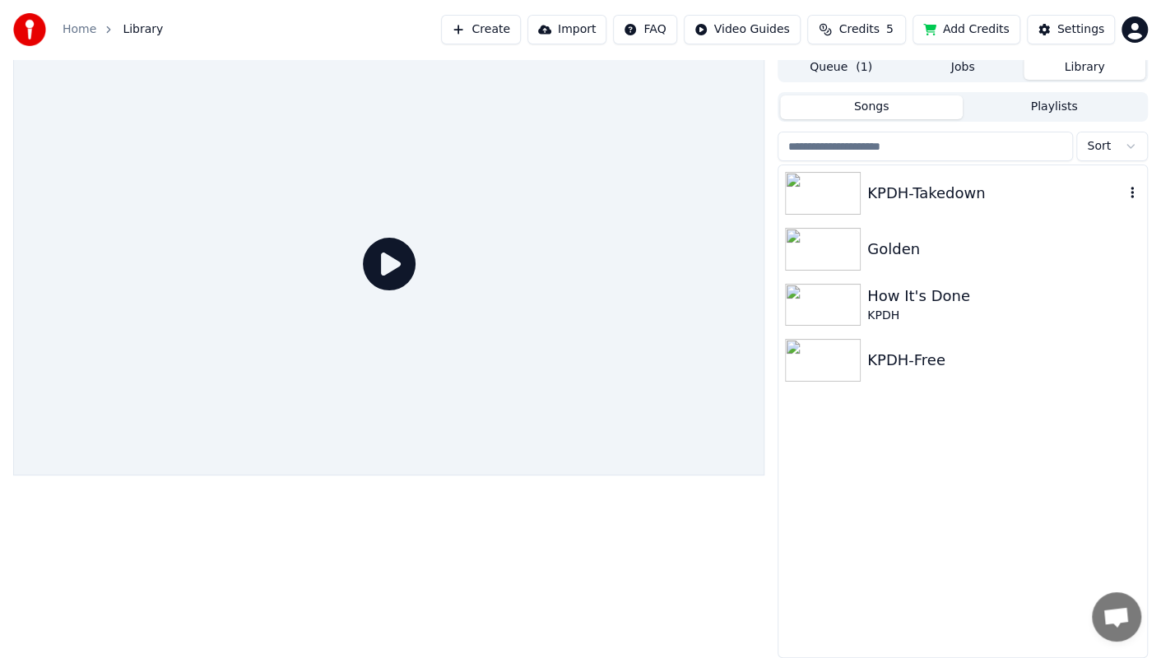
click at [934, 211] on div "KPDH-Takedown" at bounding box center [962, 193] width 368 height 56
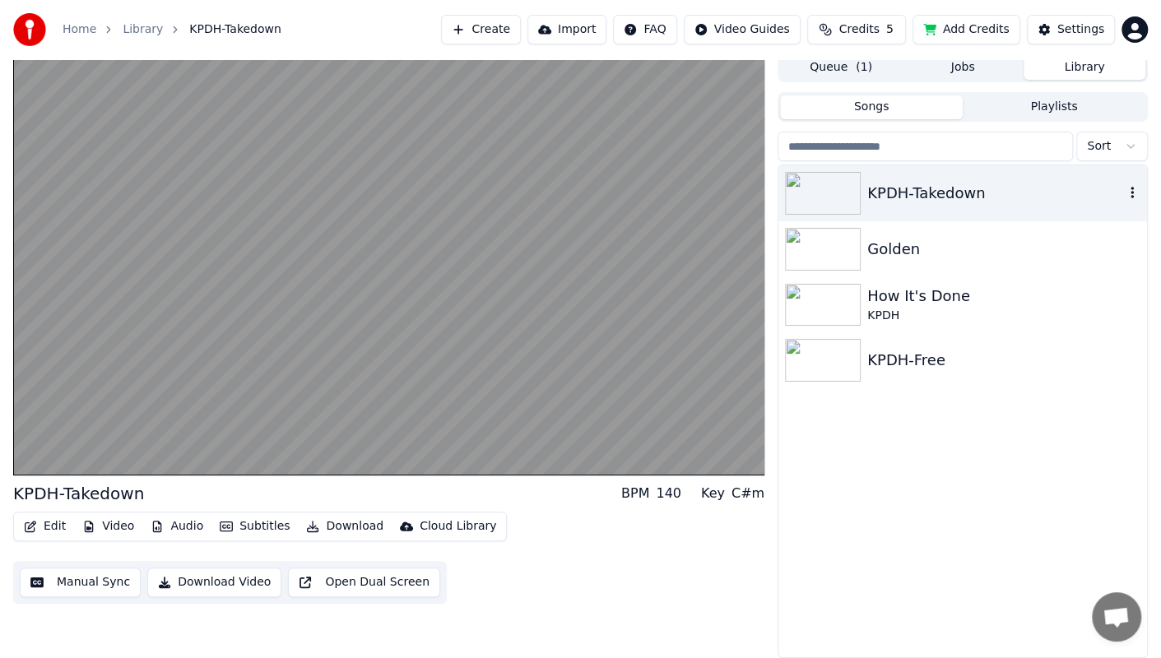
click at [1133, 194] on icon "button" at bounding box center [1132, 192] width 16 height 13
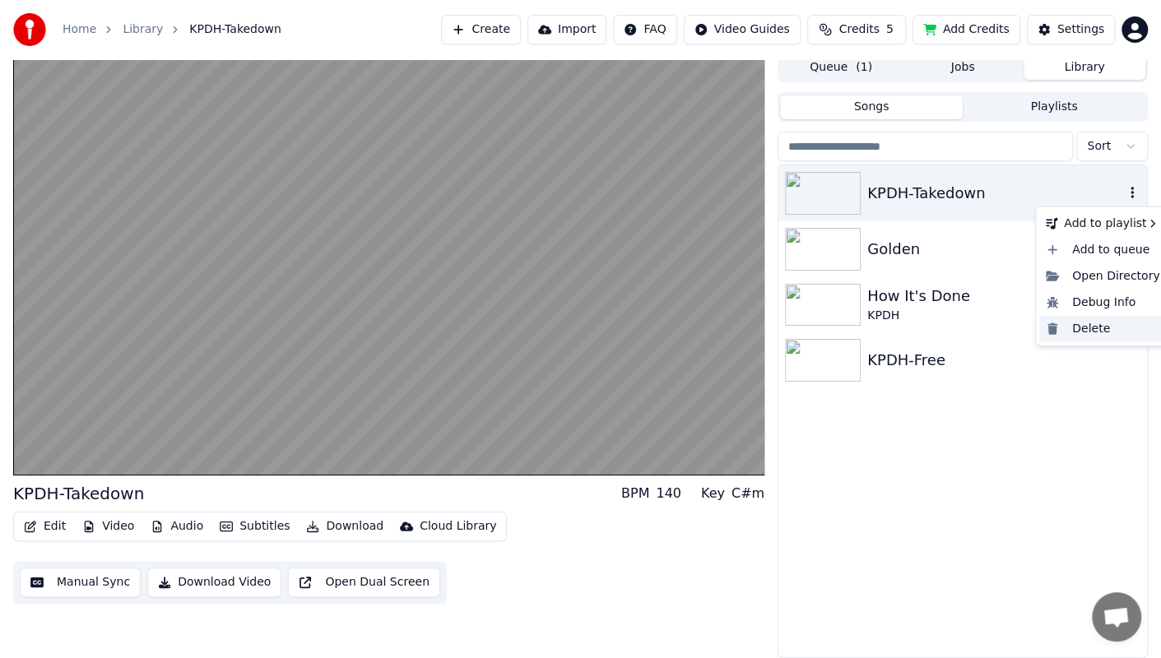
click at [1095, 327] on div "Delete" at bounding box center [1102, 329] width 127 height 26
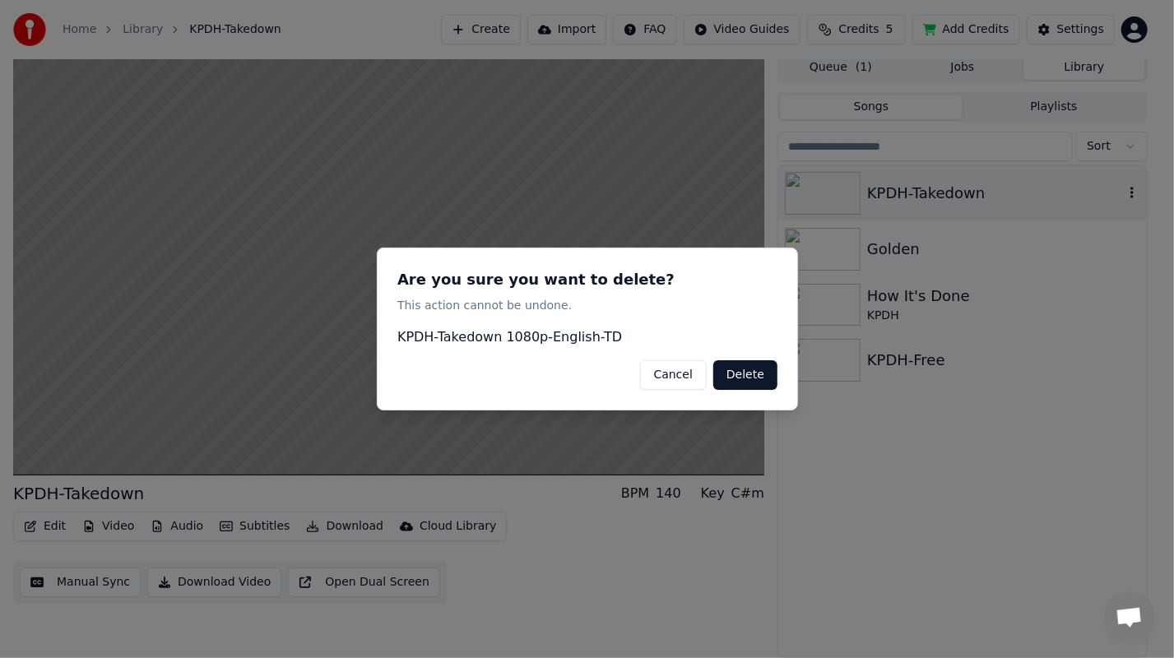
click at [730, 376] on button "Delete" at bounding box center [745, 375] width 64 height 30
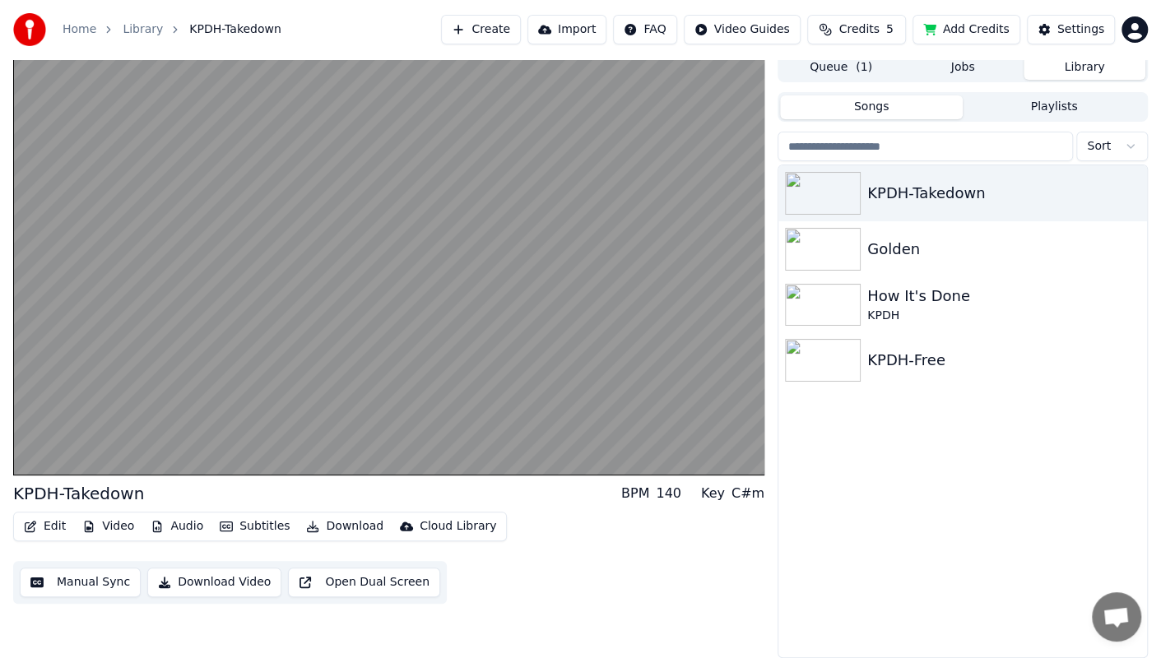
click at [1025, 117] on button "Playlists" at bounding box center [1053, 107] width 183 height 24
click at [893, 109] on button "Songs" at bounding box center [871, 107] width 183 height 24
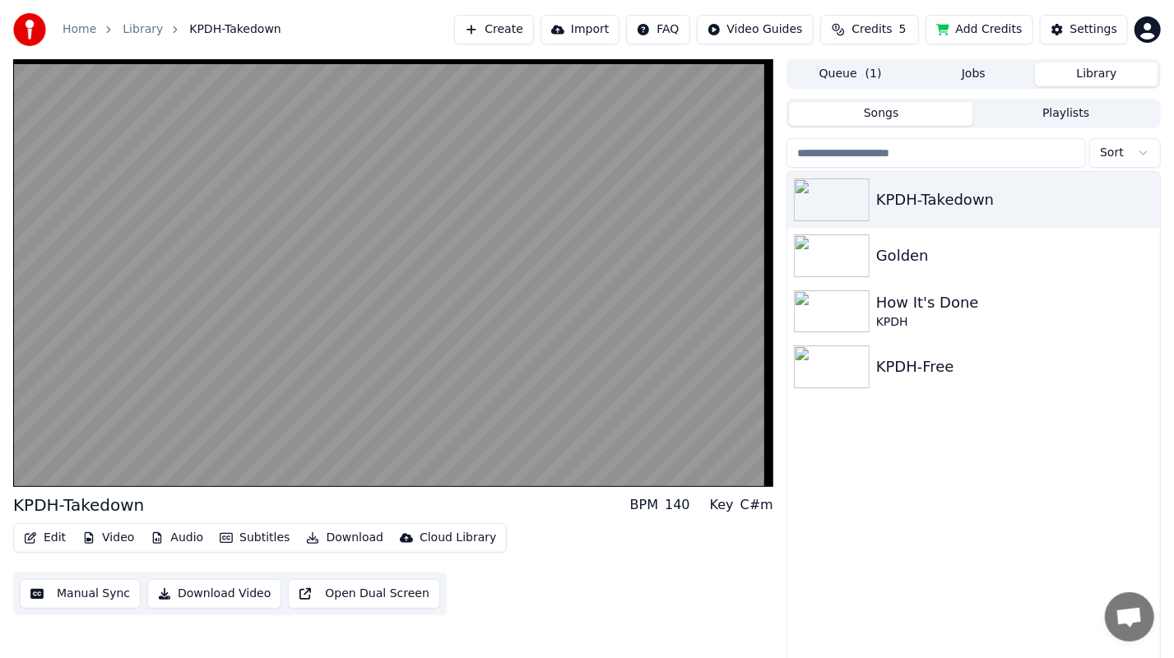
click at [852, 67] on button "Queue ( 1 )" at bounding box center [850, 75] width 123 height 24
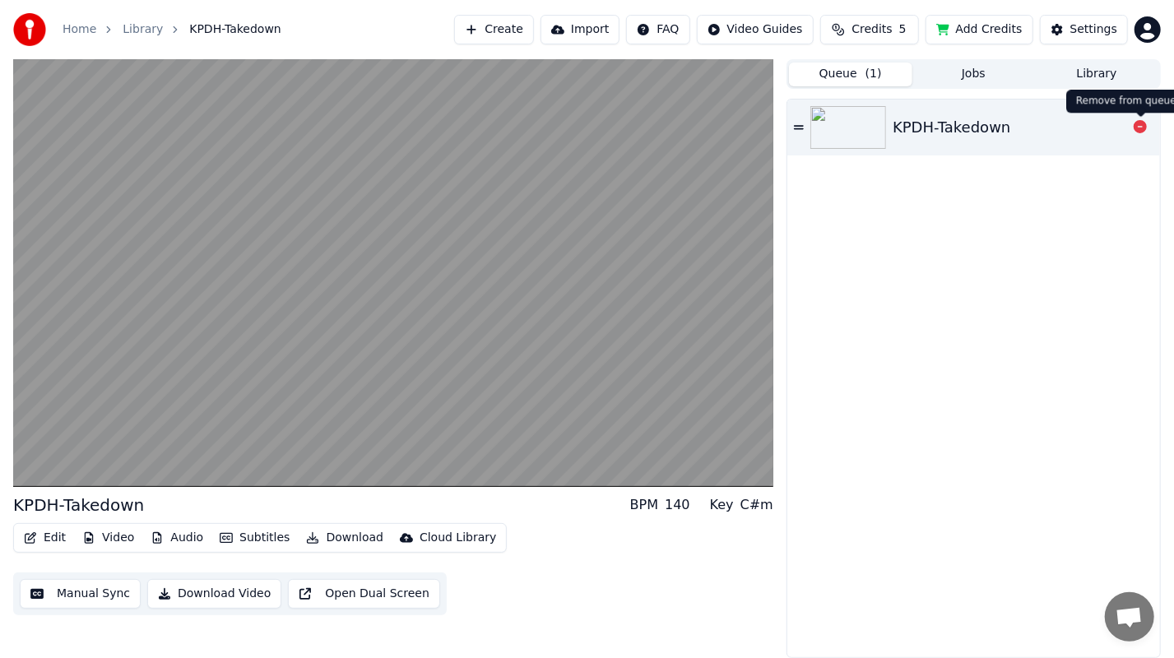
click at [1140, 124] on icon at bounding box center [1139, 126] width 13 height 13
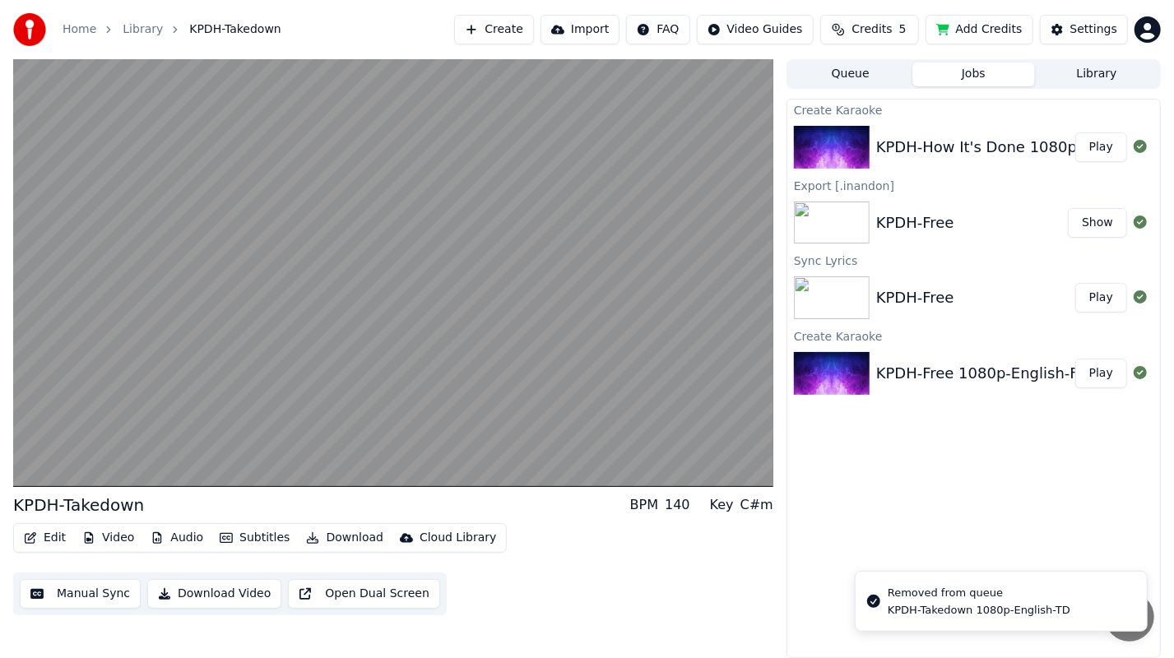
click at [976, 76] on button "Jobs" at bounding box center [973, 75] width 123 height 24
click at [1101, 151] on button "Play" at bounding box center [1101, 147] width 52 height 30
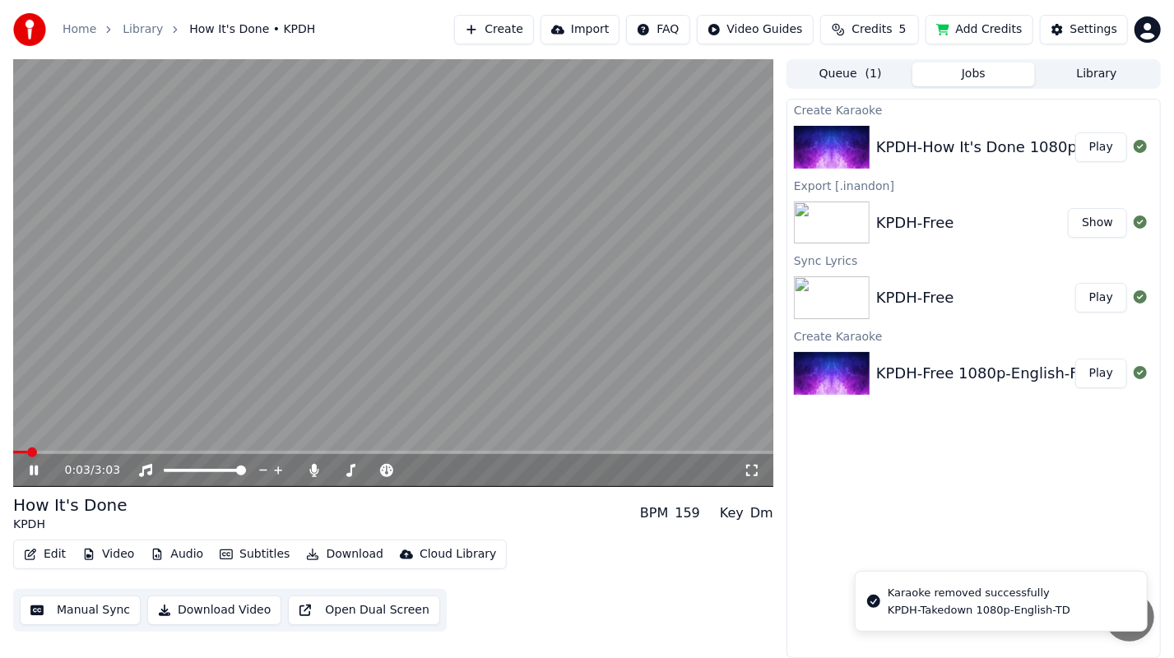
click at [1023, 146] on div "KPDH-How It's Done 1080p-English-HID" at bounding box center [1022, 147] width 292 height 23
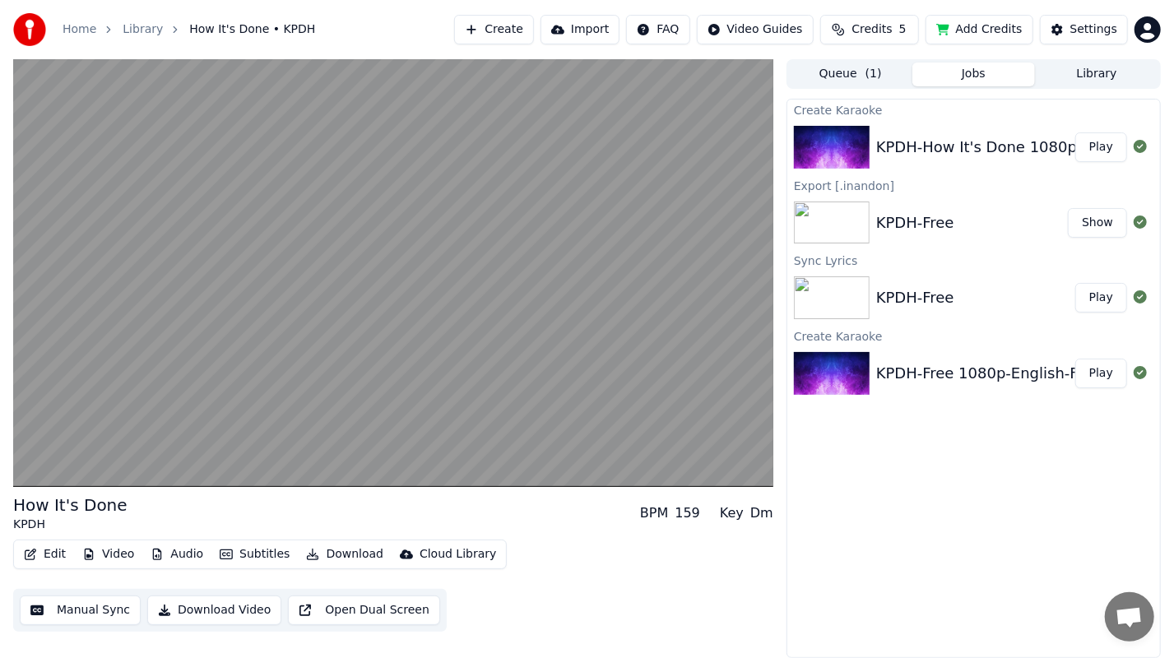
click at [1022, 146] on div "KPDH-How It's Done 1080p-English-HID" at bounding box center [1022, 147] width 292 height 23
click at [962, 145] on div "KPDH-How It's Done 1080p-English-HID" at bounding box center [1022, 147] width 292 height 23
click at [861, 66] on button "Queue ( 1 )" at bounding box center [850, 75] width 123 height 24
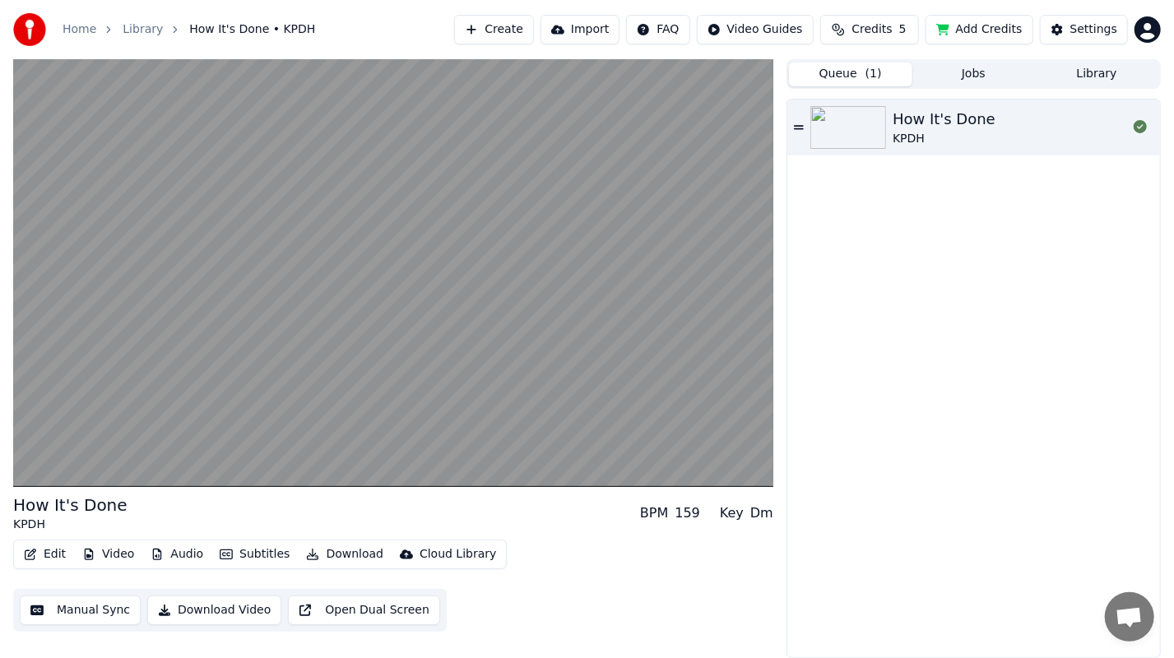
click at [951, 134] on div "KPDH" at bounding box center [943, 139] width 103 height 16
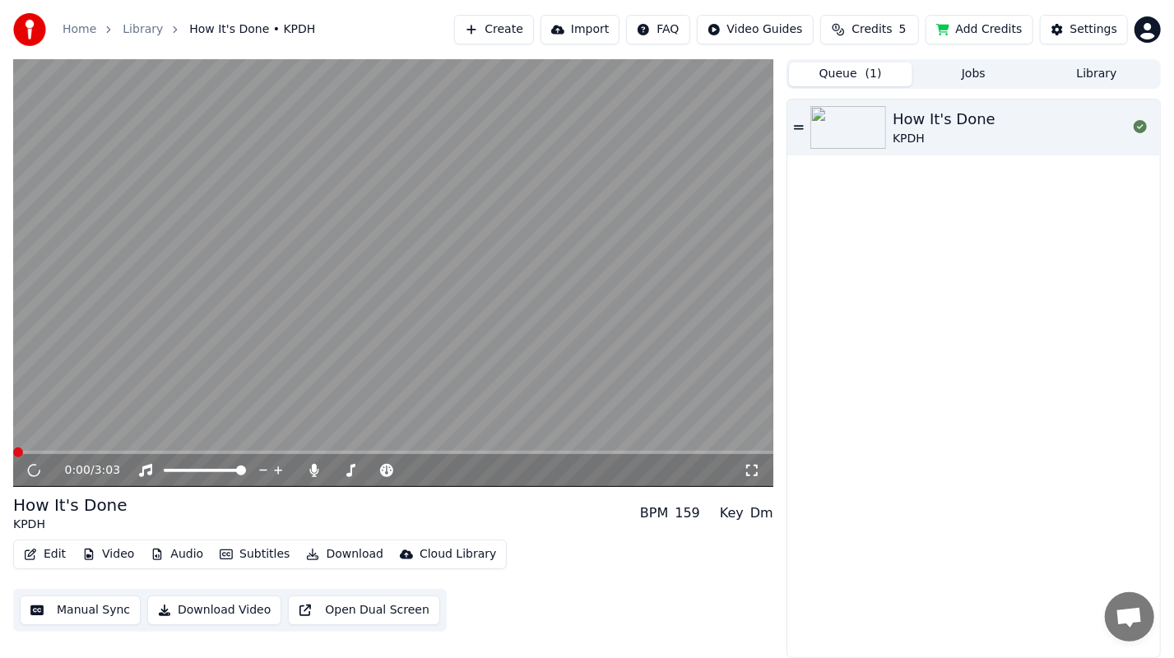
click at [951, 134] on div "KPDH" at bounding box center [943, 139] width 103 height 16
click at [408, 341] on video at bounding box center [393, 273] width 760 height 428
click at [803, 133] on div "How It's Done KPDH" at bounding box center [973, 128] width 373 height 56
click at [31, 475] on icon at bounding box center [45, 470] width 39 height 13
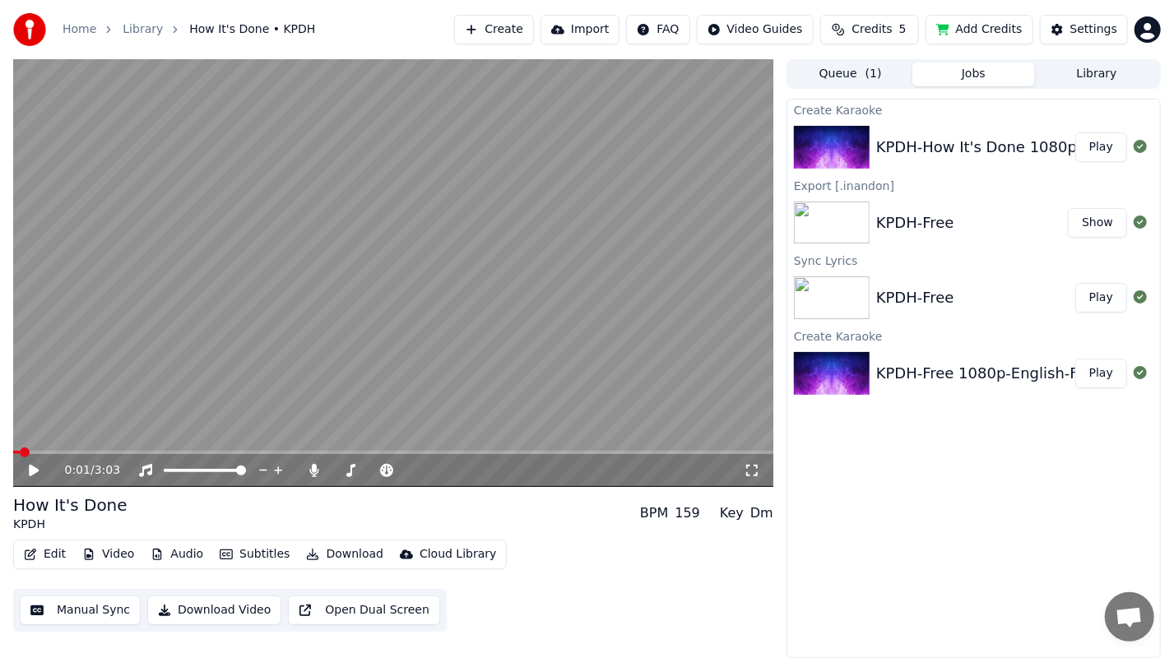
click at [981, 74] on button "Jobs" at bounding box center [973, 75] width 123 height 24
click at [44, 551] on button "Edit" at bounding box center [44, 554] width 55 height 23
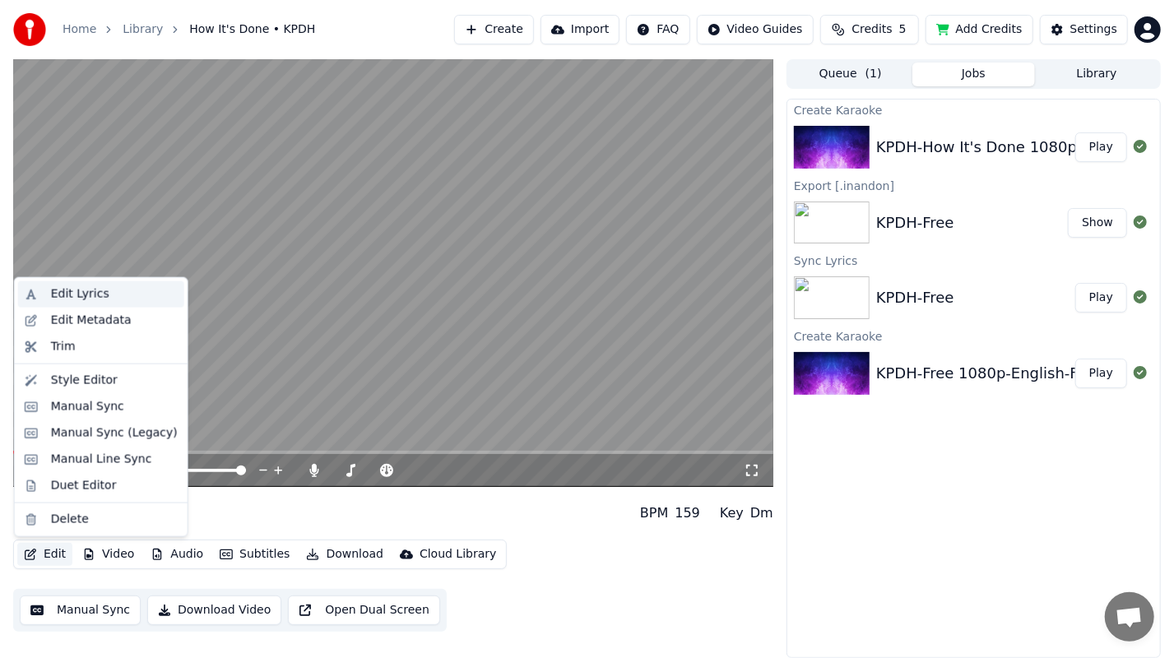
click at [109, 299] on div "Edit Lyrics" at bounding box center [114, 294] width 127 height 16
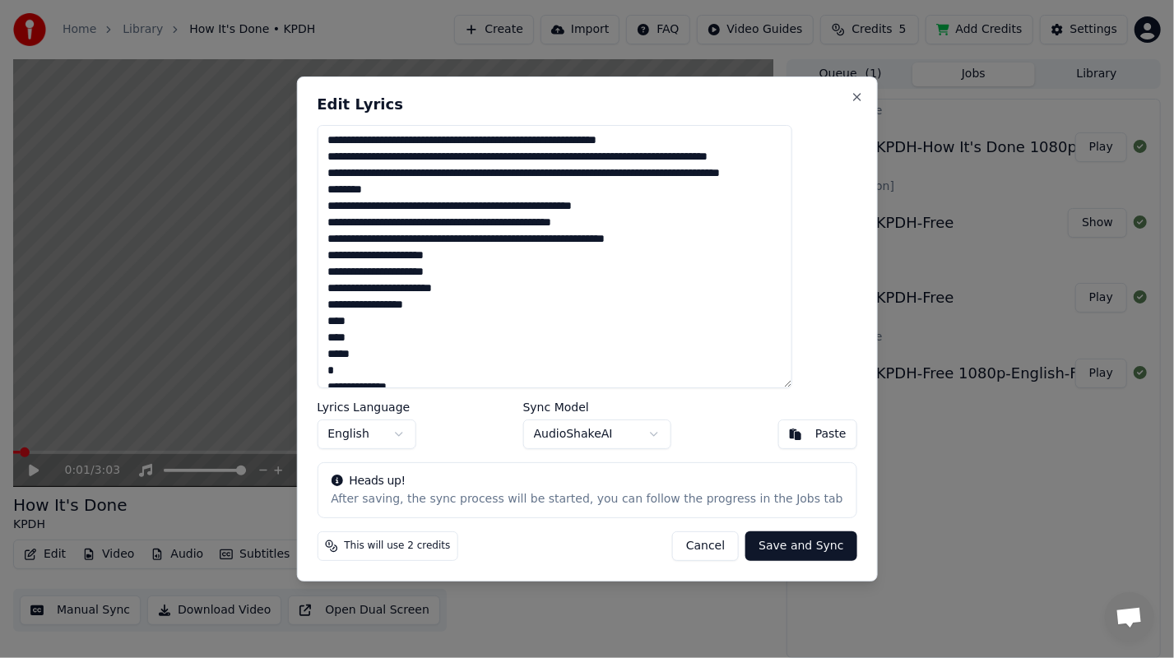
click at [698, 548] on button "Cancel" at bounding box center [705, 546] width 67 height 30
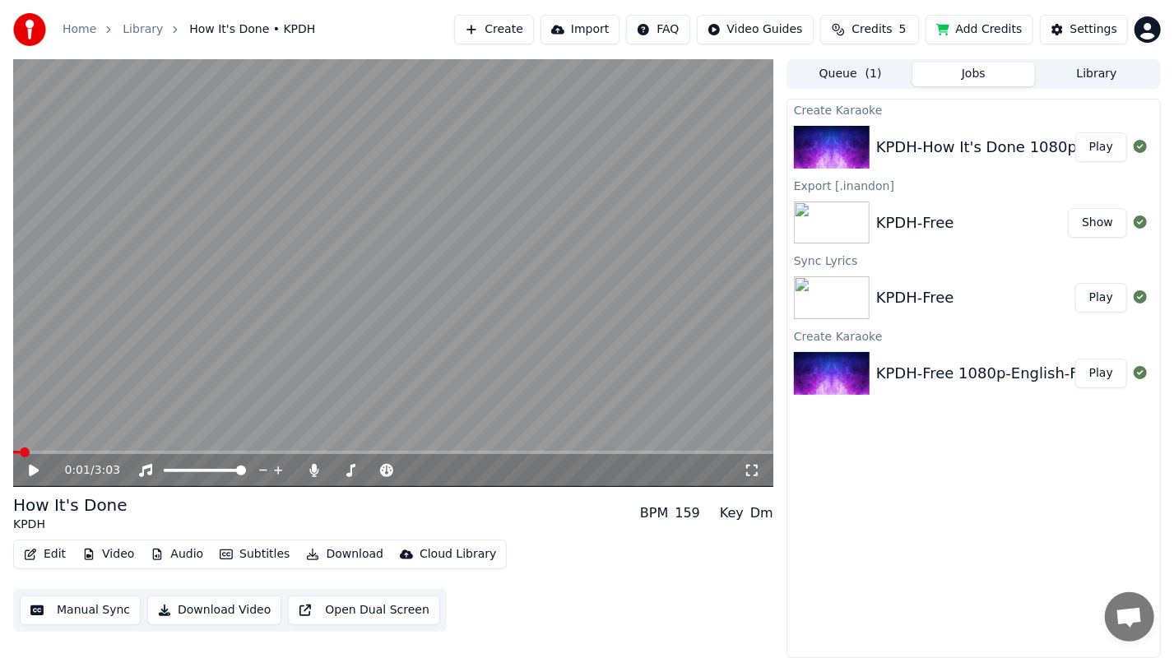
click at [377, 44] on div "Home Library How It's Done • KPDH Create Import FAQ Video Guides Credits 5 Add …" at bounding box center [587, 29] width 1174 height 59
click at [141, 29] on link "Library" at bounding box center [143, 29] width 40 height 16
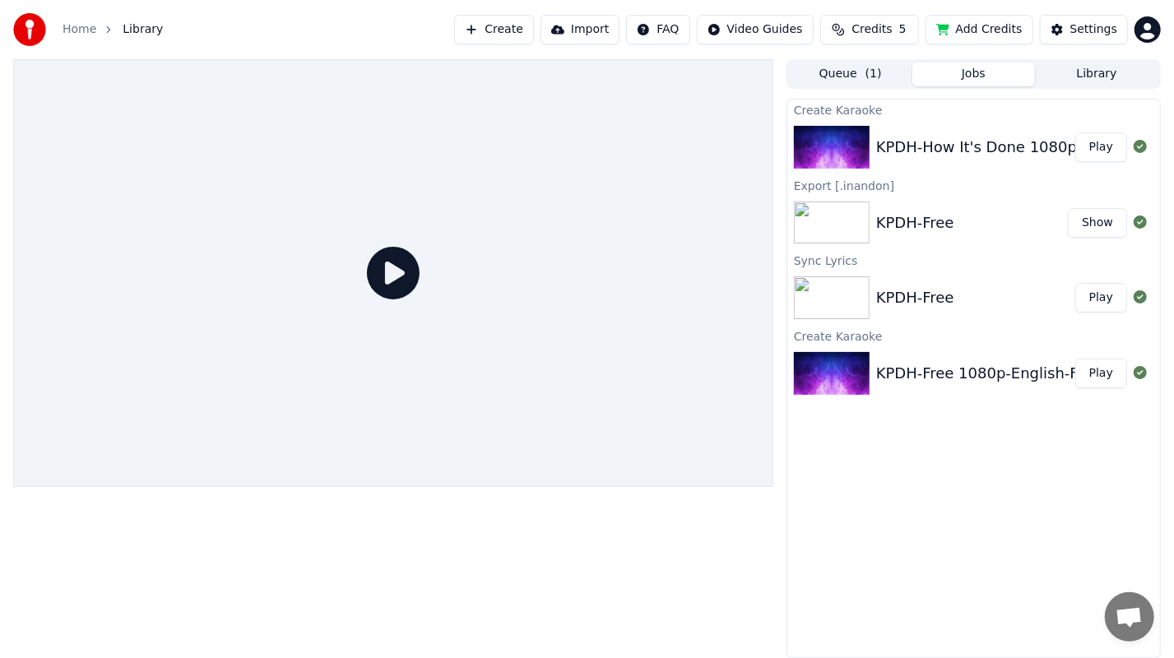
drag, startPoint x: 906, startPoint y: 140, endPoint x: 913, endPoint y: 148, distance: 11.1
click at [913, 148] on div "KPDH-How It's Done 1080p-English-HID" at bounding box center [1022, 147] width 292 height 23
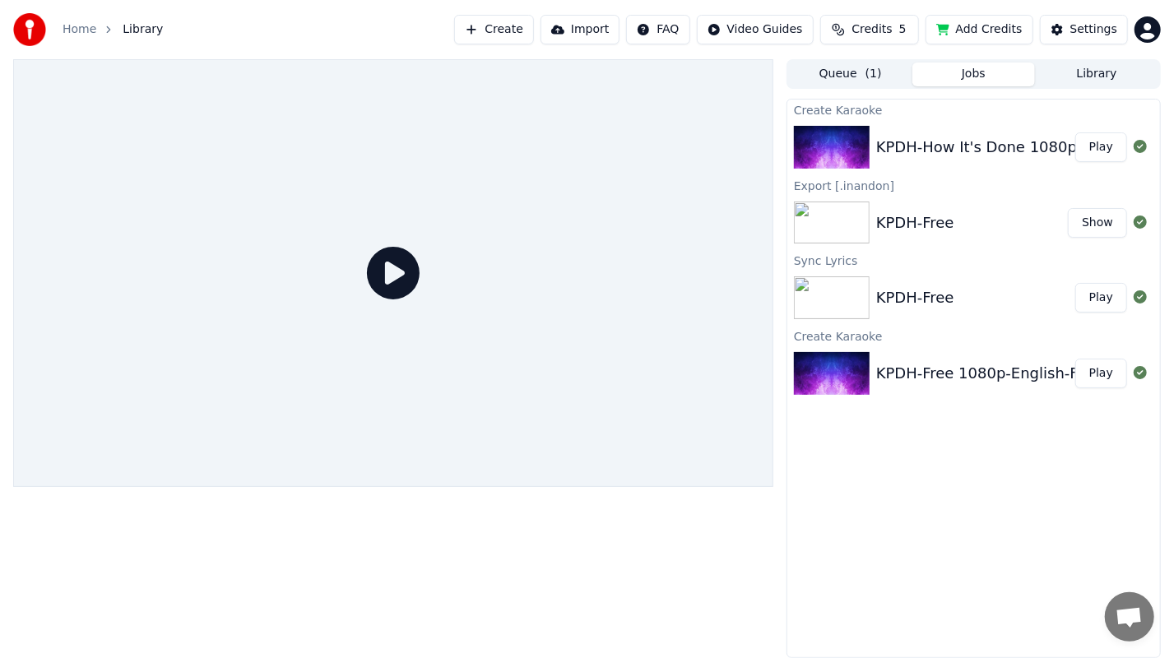
click at [913, 148] on div "KPDH-How It's Done 1080p-English-HID" at bounding box center [1022, 147] width 292 height 23
click at [1097, 150] on button "Play" at bounding box center [1101, 147] width 52 height 30
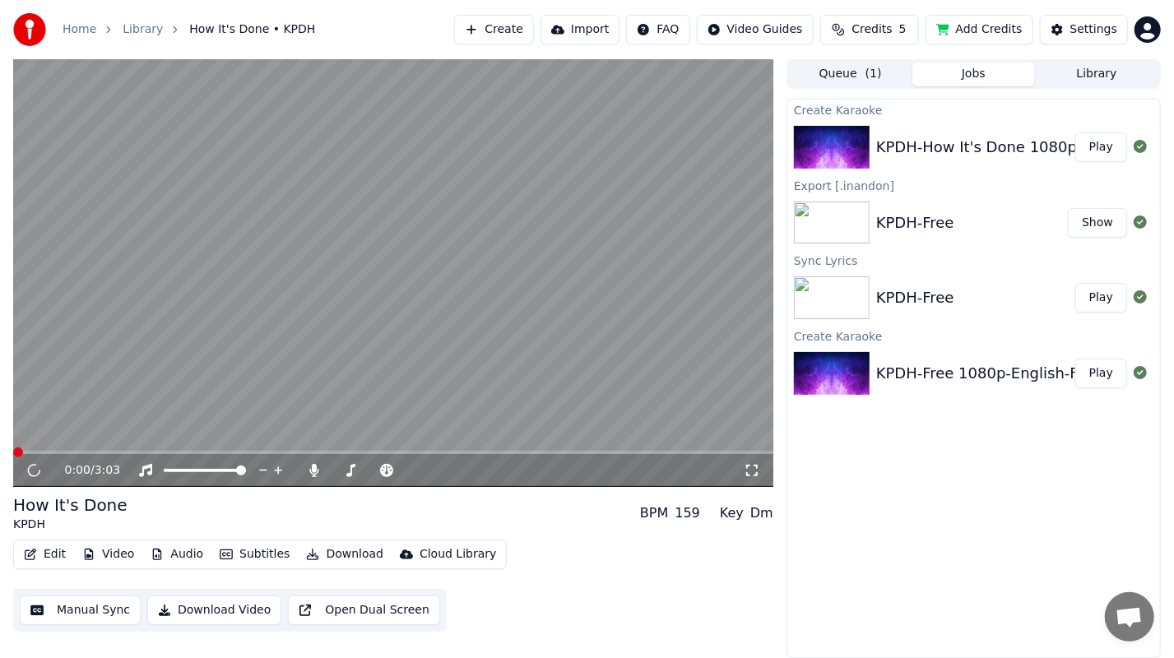
click at [142, 35] on link "Library" at bounding box center [143, 29] width 40 height 16
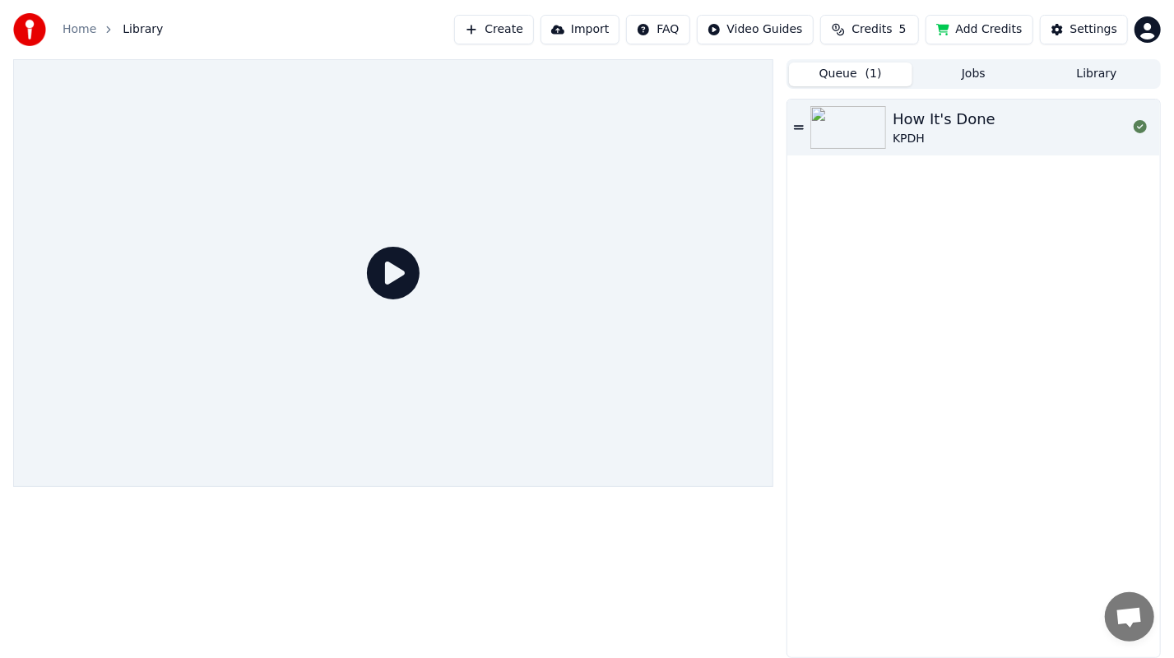
click at [869, 81] on span "( 1 )" at bounding box center [873, 74] width 16 height 16
click at [1013, 132] on div "How It's Done KPDH" at bounding box center [1009, 127] width 234 height 39
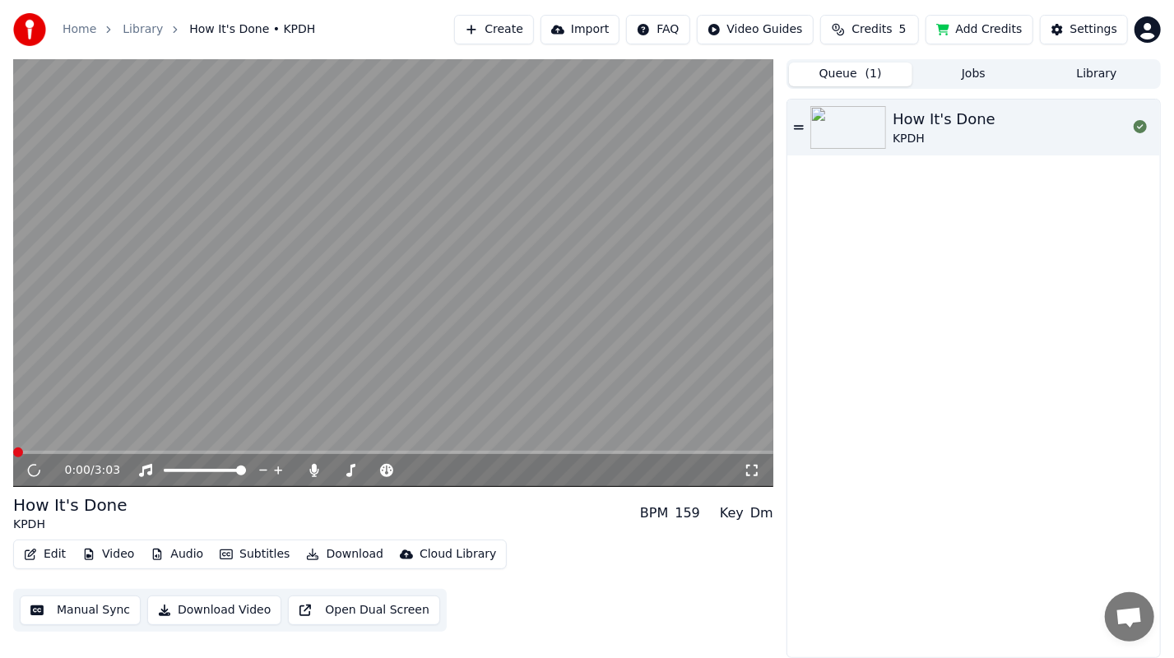
click at [80, 28] on link "Home" at bounding box center [80, 29] width 34 height 16
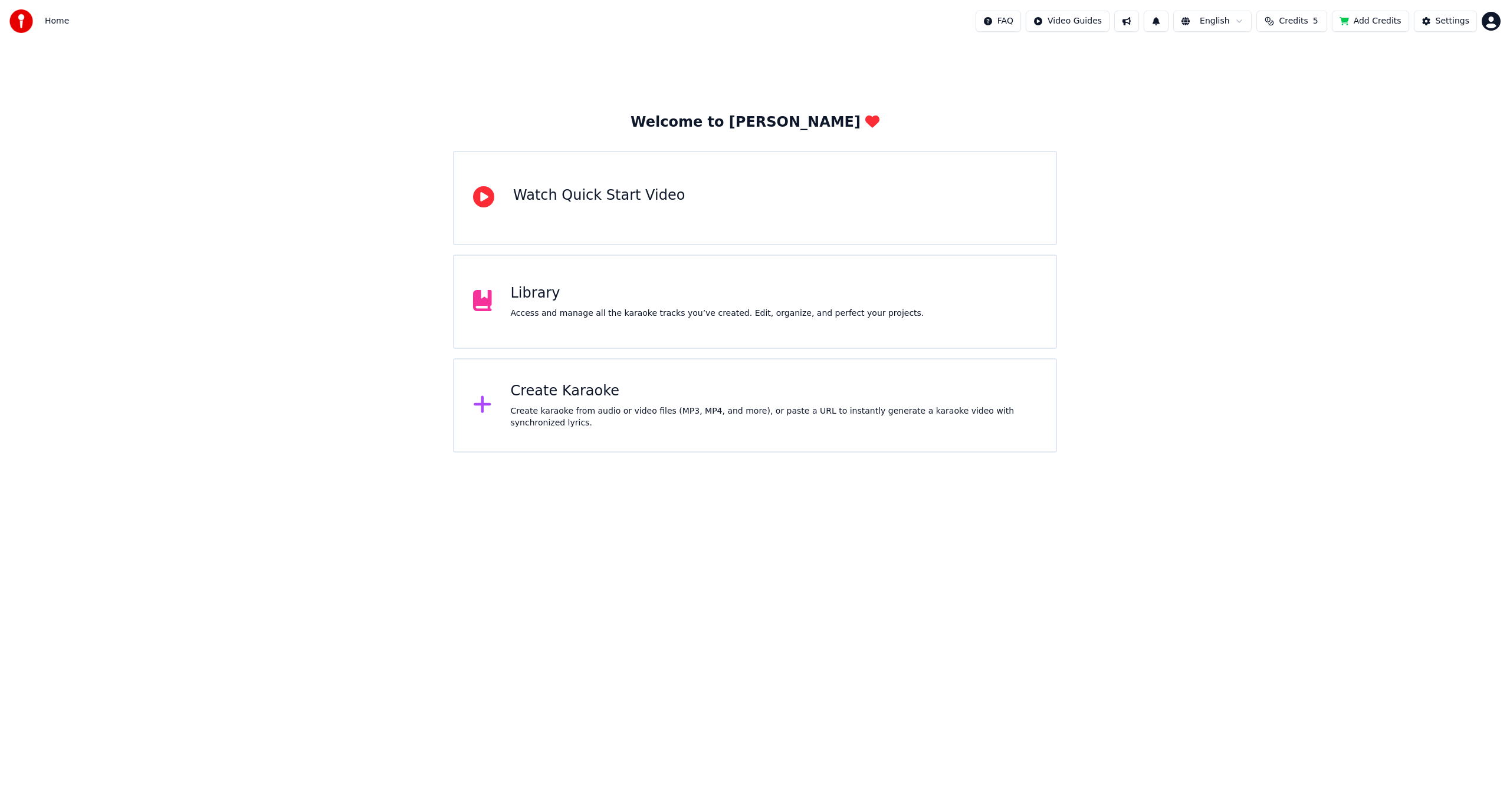
click at [518, 419] on div "Create karaoke from audio or video files (MP3, MP4, and more), or paste a URL t…" at bounding box center [774, 417] width 527 height 24
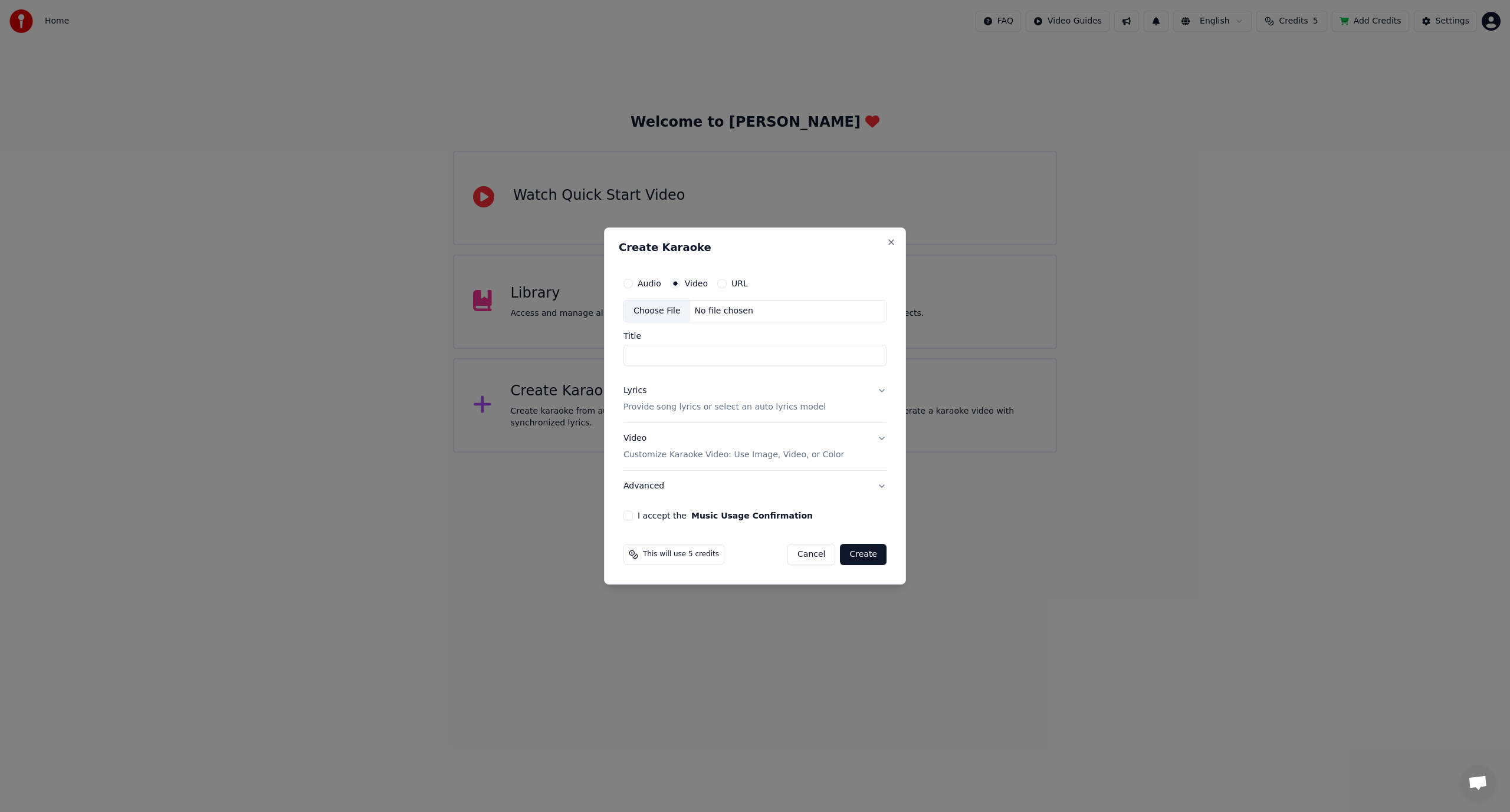
click at [678, 350] on input "Title" at bounding box center [754, 355] width 263 height 22
click at [652, 310] on div "Choose File" at bounding box center [657, 311] width 66 height 22
type input "**********"
click at [875, 393] on button "Lyrics Provide song lyrics or select an auto lyrics model" at bounding box center [754, 399] width 267 height 47
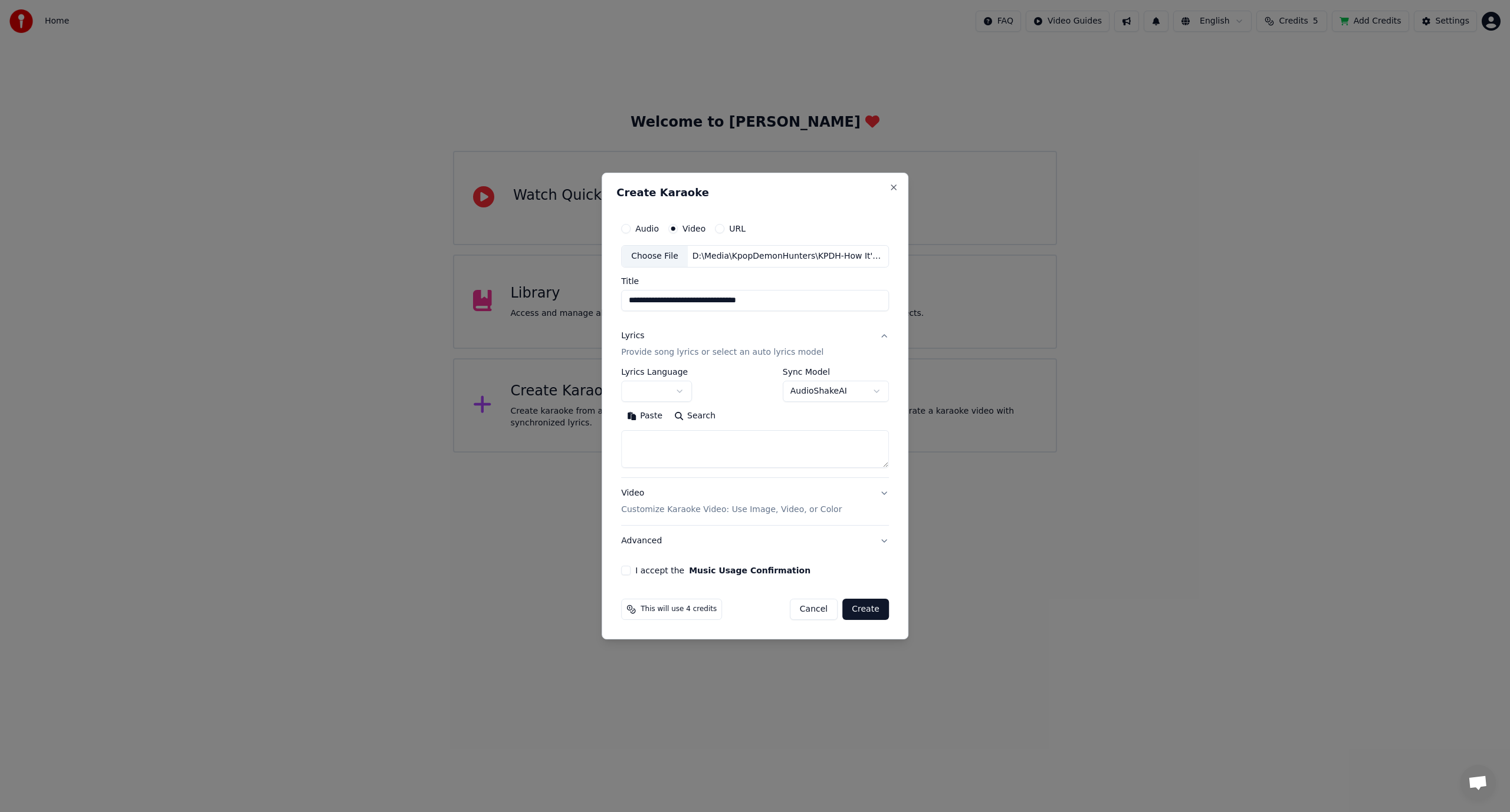
click at [680, 443] on textarea at bounding box center [754, 449] width 267 height 38
paste textarea "**********"
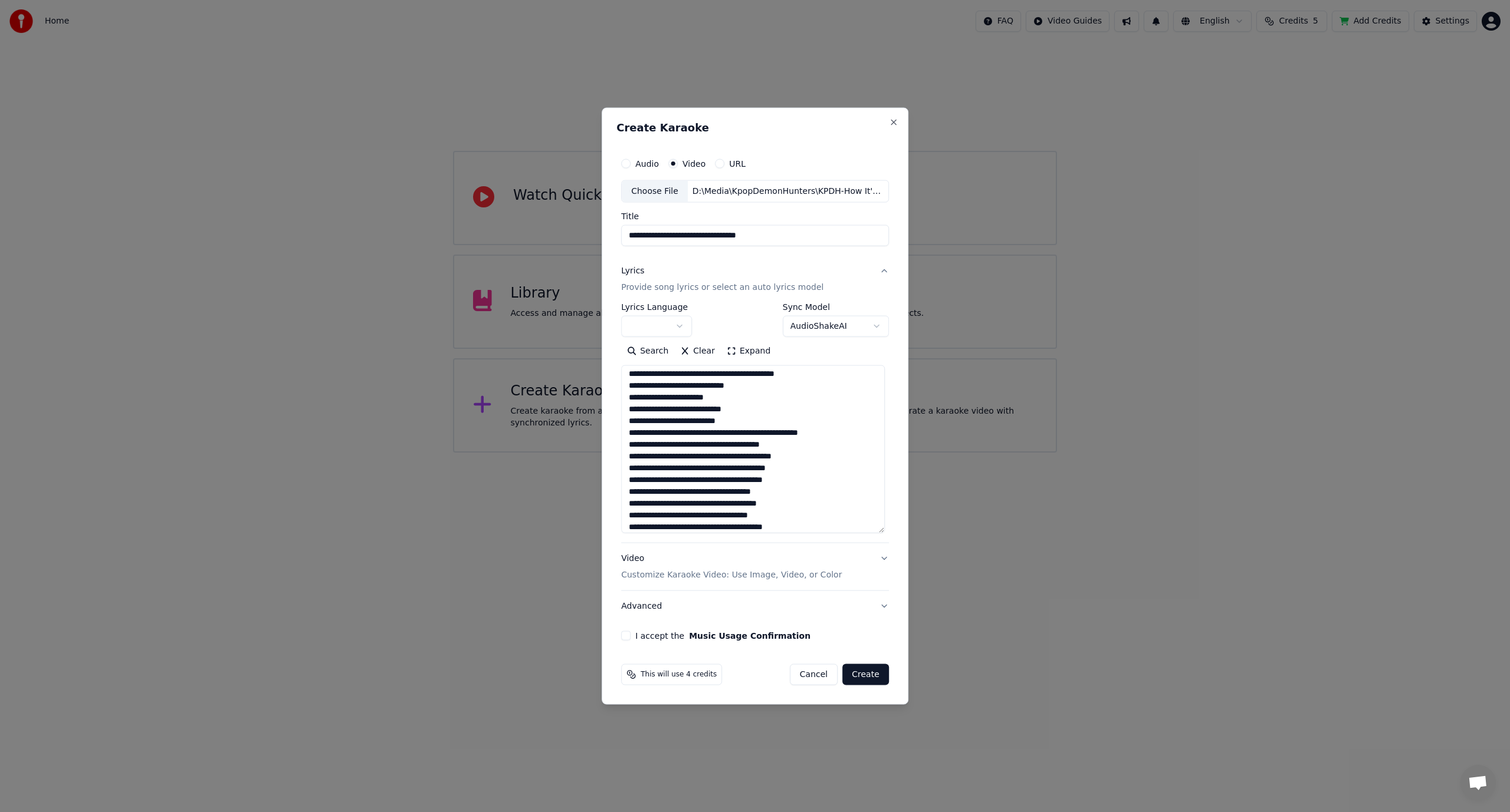
drag, startPoint x: 883, startPoint y: 469, endPoint x: 891, endPoint y: 532, distance: 63.5
click at [891, 532] on div "**********" at bounding box center [755, 396] width 277 height 498
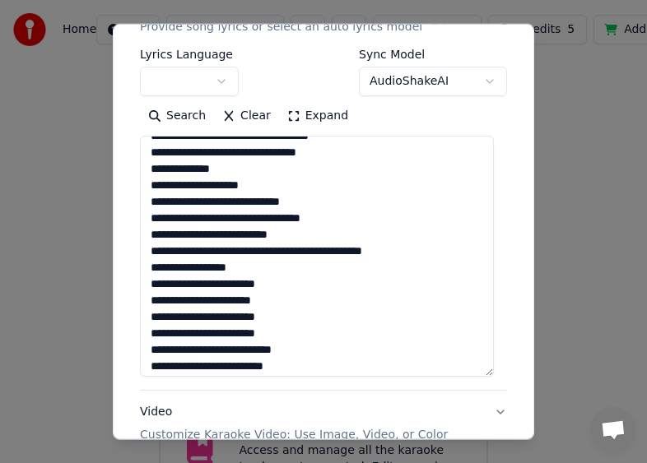
scroll to position [197, 0]
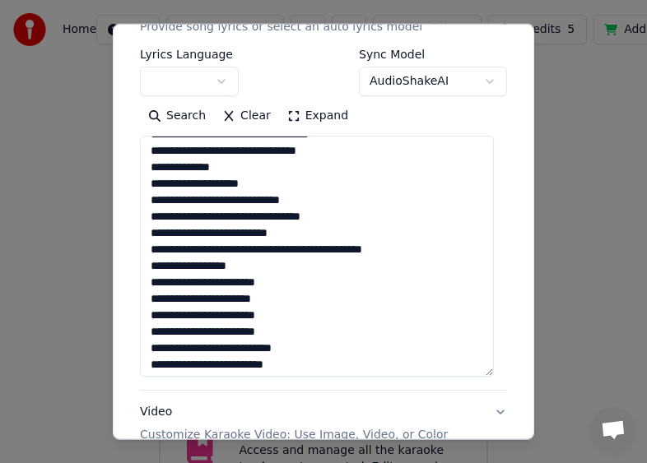
click at [188, 264] on textarea at bounding box center [317, 256] width 354 height 241
click at [217, 299] on textarea at bounding box center [317, 256] width 354 height 241
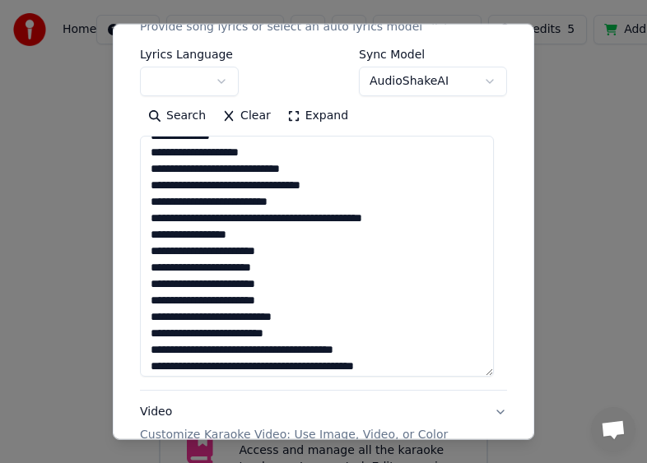
scroll to position [230, 0]
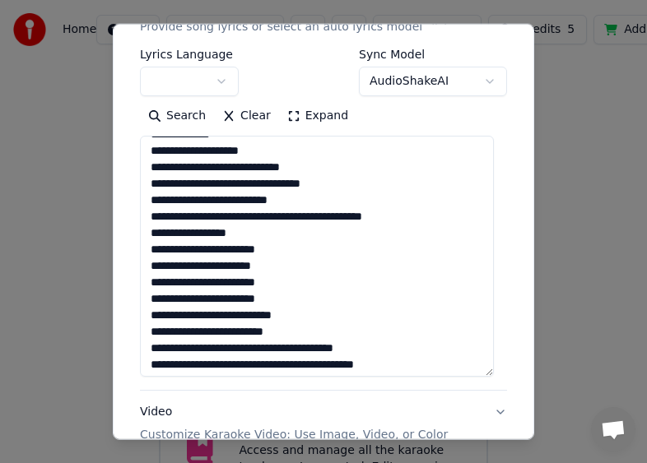
click at [248, 332] on textarea at bounding box center [317, 256] width 354 height 241
click at [191, 350] on textarea at bounding box center [317, 256] width 354 height 241
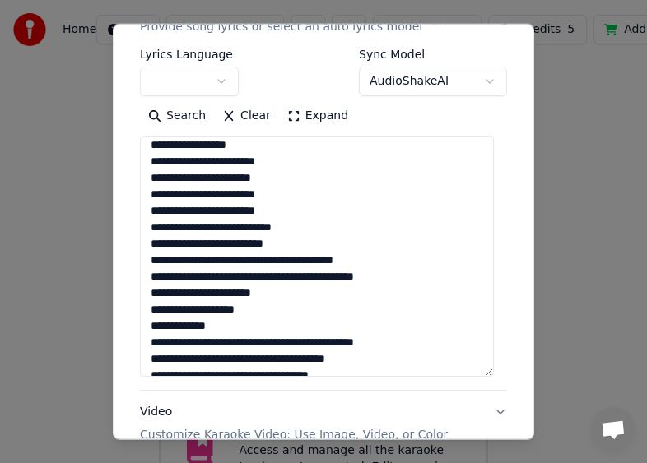
scroll to position [329, 0]
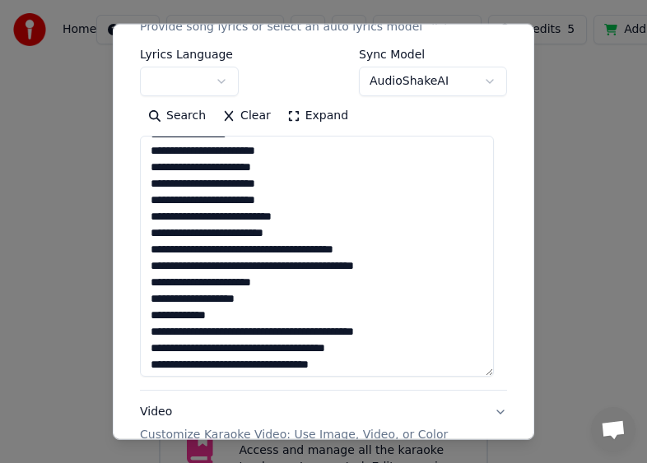
click at [399, 247] on textarea at bounding box center [317, 256] width 354 height 241
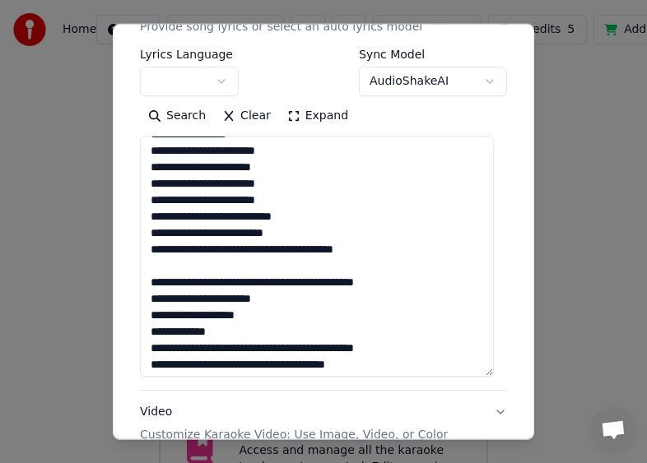
scroll to position [450, 0]
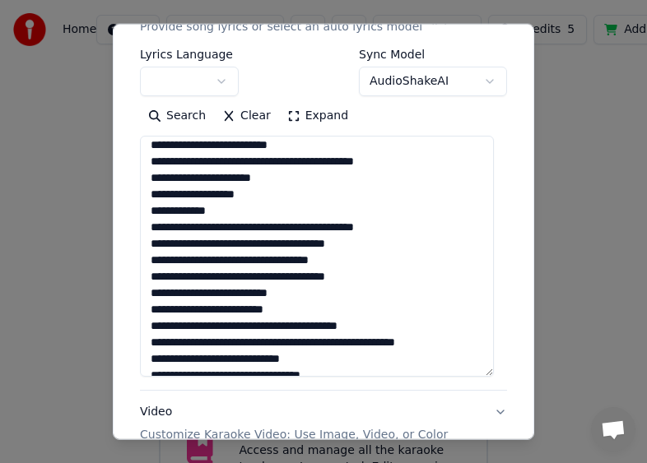
click at [313, 149] on textarea at bounding box center [317, 256] width 354 height 241
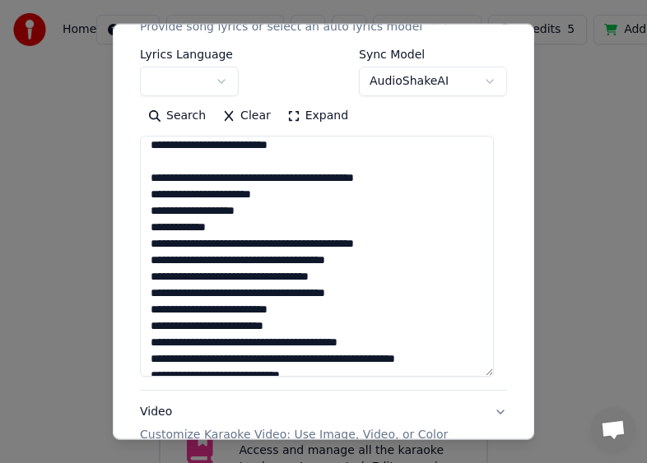
scroll to position [466, 0]
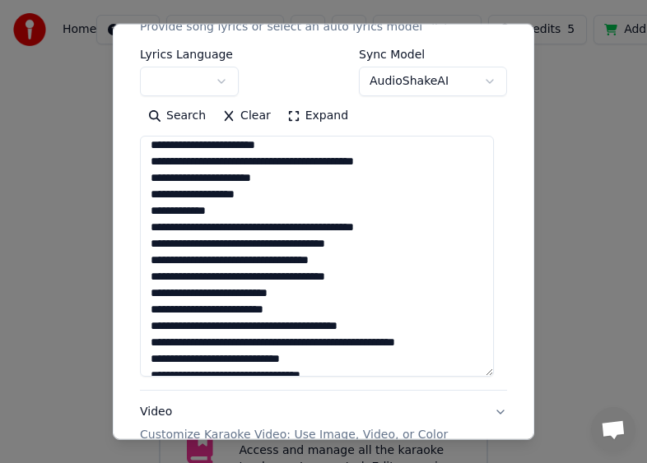
click at [197, 244] on textarea at bounding box center [317, 256] width 354 height 241
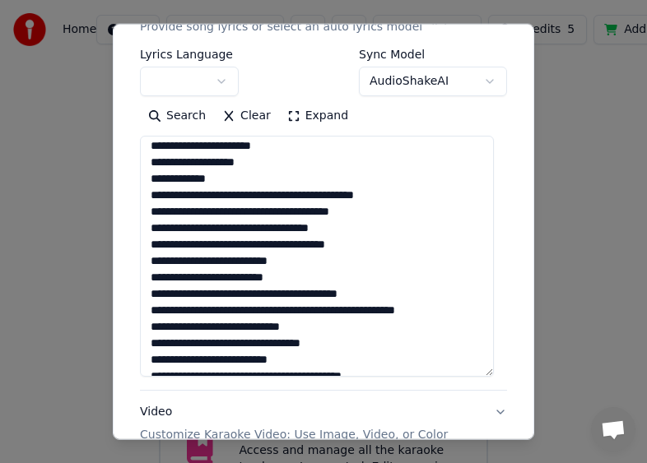
scroll to position [499, 0]
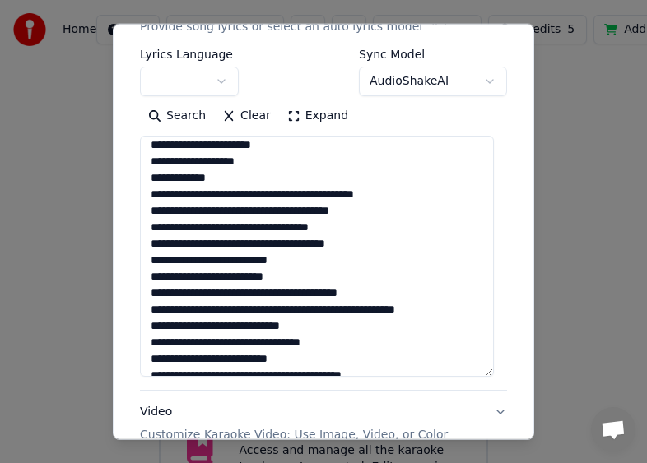
click at [177, 191] on textarea at bounding box center [317, 256] width 354 height 241
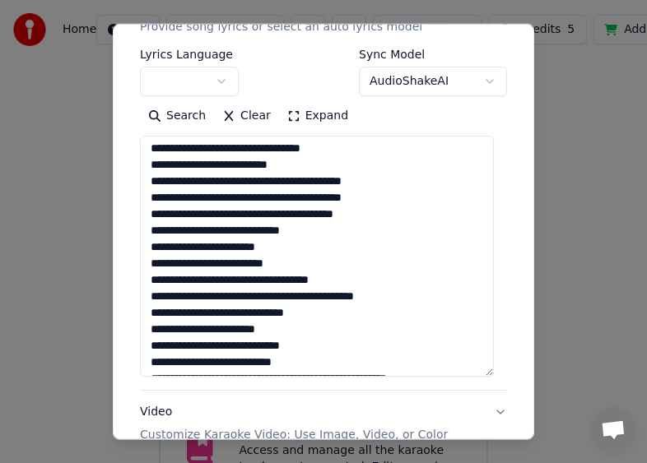
scroll to position [696, 0]
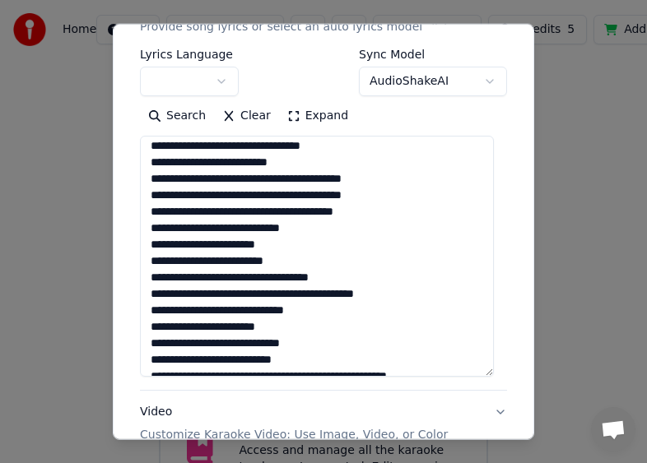
click at [260, 211] on textarea at bounding box center [317, 256] width 354 height 241
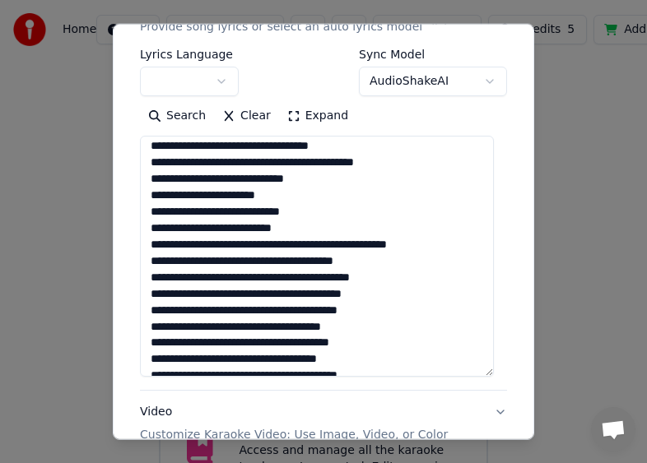
scroll to position [841, 0]
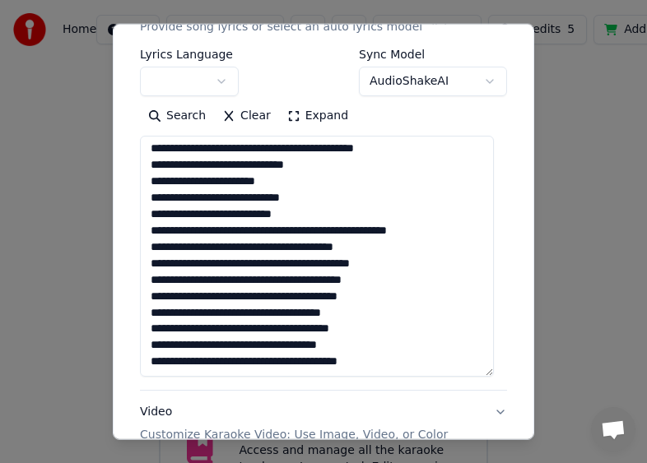
click at [178, 212] on textarea at bounding box center [317, 256] width 354 height 241
click at [493, 341] on textarea at bounding box center [317, 256] width 354 height 241
click at [398, 286] on textarea at bounding box center [317, 256] width 354 height 241
click at [186, 294] on textarea at bounding box center [317, 256] width 354 height 241
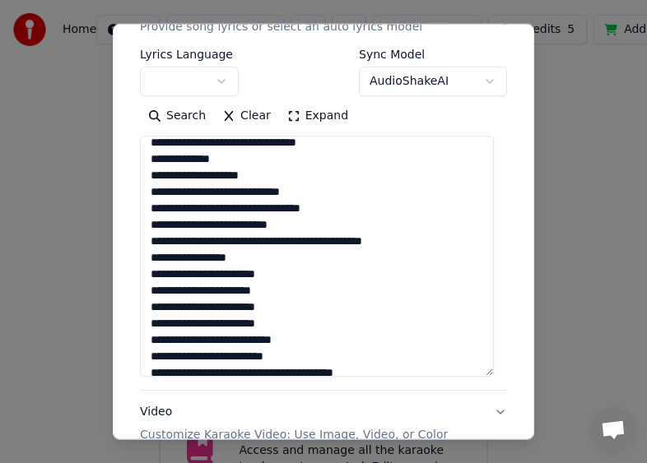
scroll to position [0, 0]
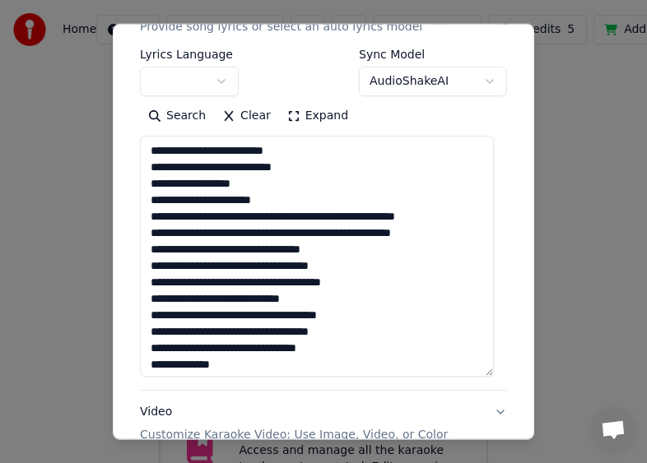
drag, startPoint x: 412, startPoint y: 364, endPoint x: 117, endPoint y: 98, distance: 397.2
click at [117, 98] on div "**********" at bounding box center [323, 231] width 421 height 417
type textarea "**********"
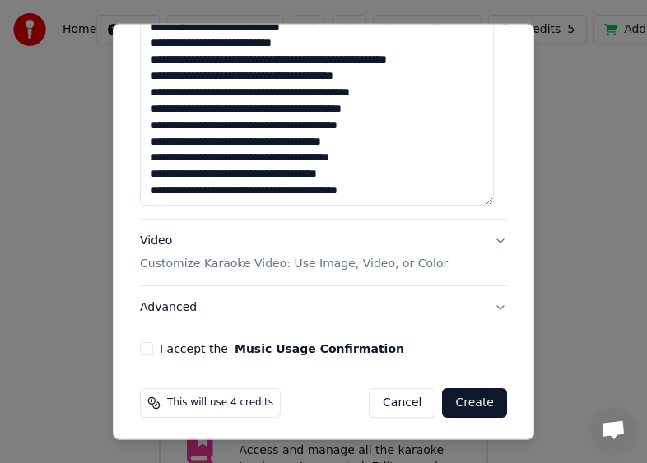
scroll to position [420, 0]
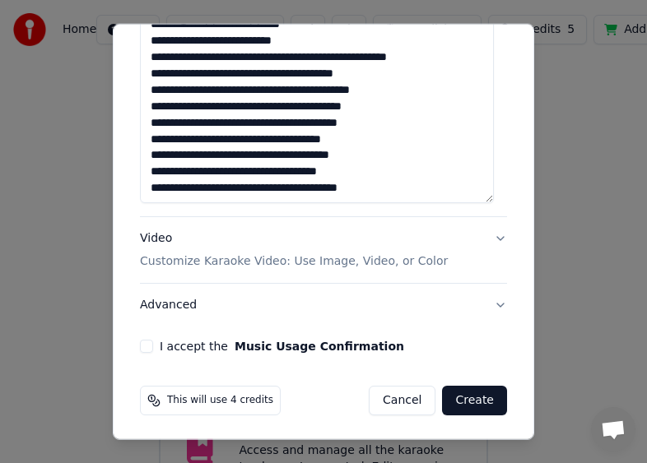
click at [146, 345] on button "I accept the Music Usage Confirmation" at bounding box center [146, 346] width 13 height 13
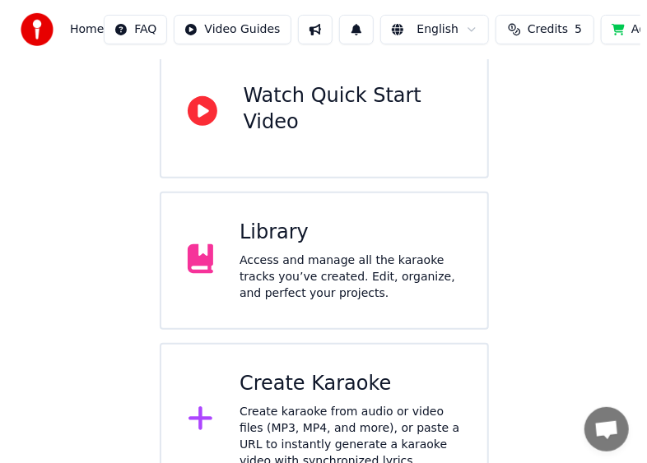
scroll to position [197, 0]
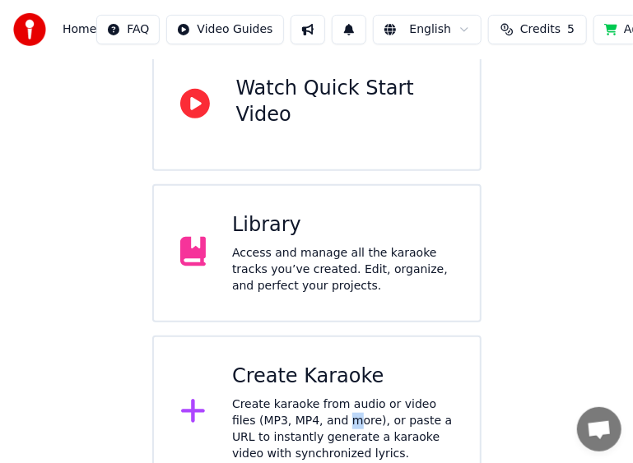
click at [319, 396] on div "Create karaoke from audio or video files (MP3, MP4, and more), or paste a URL t…" at bounding box center [342, 429] width 221 height 66
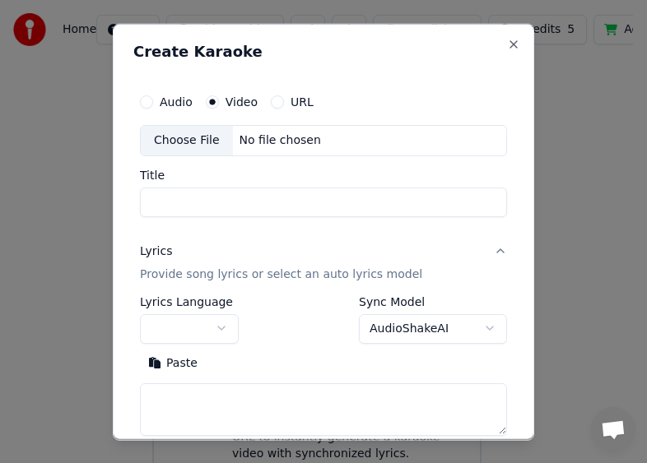
click at [198, 135] on div "Choose File" at bounding box center [187, 140] width 92 height 30
type input "**********"
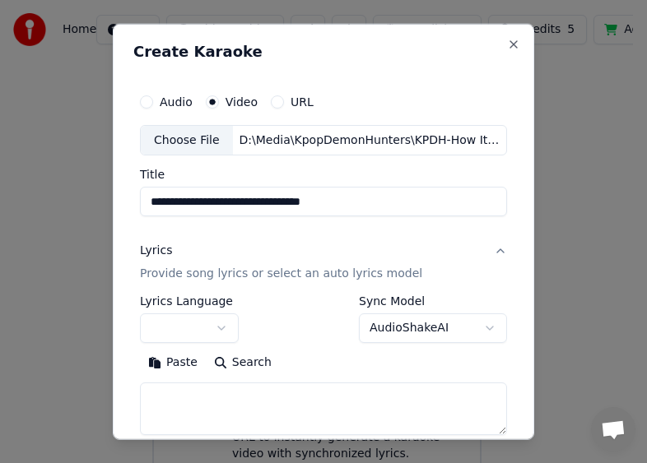
click at [207, 324] on button "button" at bounding box center [189, 328] width 99 height 30
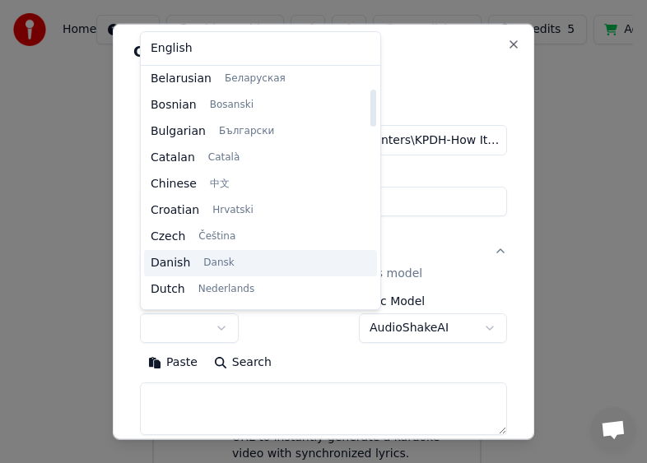
scroll to position [165, 0]
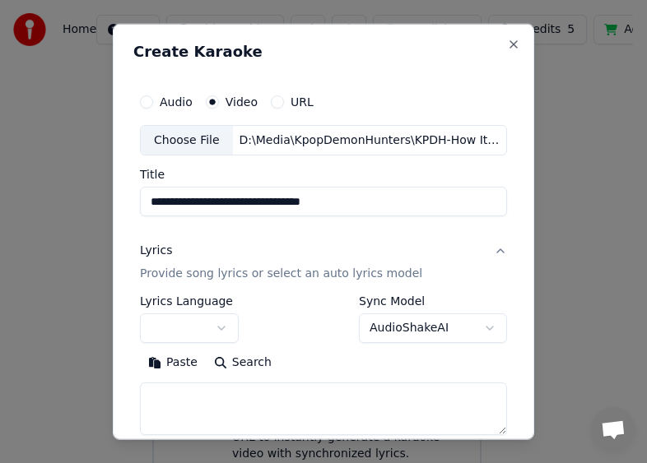
click at [509, 255] on body "**********" at bounding box center [316, 147] width 633 height 688
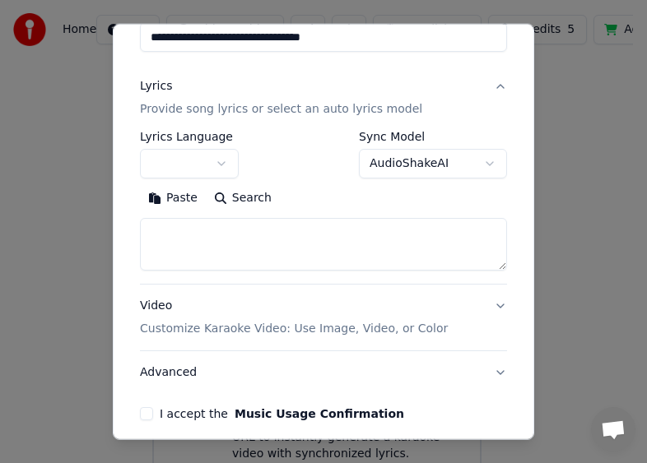
click at [254, 237] on textarea at bounding box center [323, 244] width 367 height 53
paste textarea "**********"
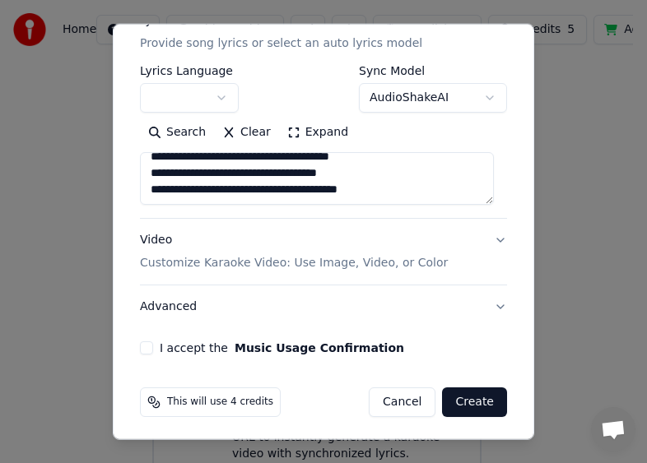
scroll to position [232, 0]
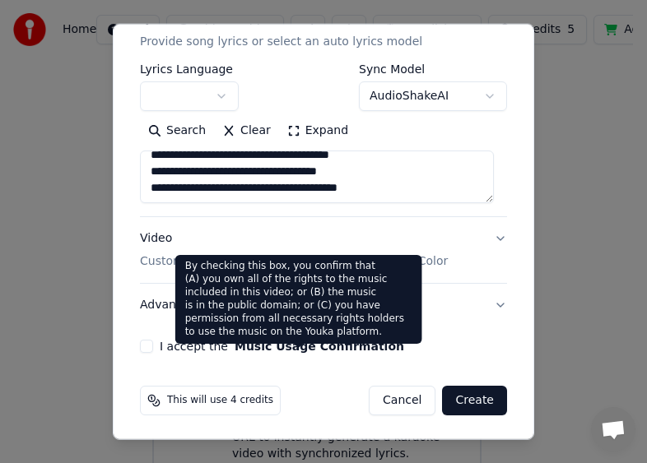
type textarea "**********"
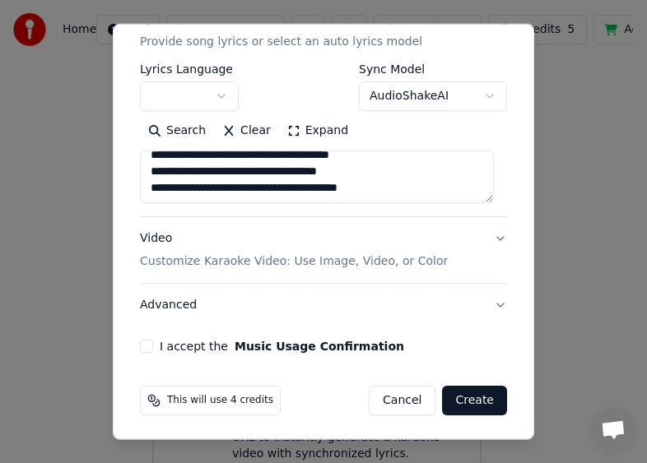
click at [148, 341] on button "I accept the Music Usage Confirmation" at bounding box center [146, 346] width 13 height 13
click at [476, 400] on button "Create" at bounding box center [474, 401] width 65 height 30
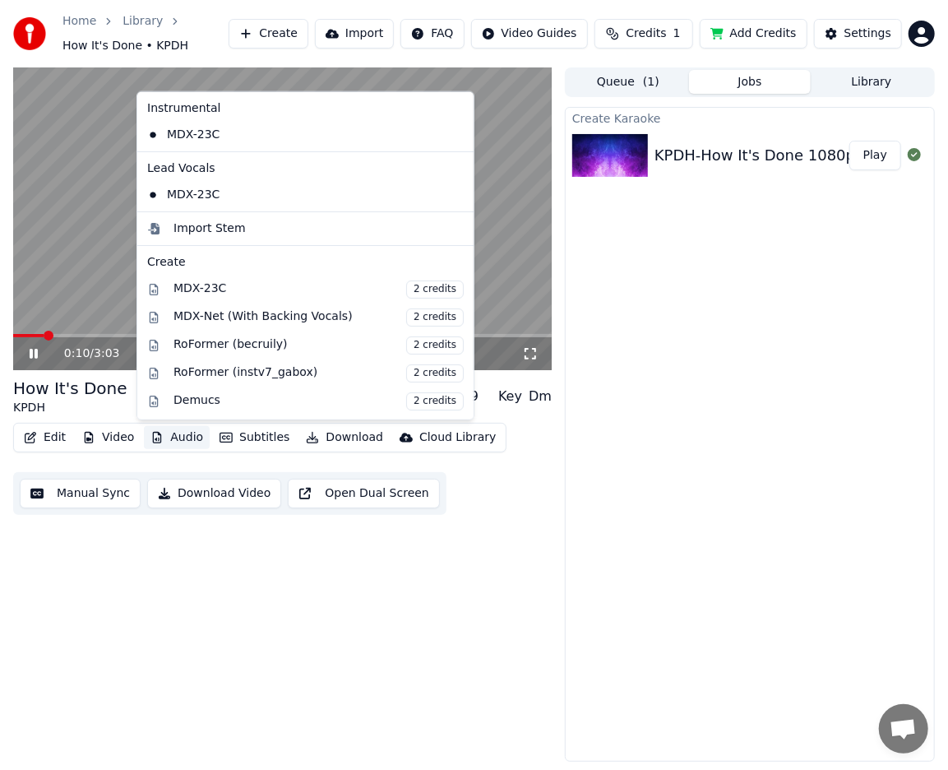
click at [173, 442] on button "Audio" at bounding box center [177, 437] width 66 height 23
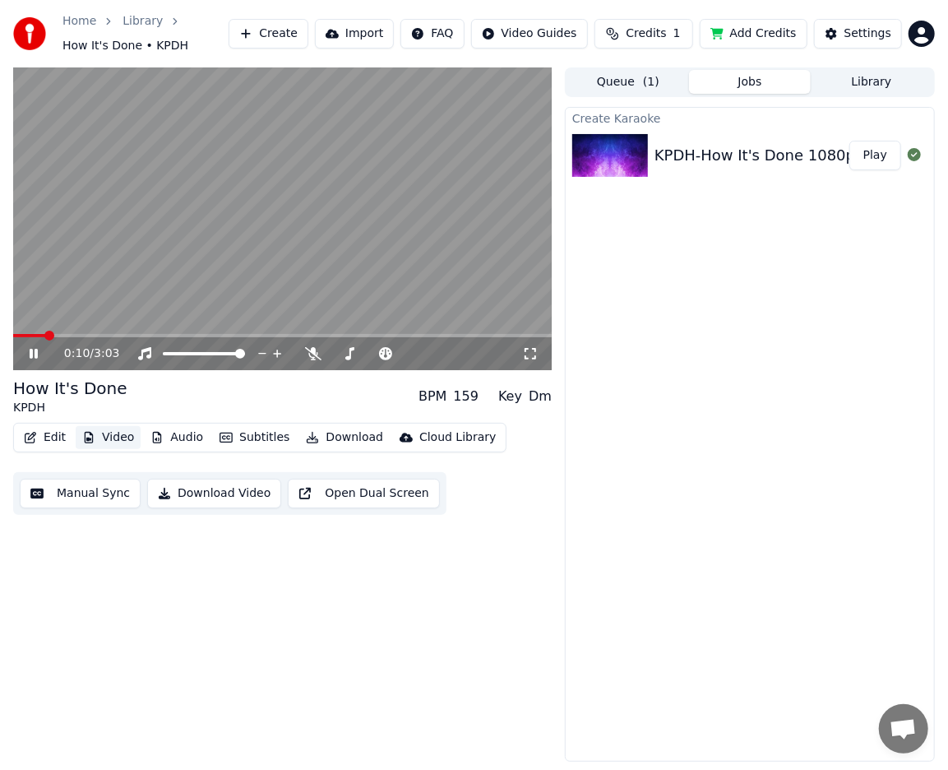
click at [123, 441] on button "Video" at bounding box center [108, 437] width 65 height 23
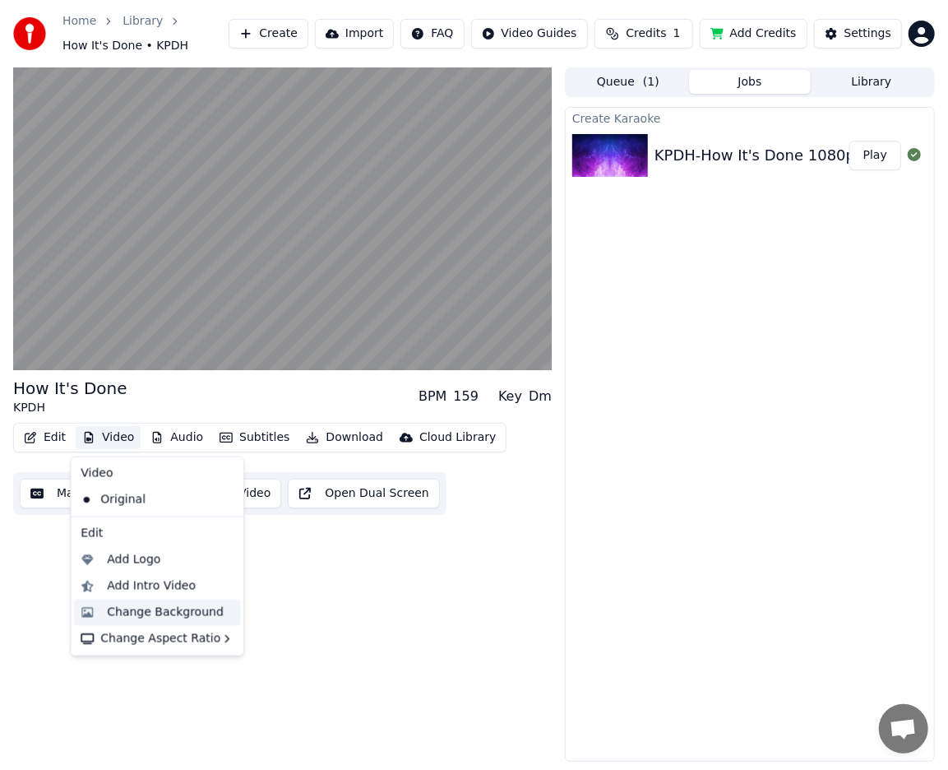
click at [189, 609] on div "Change Background" at bounding box center [165, 613] width 117 height 16
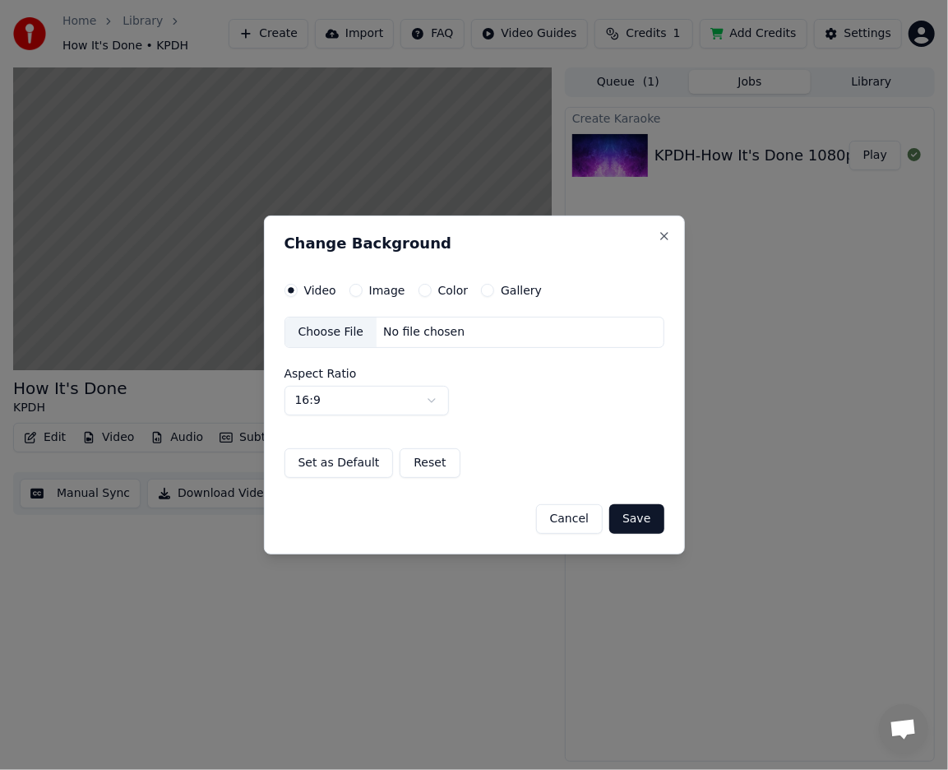
click at [387, 293] on label "Image" at bounding box center [387, 291] width 36 height 12
click at [363, 293] on button "Image" at bounding box center [356, 290] width 13 height 13
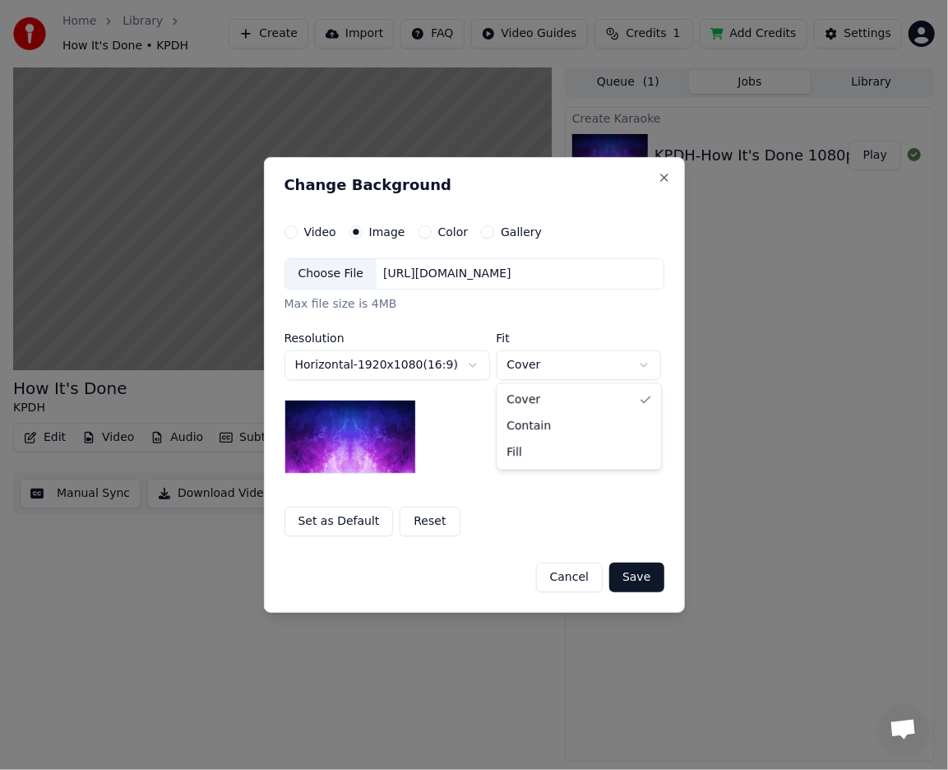
click at [533, 367] on body "**********" at bounding box center [474, 385] width 948 height 770
click at [542, 380] on div "**********" at bounding box center [475, 366] width 380 height 216
click at [539, 366] on body "**********" at bounding box center [474, 385] width 948 height 770
click at [539, 364] on body "**********" at bounding box center [474, 385] width 948 height 770
select select "*******"
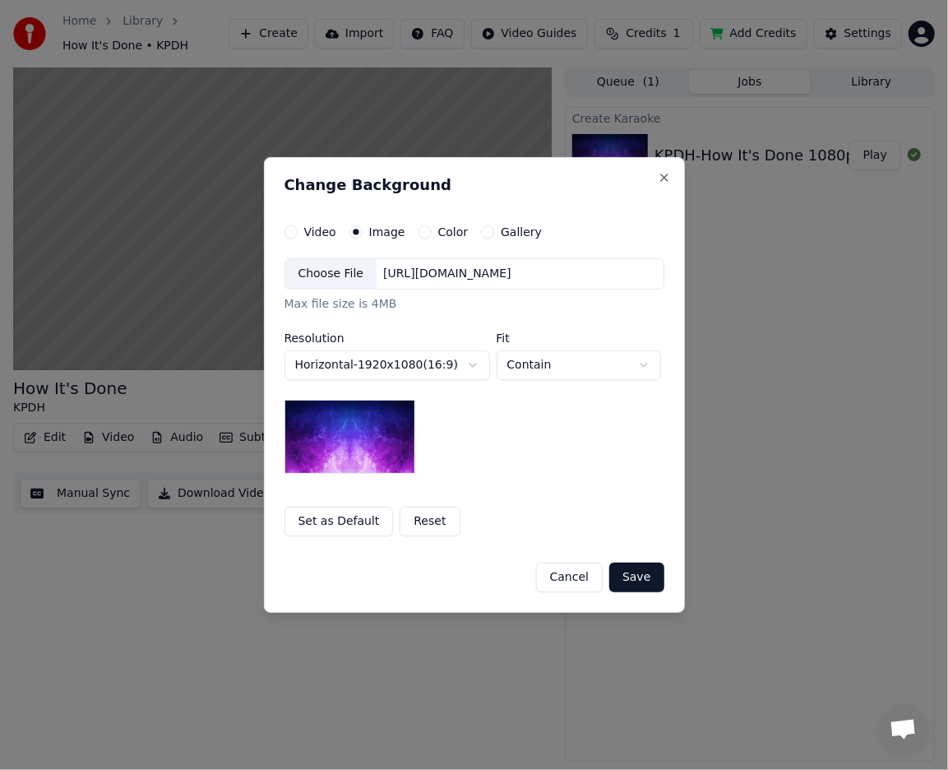
click at [422, 365] on body "**********" at bounding box center [474, 385] width 948 height 770
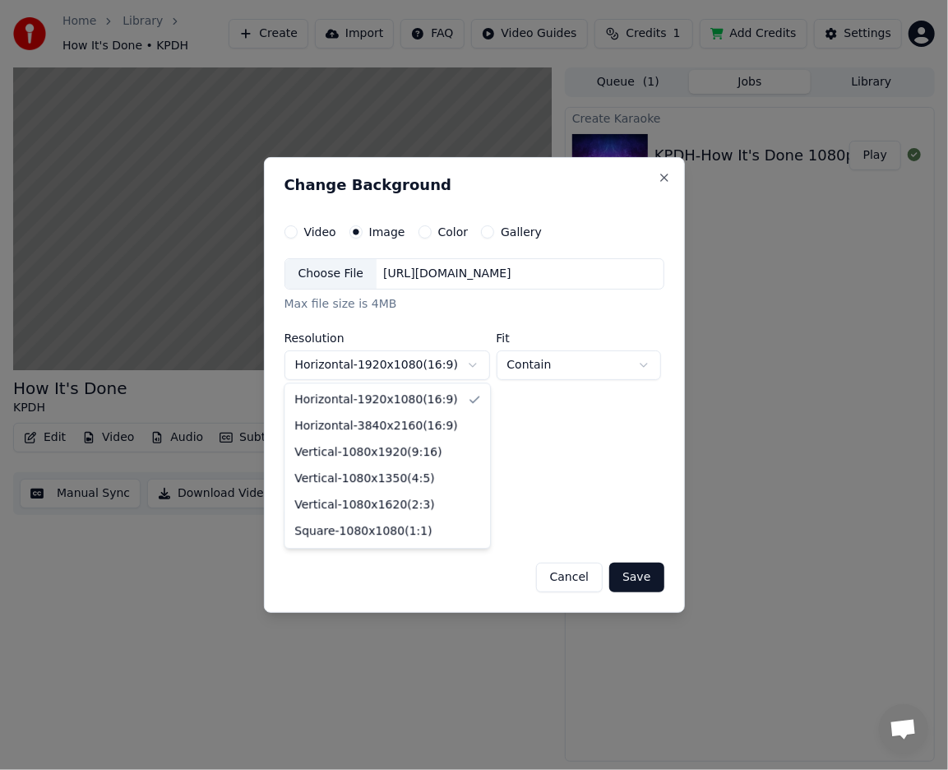
click at [443, 364] on body "**********" at bounding box center [474, 385] width 948 height 770
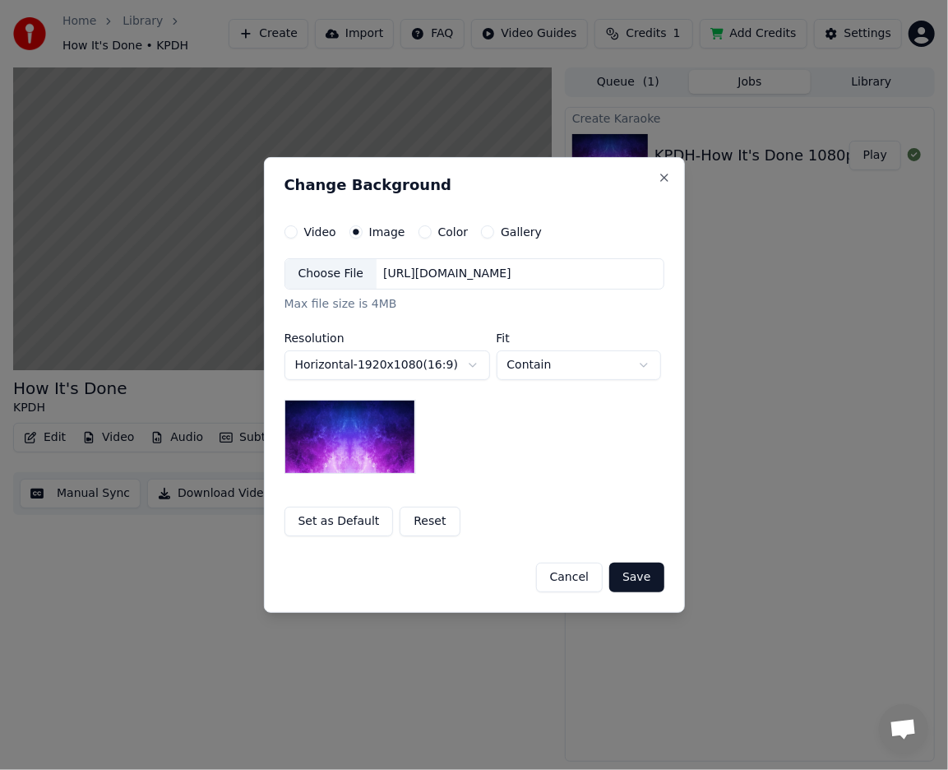
click at [433, 519] on button "Reset" at bounding box center [430, 522] width 60 height 30
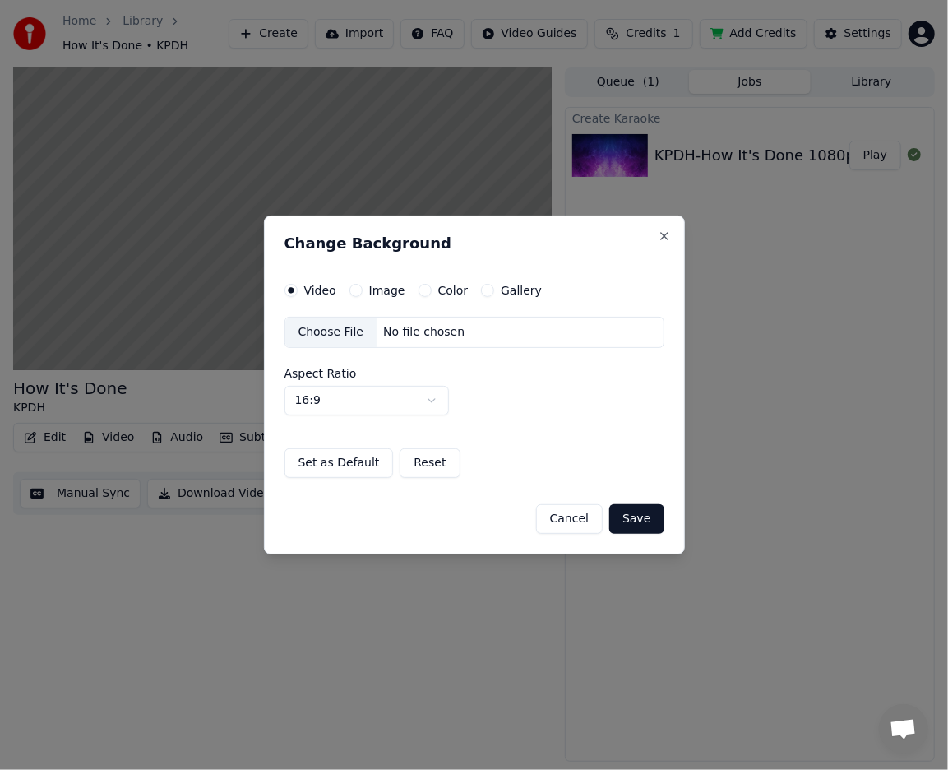
click at [358, 290] on button "Image" at bounding box center [356, 290] width 13 height 13
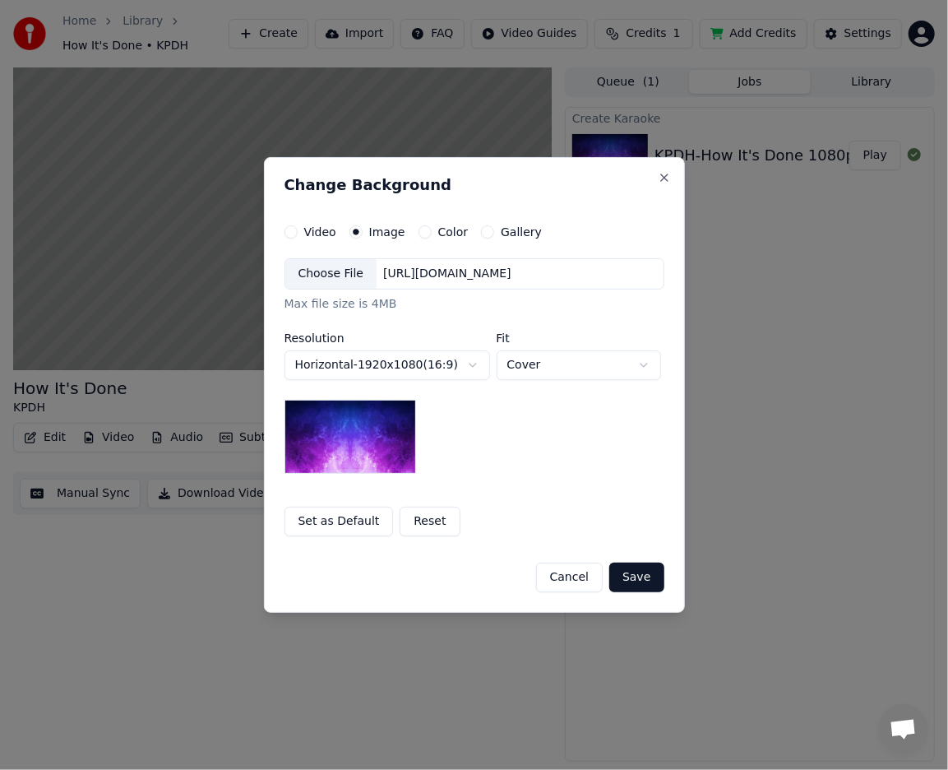
click at [420, 530] on button "Reset" at bounding box center [430, 522] width 60 height 30
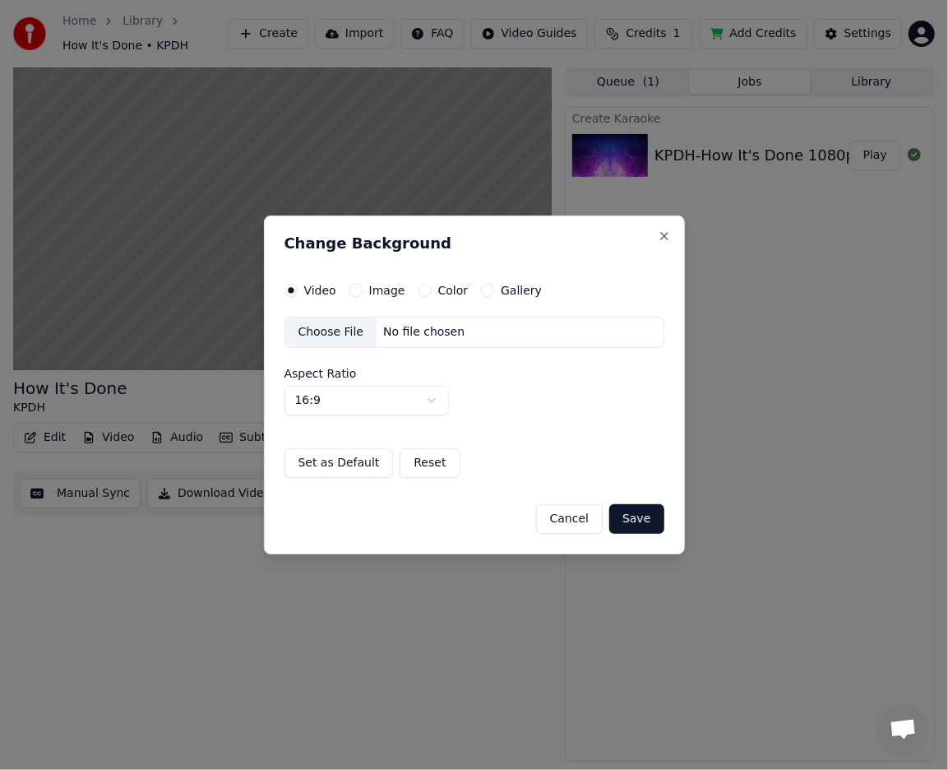
click at [423, 466] on button "Reset" at bounding box center [430, 463] width 60 height 30
drag, startPoint x: 422, startPoint y: 464, endPoint x: 479, endPoint y: 480, distance: 59.1
click at [422, 463] on button "Reset" at bounding box center [430, 463] width 60 height 30
click at [630, 521] on button "Save" at bounding box center [636, 519] width 54 height 30
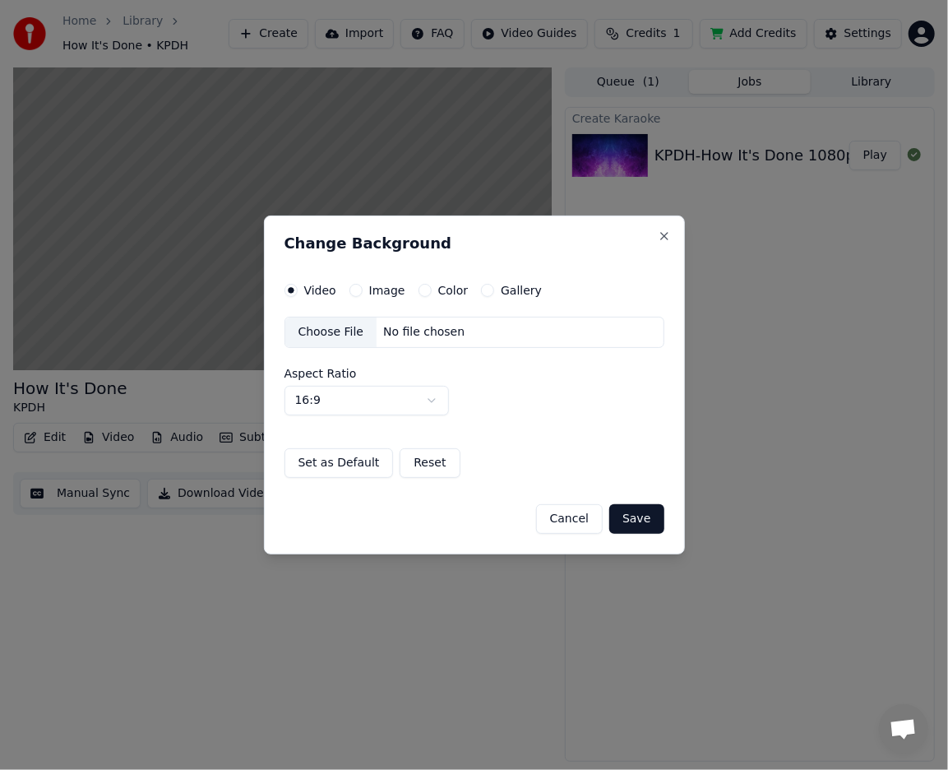
click at [635, 522] on button "Save" at bounding box center [636, 519] width 54 height 30
click at [642, 520] on button "Save" at bounding box center [636, 519] width 54 height 30
click at [663, 239] on button "Close" at bounding box center [664, 235] width 13 height 13
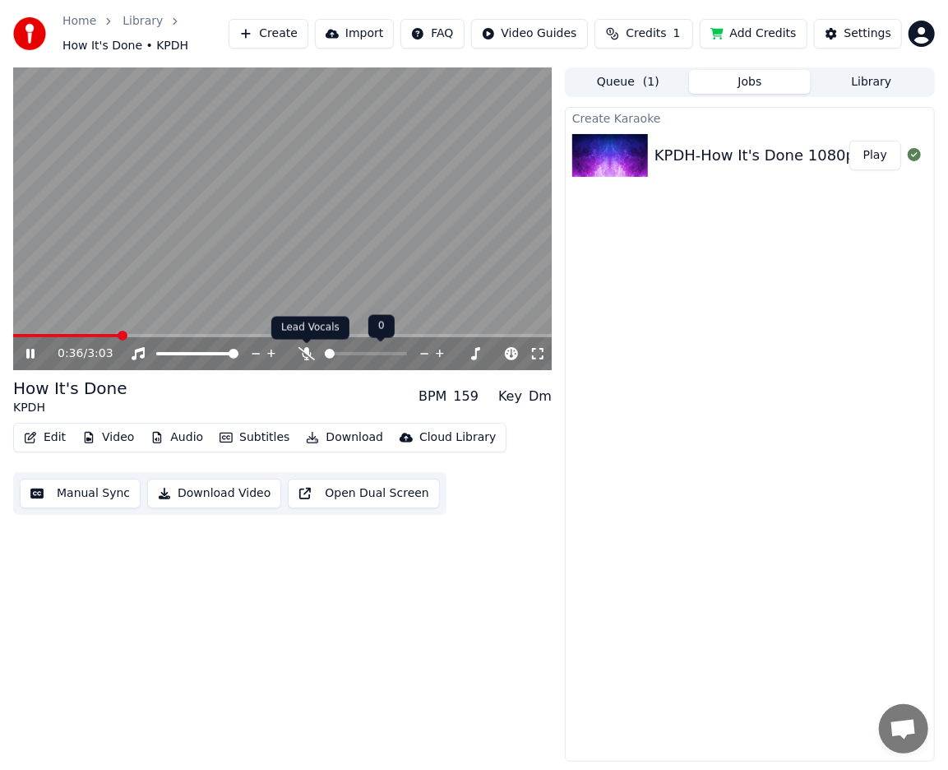
click at [314, 352] on icon at bounding box center [307, 353] width 16 height 13
click at [35, 352] on icon at bounding box center [34, 354] width 8 height 10
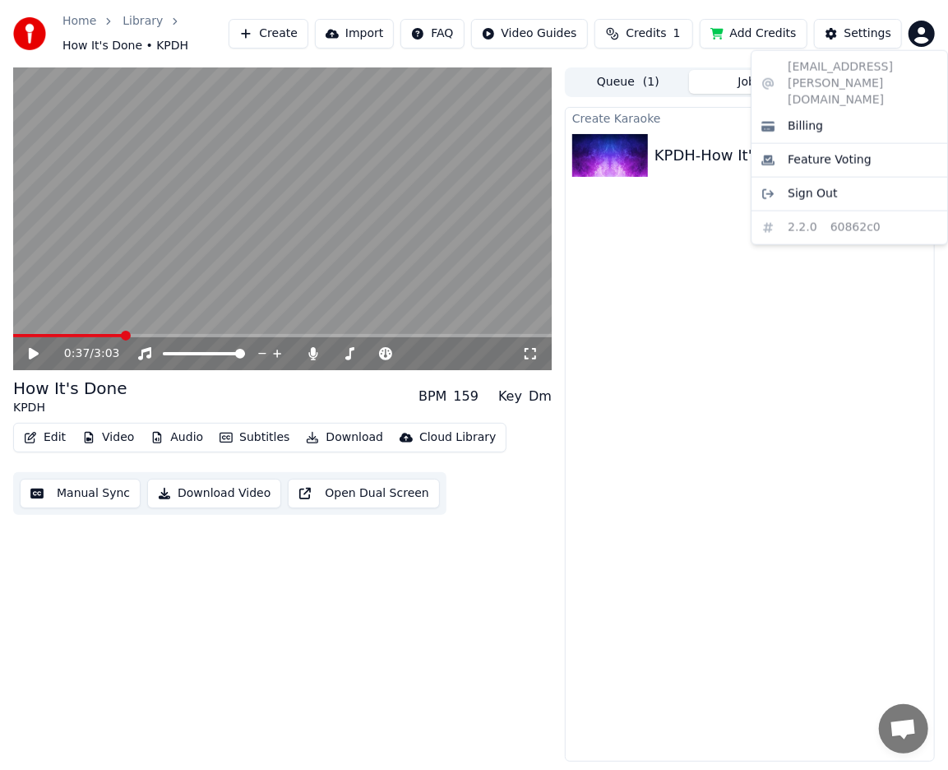
click at [920, 35] on html "Home Library How It's Done • KPDH Create Import FAQ Video Guides Credits 1 Add …" at bounding box center [474, 385] width 948 height 770
click at [816, 186] on span "Sign Out" at bounding box center [812, 194] width 49 height 16
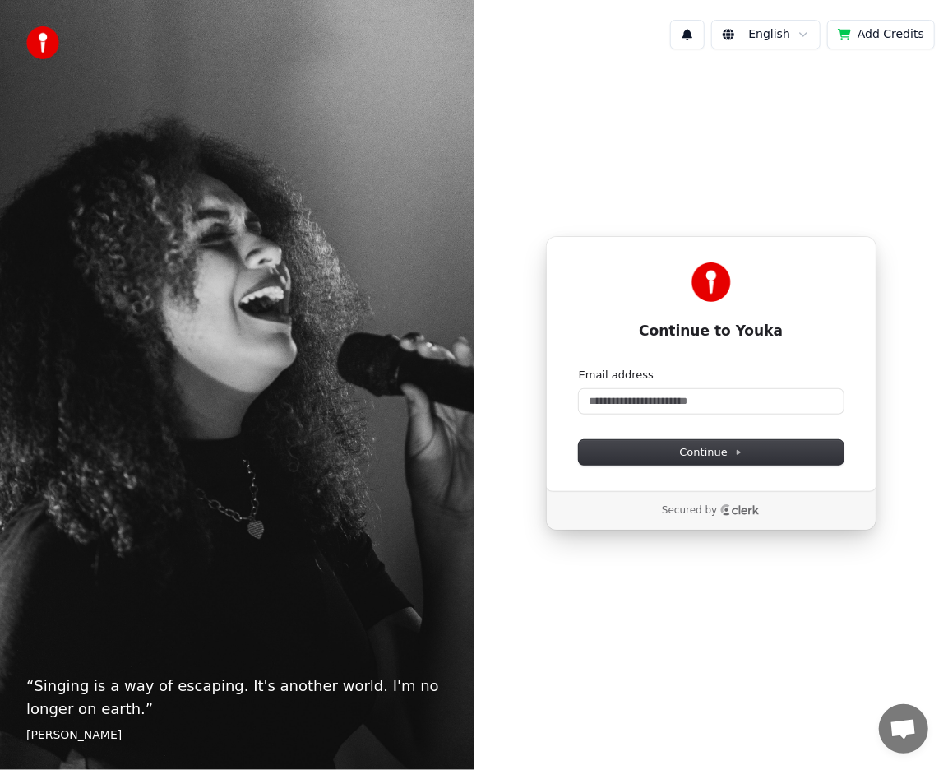
click at [572, 340] on div "Continue to Youka Continue with Google or Email address Continue" at bounding box center [711, 363] width 331 height 255
click at [623, 400] on input "Email address" at bounding box center [711, 401] width 265 height 25
paste input "**********"
click at [696, 446] on span "Continue" at bounding box center [711, 452] width 63 height 15
type input "**********"
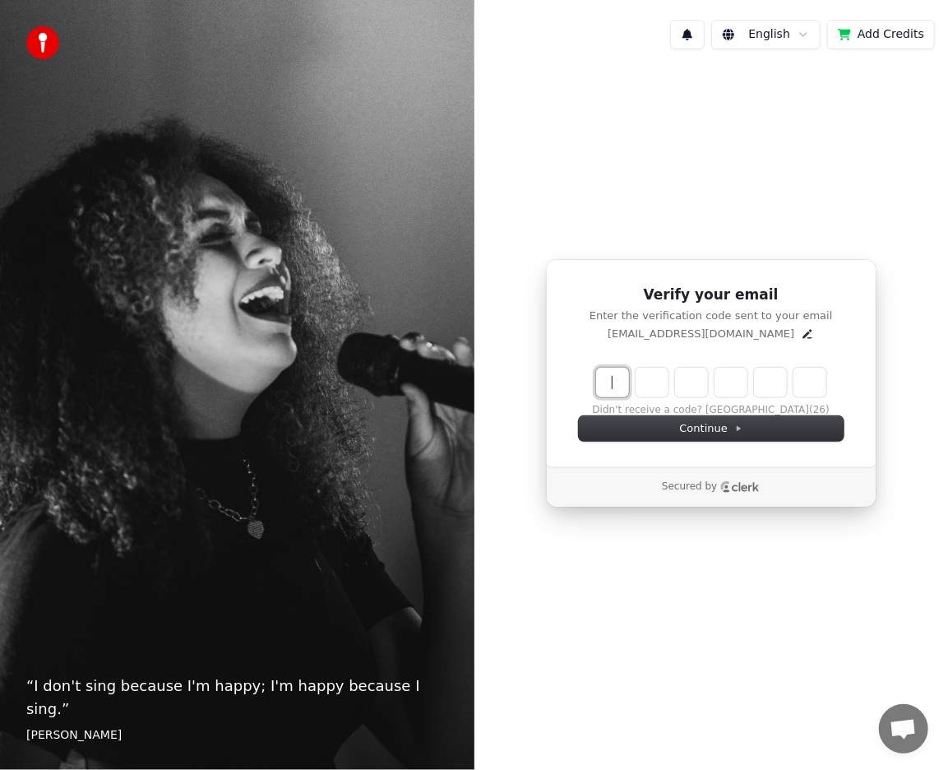
click at [605, 378] on input "Enter verification code" at bounding box center [727, 383] width 263 height 30
type input "******"
